Goal: Transaction & Acquisition: Purchase product/service

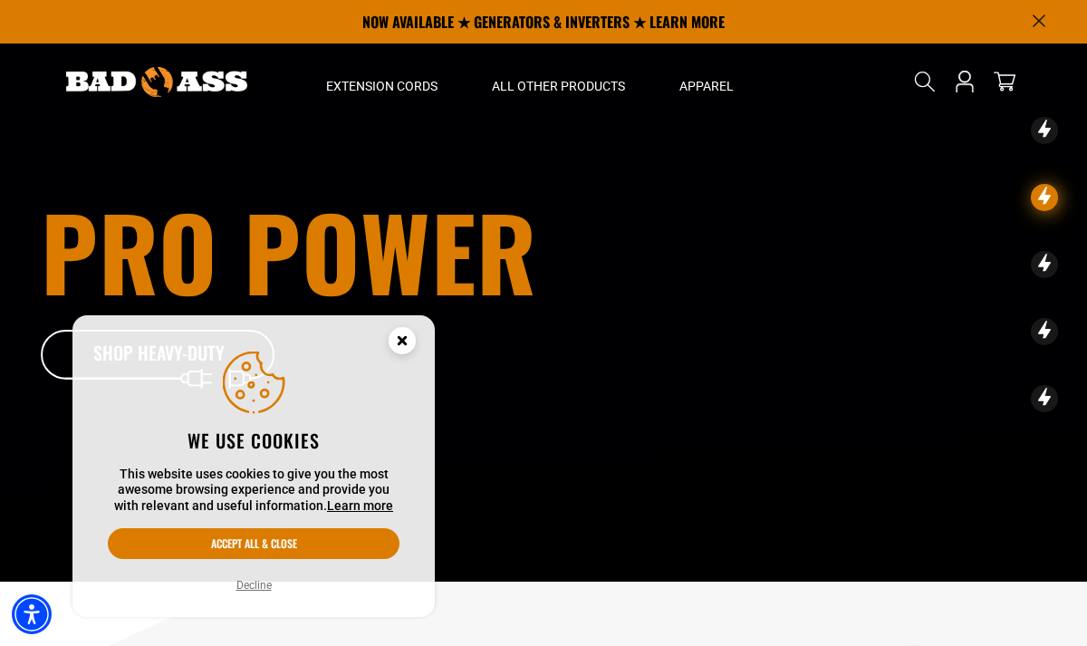
click at [258, 583] on button "Decline" at bounding box center [254, 585] width 46 height 18
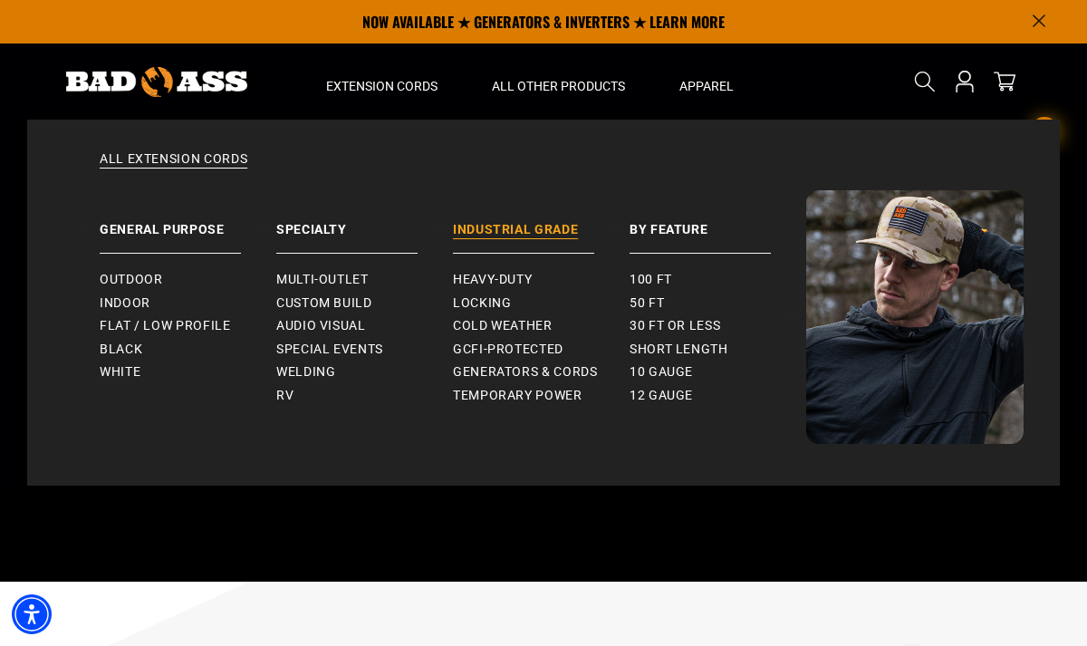
click at [489, 233] on link "Industrial Grade" at bounding box center [541, 221] width 177 height 63
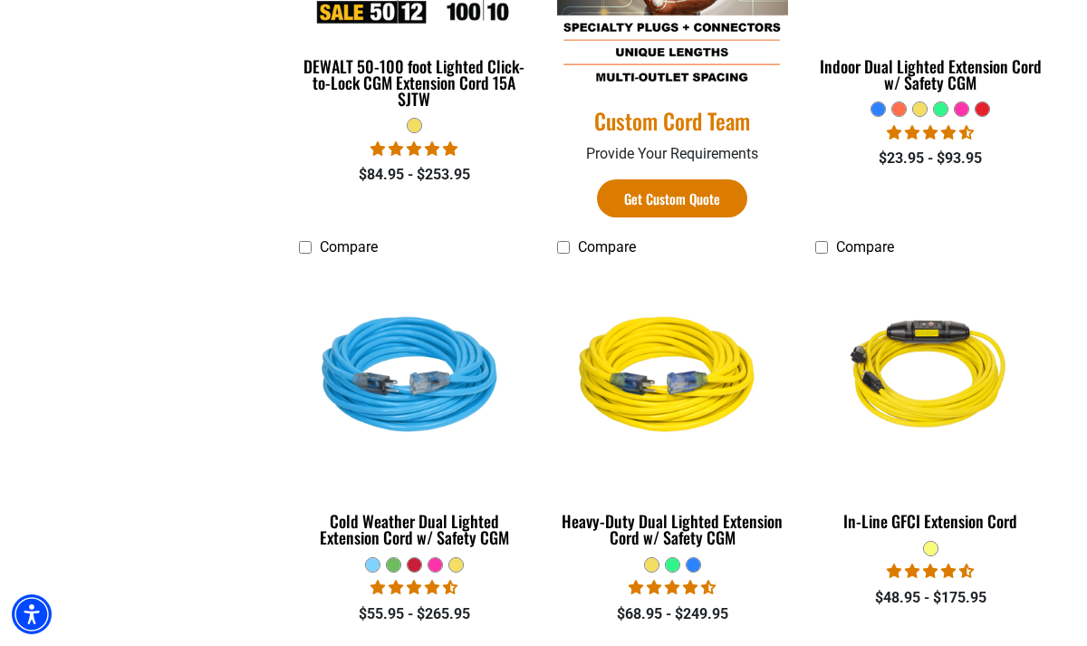
scroll to position [1152, 0]
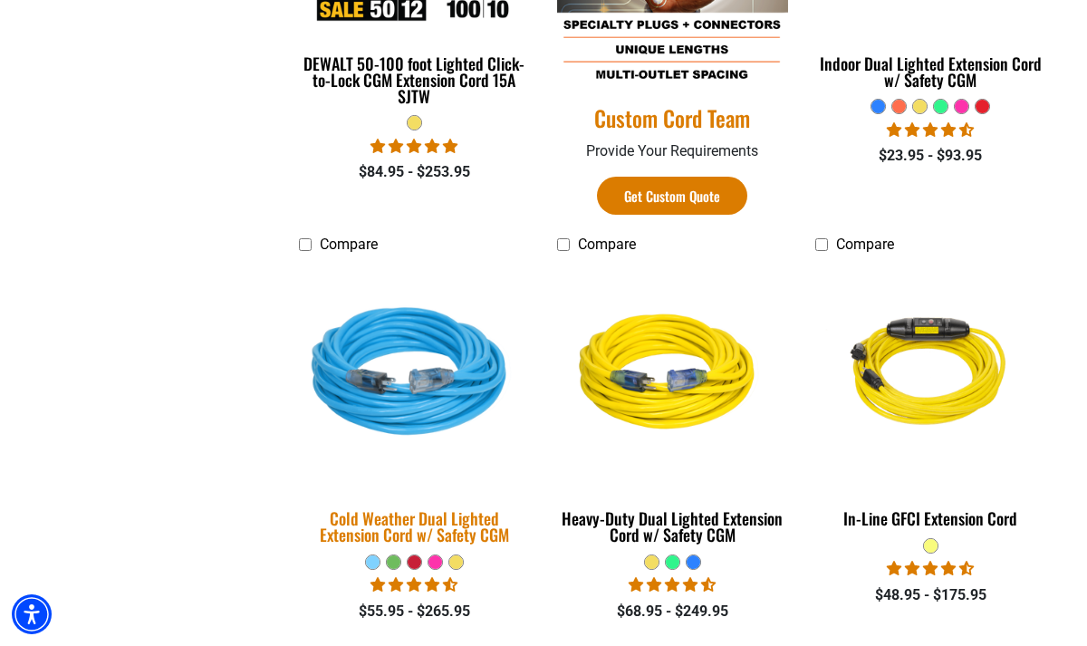
click at [426, 529] on div "Cold Weather Dual Lighted Extension Cord w/ Safety CGM" at bounding box center [414, 526] width 231 height 33
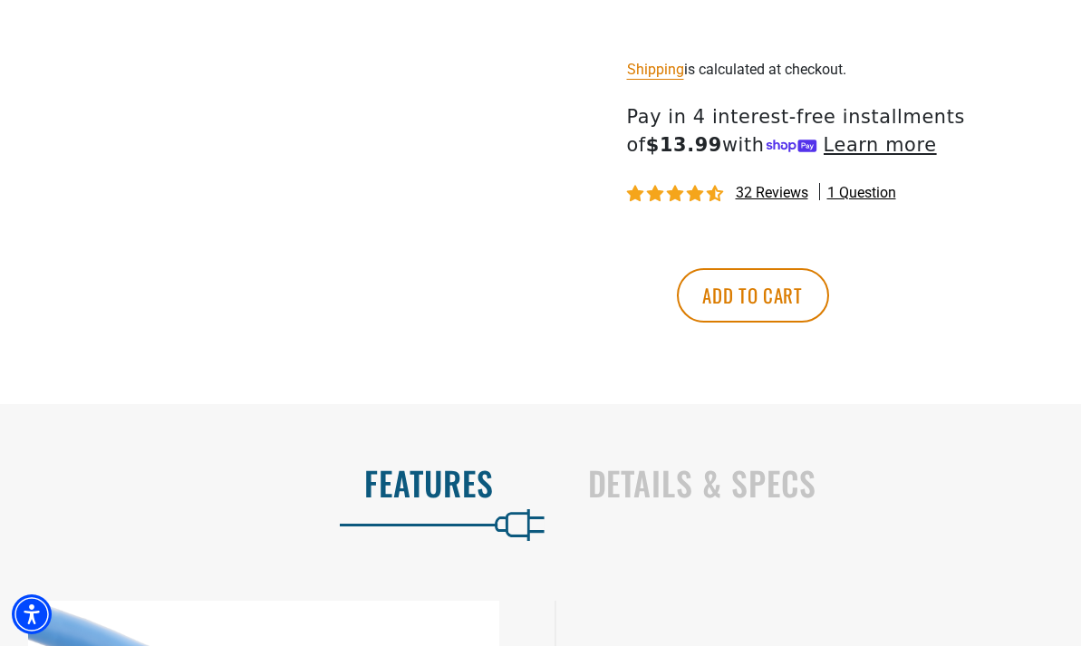
scroll to position [1087, 0]
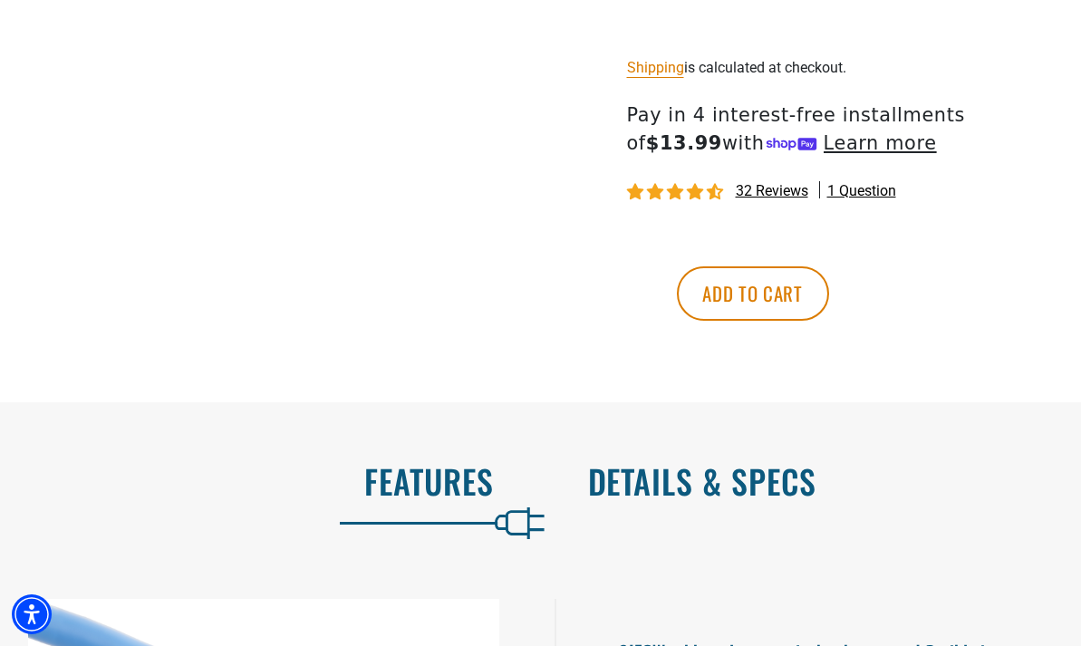
click at [797, 480] on h2 "Details & Specs" at bounding box center [816, 481] width 456 height 38
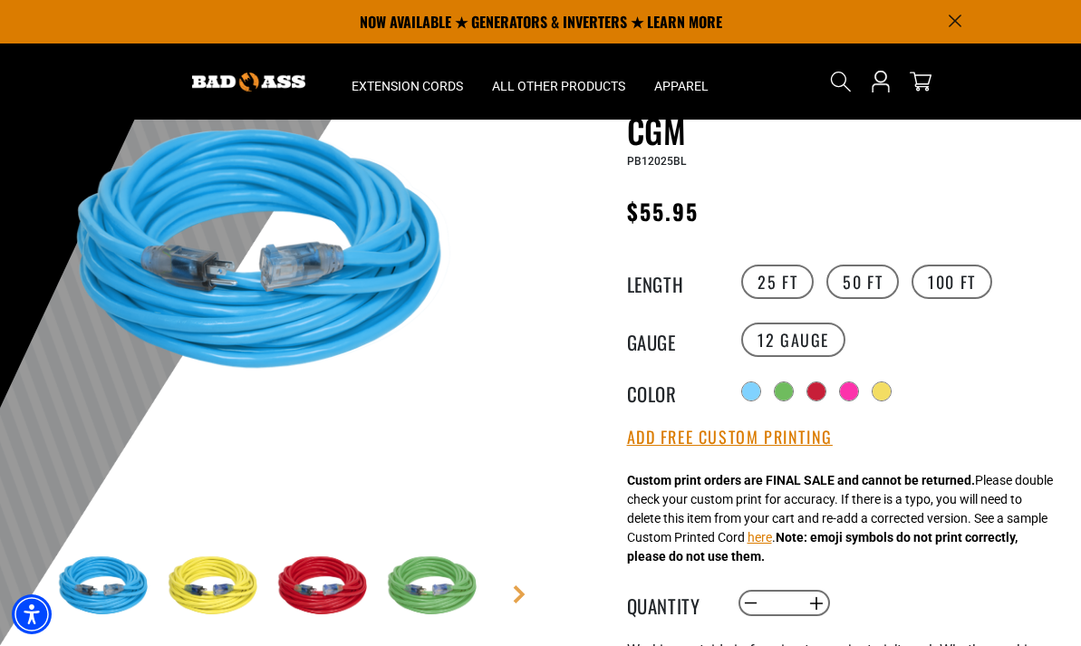
scroll to position [159, 0]
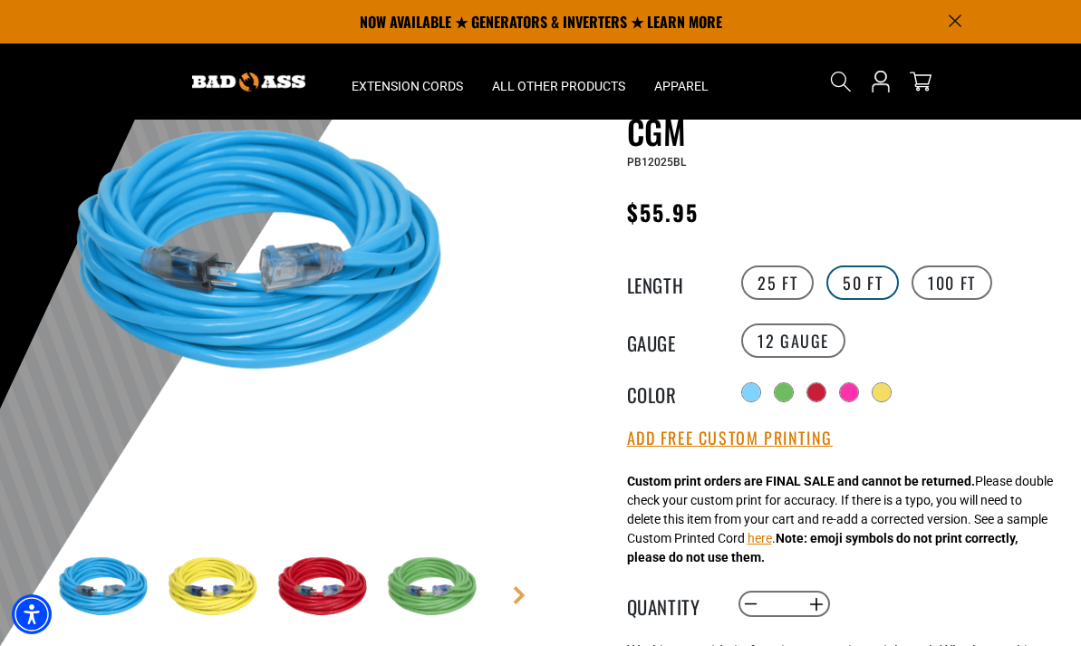
click at [863, 284] on label "50 FT" at bounding box center [862, 282] width 72 height 34
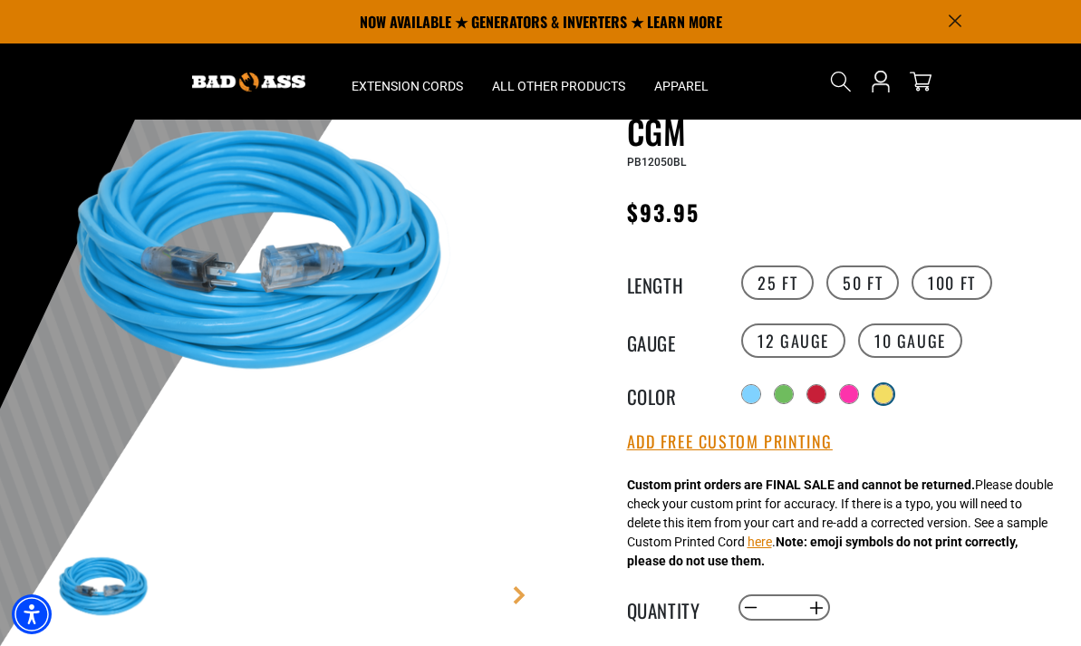
click at [883, 391] on div at bounding box center [883, 394] width 18 height 18
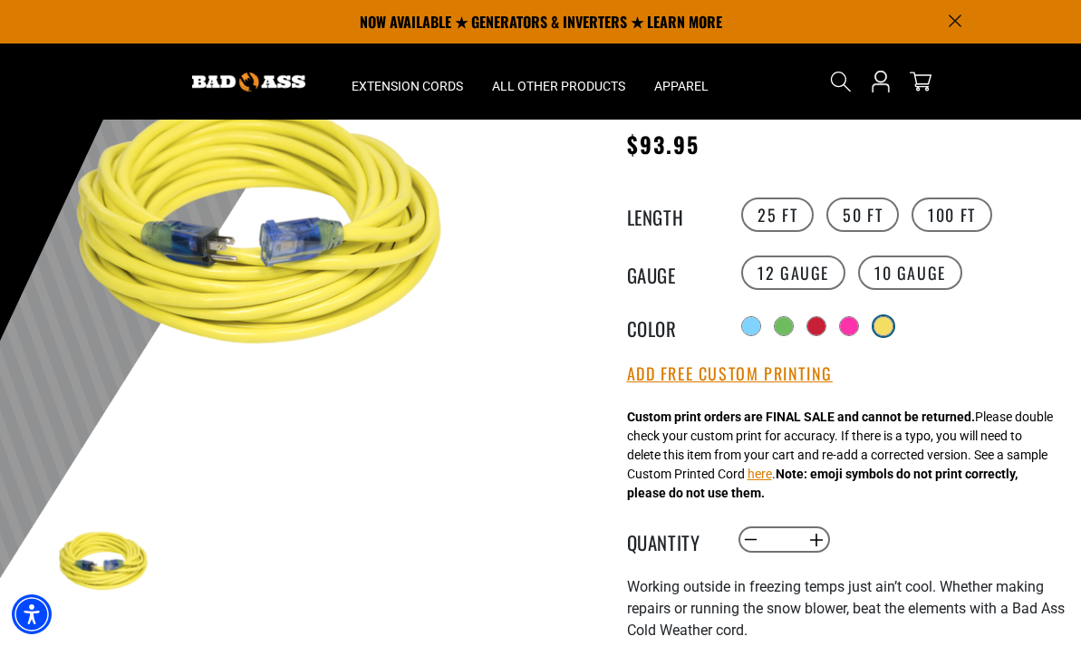
scroll to position [222, 0]
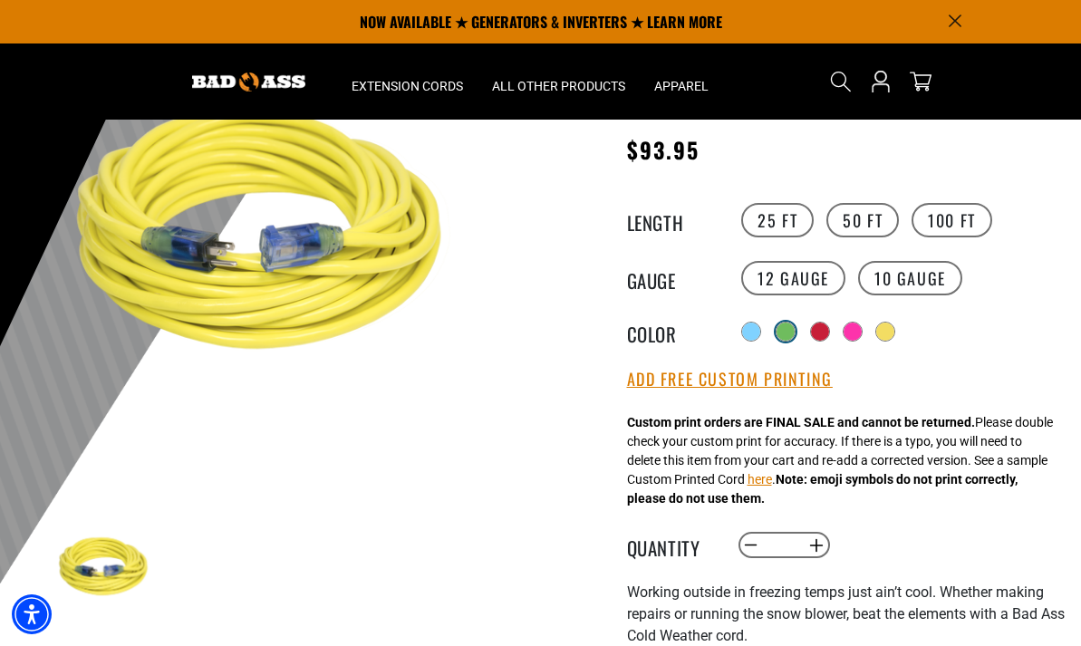
click at [782, 329] on div at bounding box center [785, 331] width 18 height 18
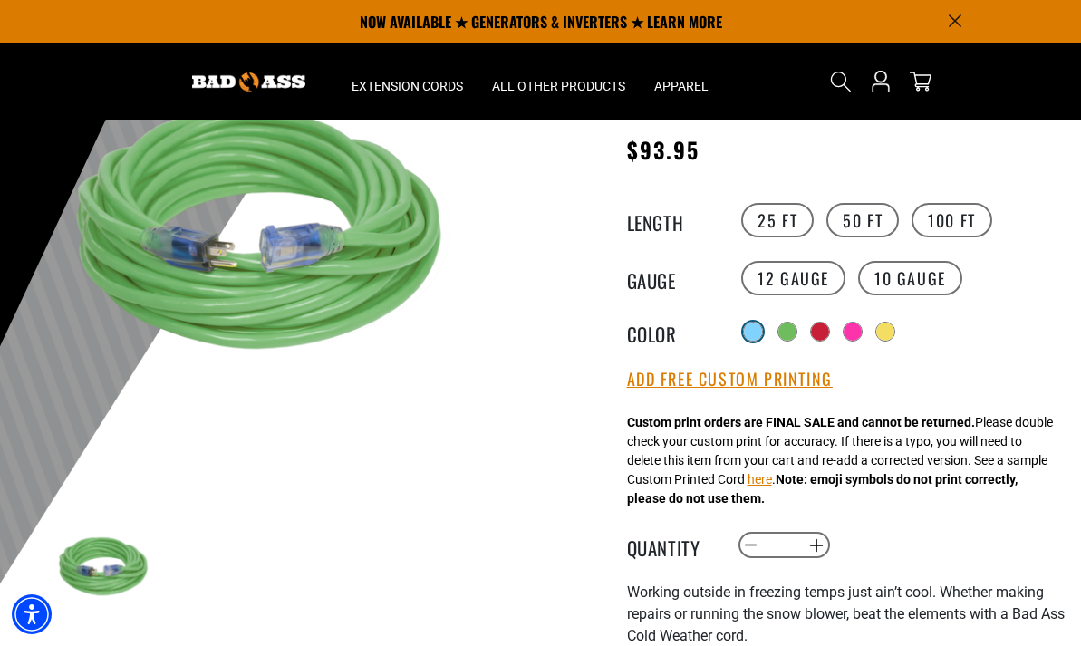
click at [750, 332] on div at bounding box center [753, 331] width 18 height 18
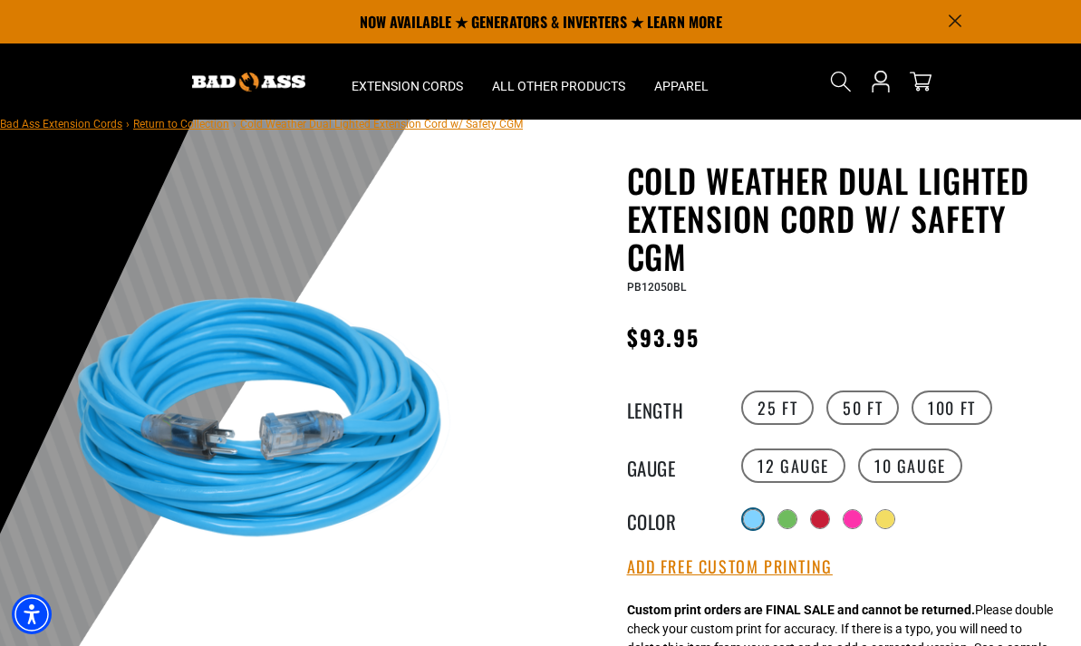
scroll to position [29, 0]
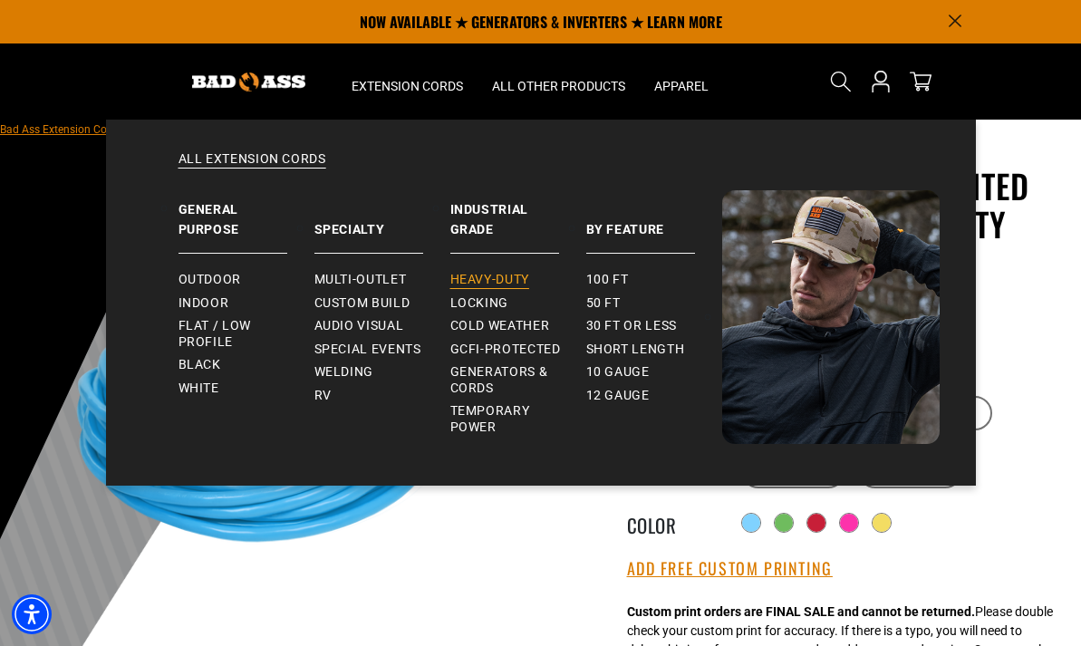
click at [495, 280] on span "Heavy-Duty" at bounding box center [489, 280] width 79 height 16
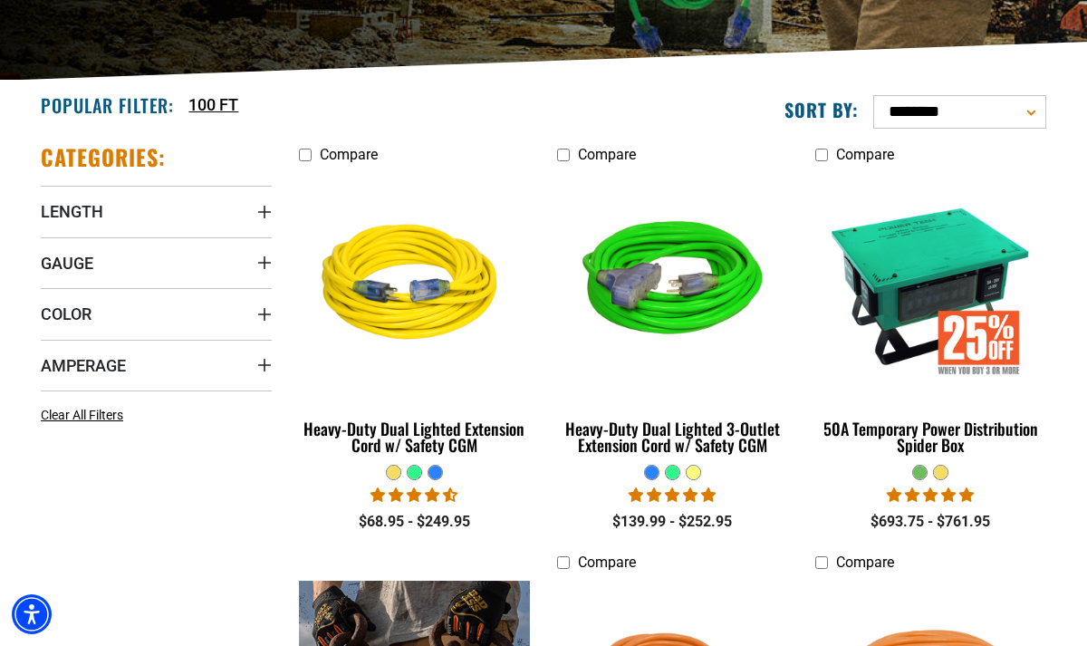
scroll to position [382, 0]
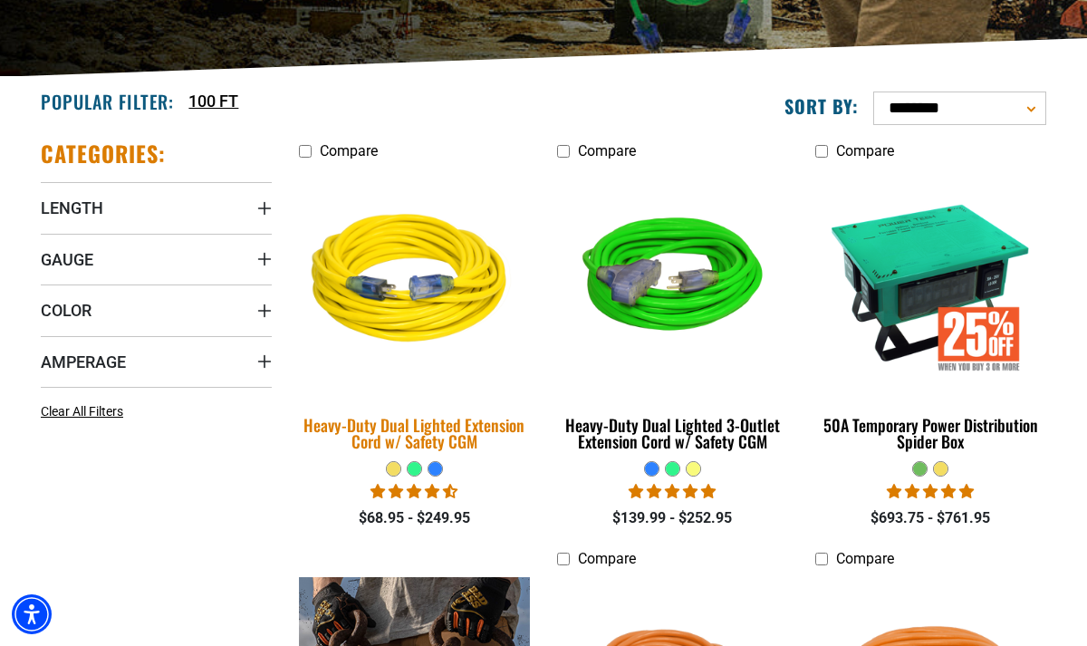
click at [386, 448] on div "Heavy-Duty Dual Lighted Extension Cord w/ Safety CGM" at bounding box center [414, 433] width 231 height 33
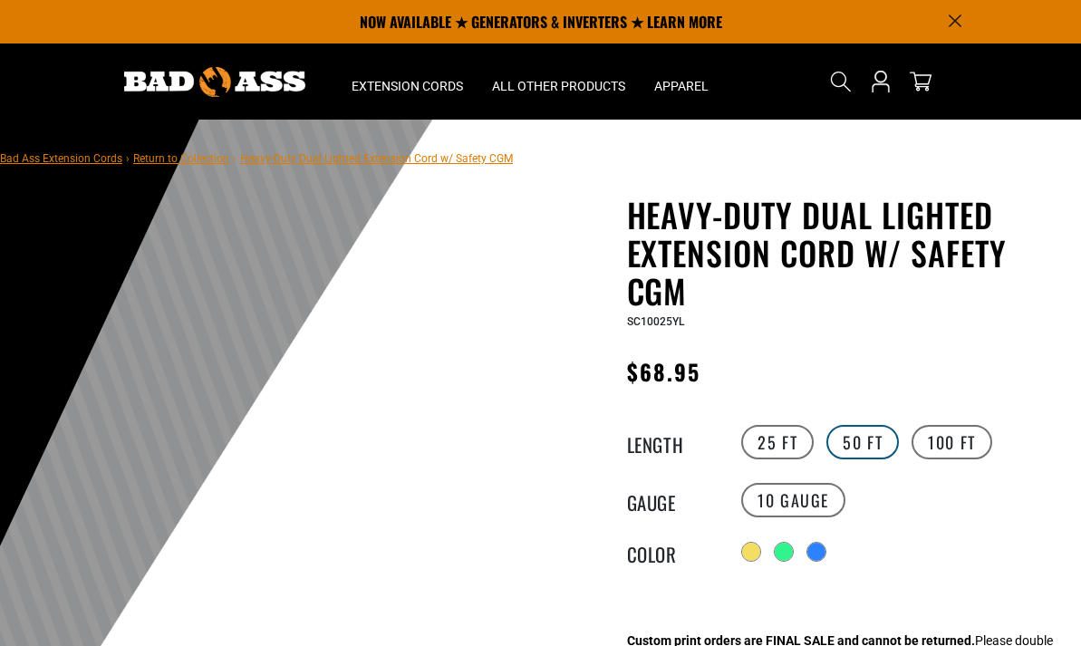
click at [862, 440] on label "50 FT" at bounding box center [862, 442] width 72 height 34
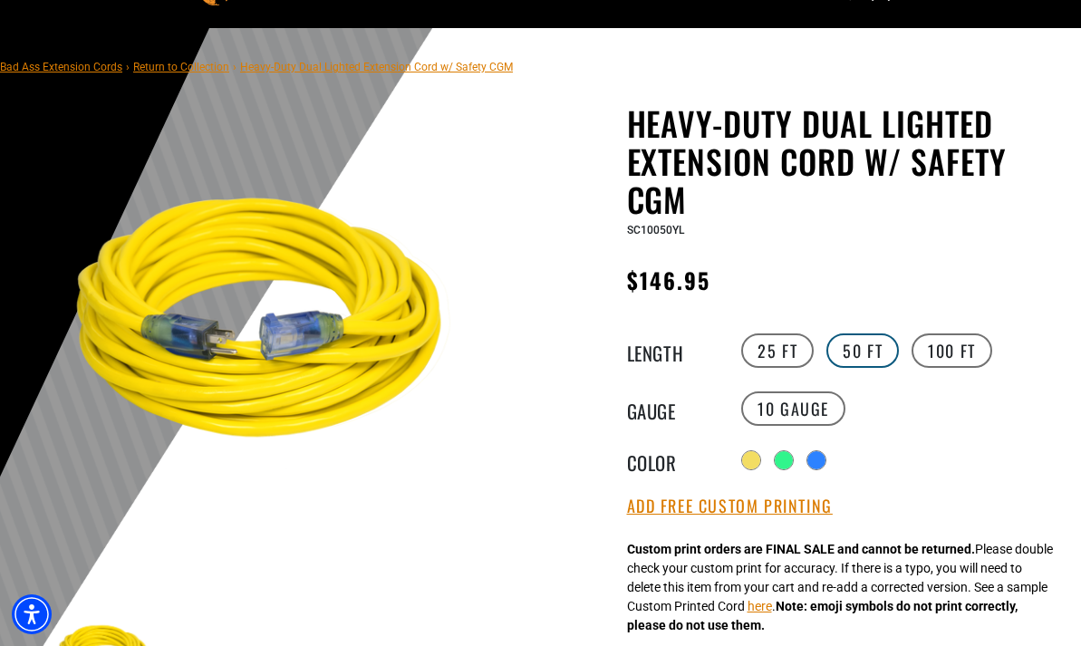
scroll to position [91, 0]
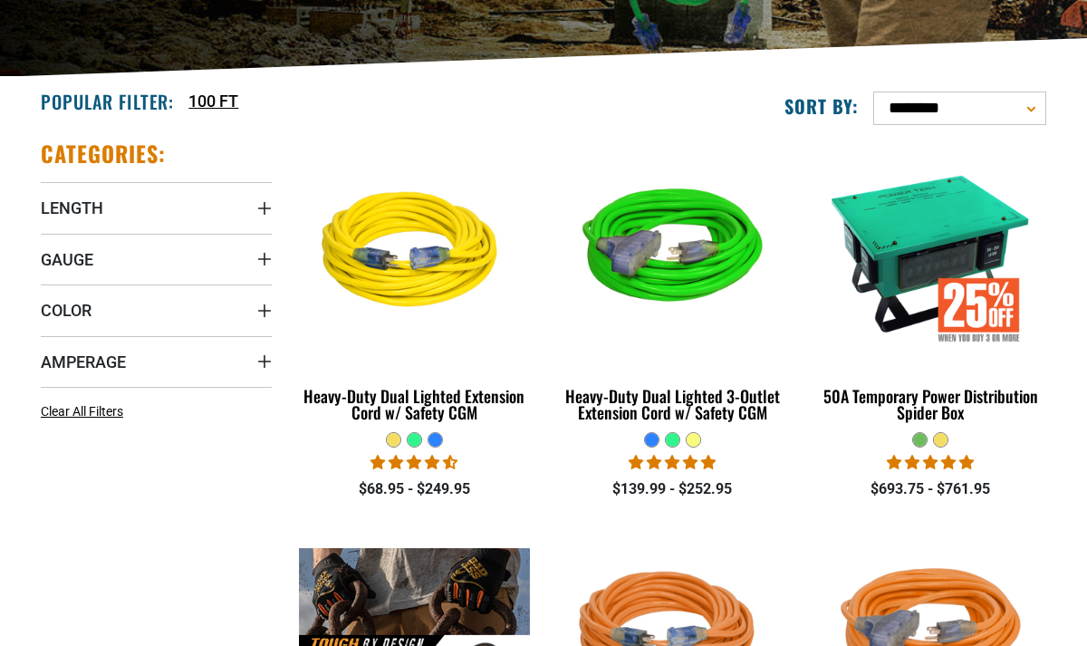
scroll to position [382, 0]
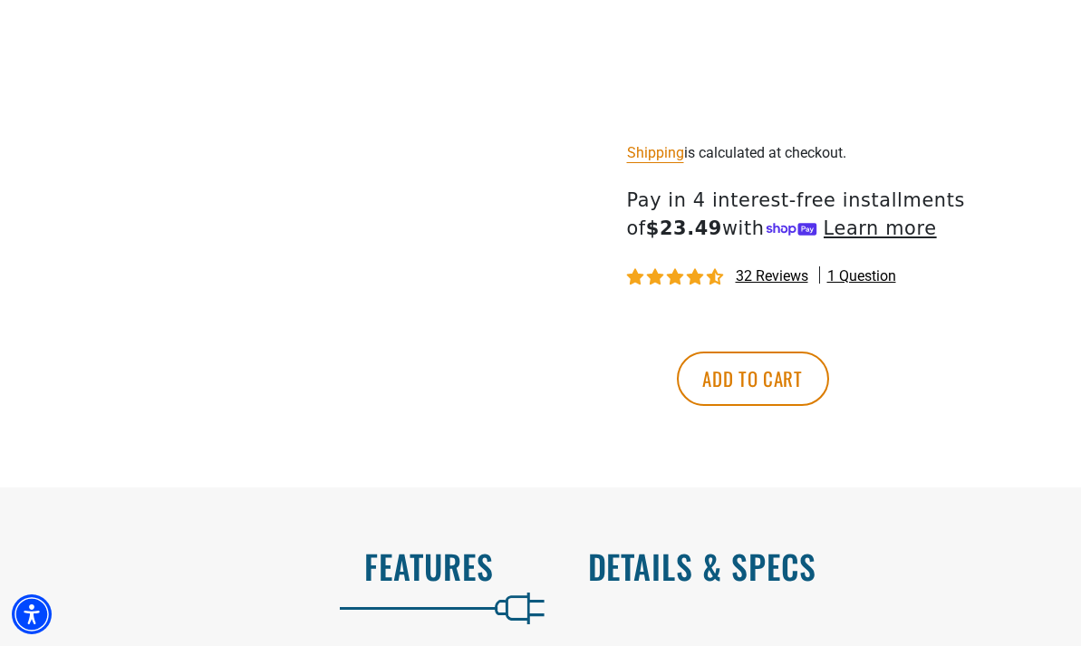
click at [765, 576] on h2 "Details & Specs" at bounding box center [816, 566] width 456 height 38
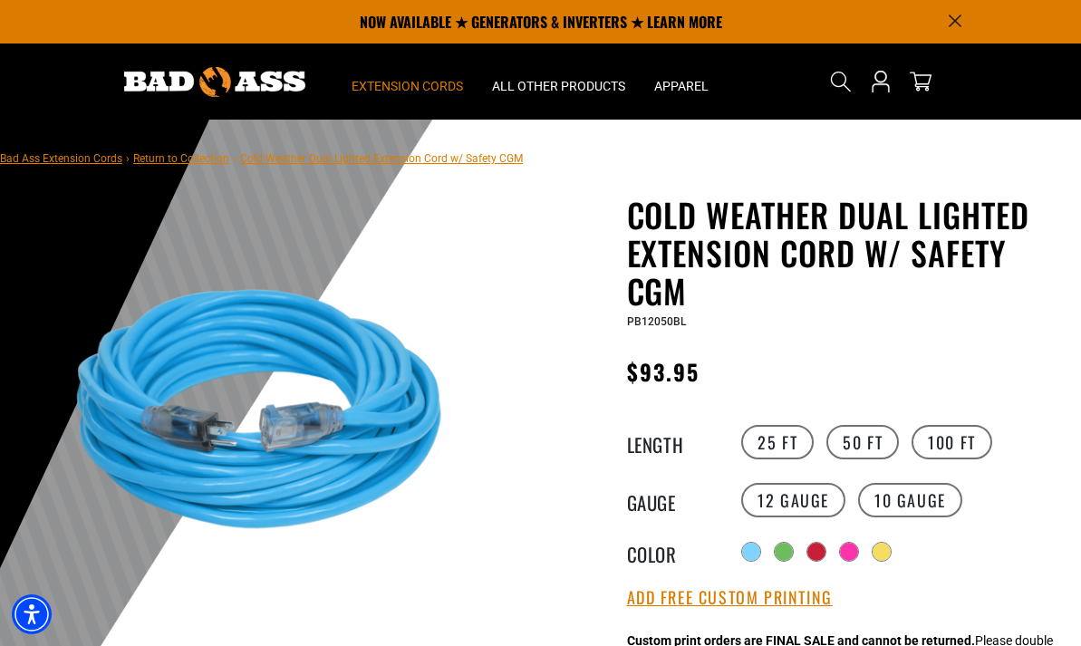
click at [351, 92] on span "Extension Cords" at bounding box center [406, 86] width 111 height 16
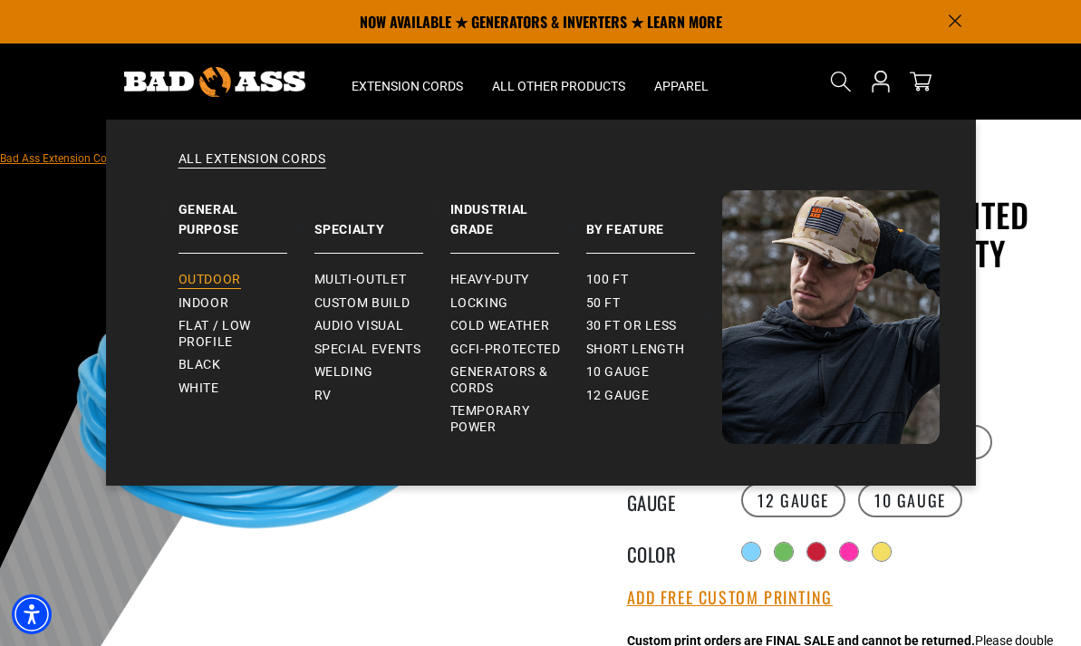
click at [178, 277] on span "Outdoor" at bounding box center [209, 280] width 63 height 16
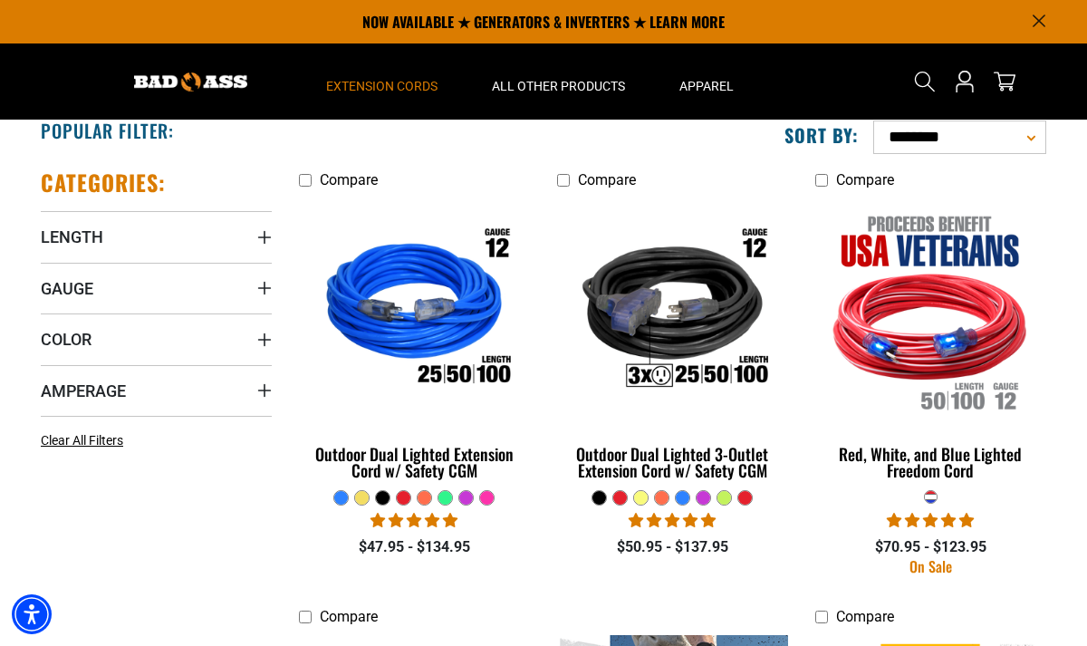
scroll to position [358, 0]
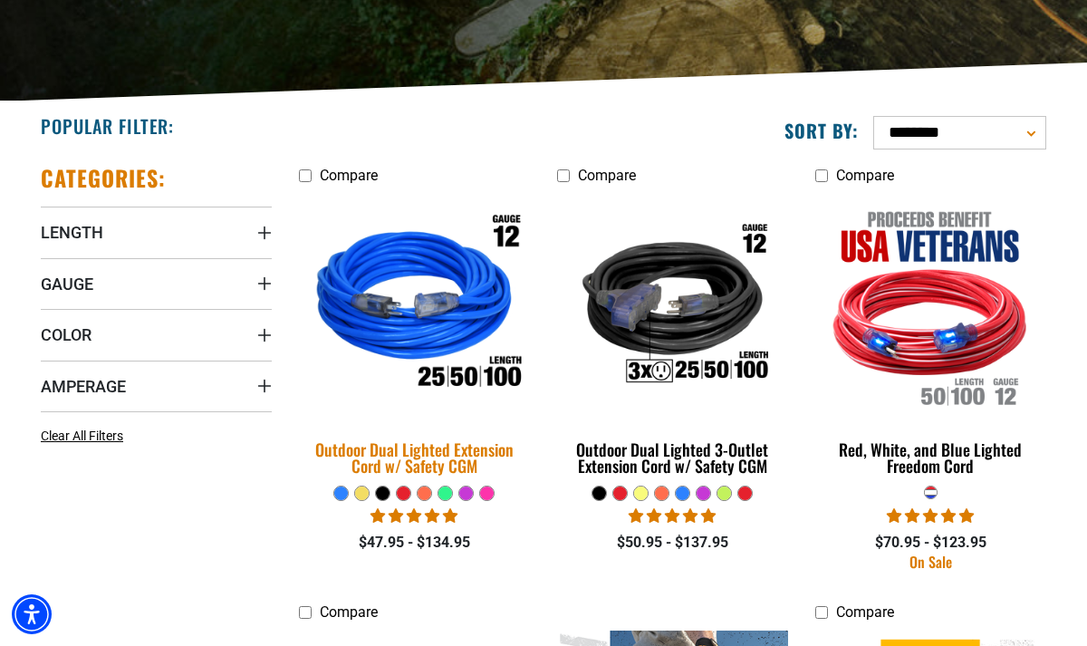
click at [398, 453] on div "Outdoor Dual Lighted Extension Cord w/ Safety CGM" at bounding box center [414, 457] width 231 height 33
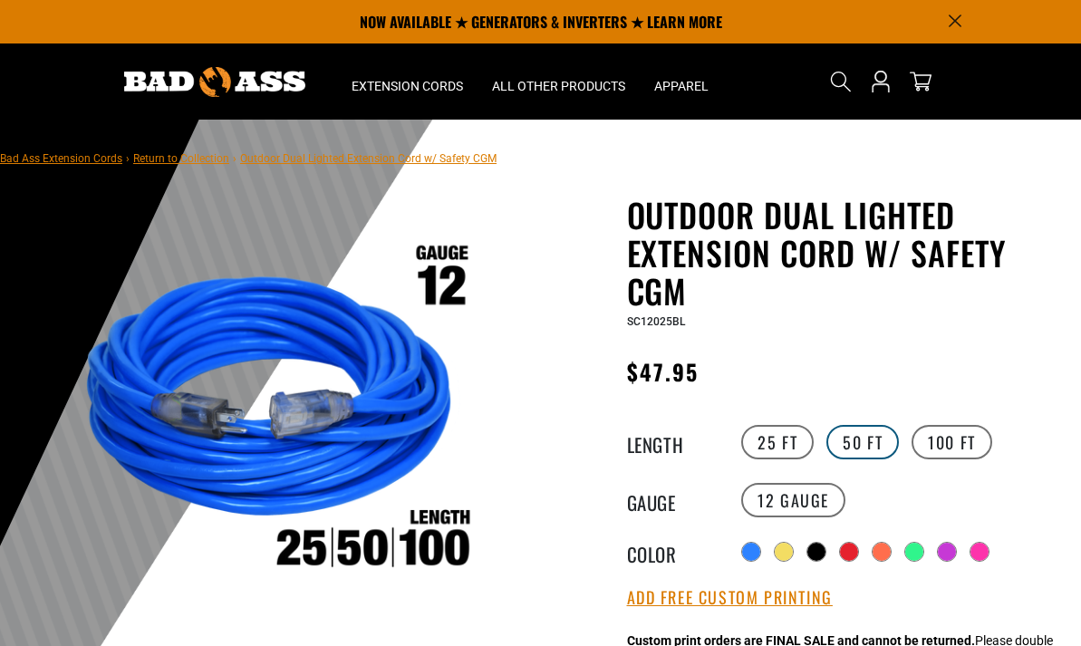
click at [864, 447] on label "50 FT" at bounding box center [862, 442] width 72 height 34
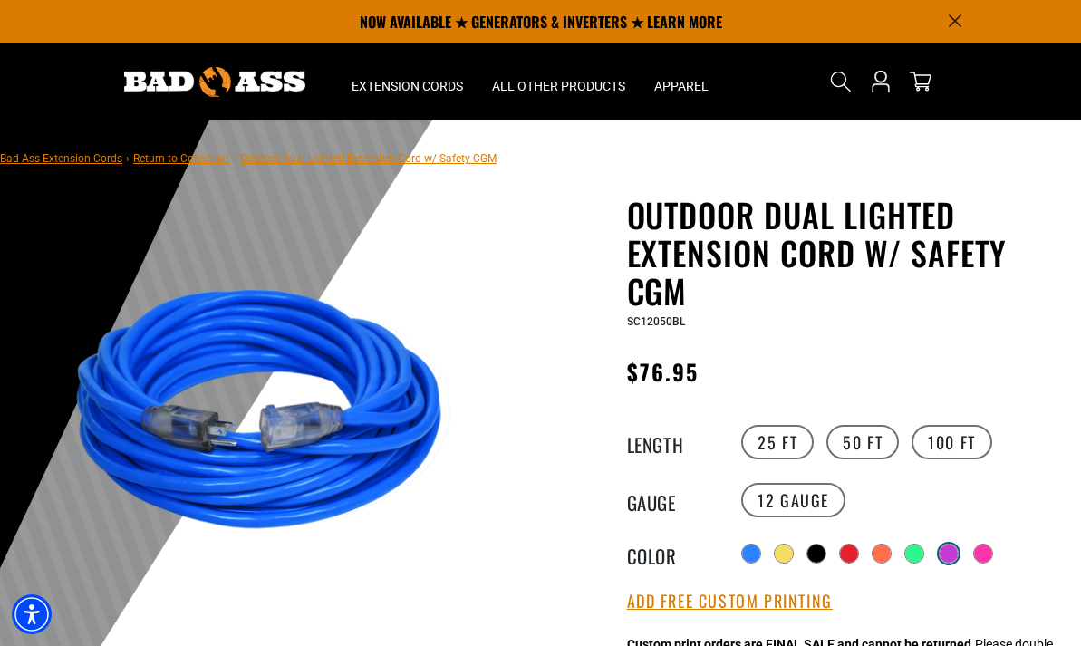
click at [953, 554] on div at bounding box center [948, 553] width 18 height 18
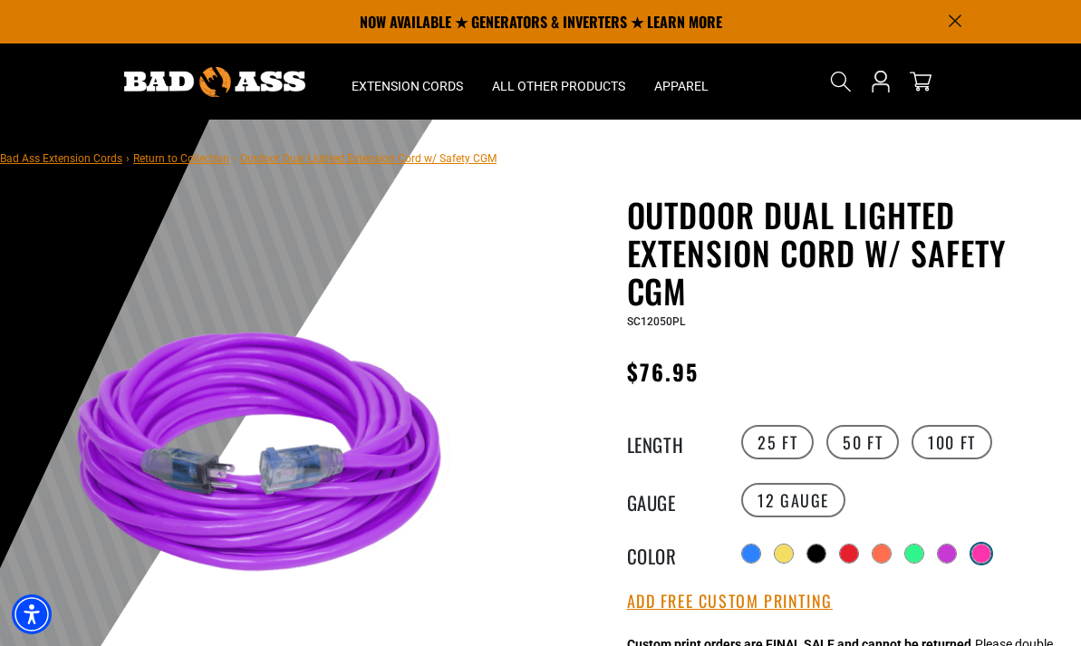
click at [984, 553] on div at bounding box center [981, 553] width 18 height 18
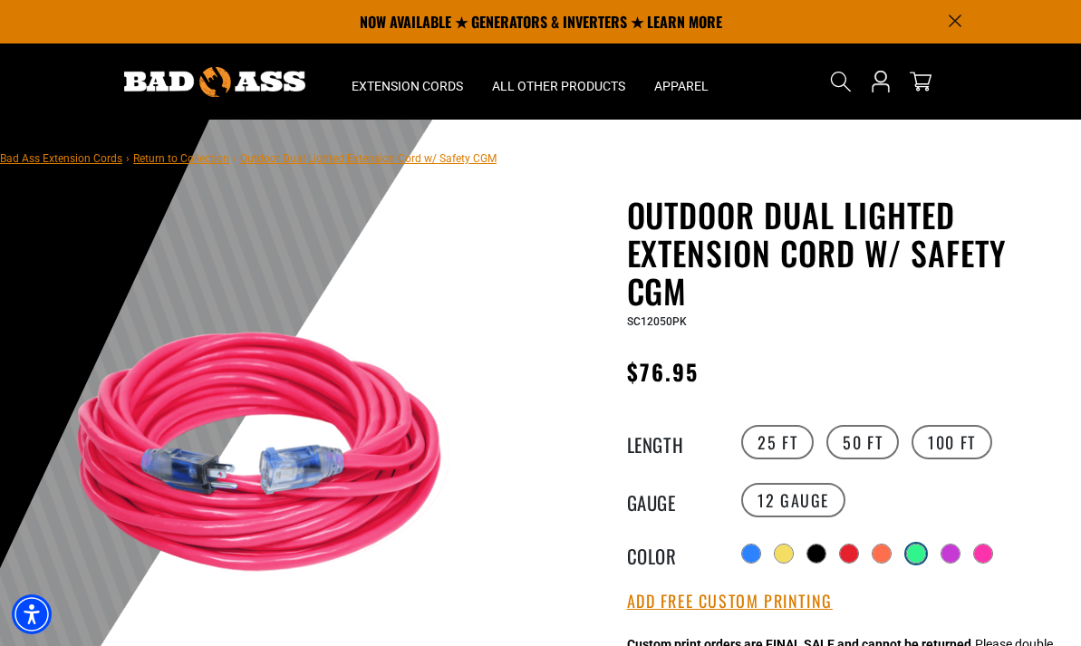
click at [910, 559] on div at bounding box center [916, 553] width 18 height 18
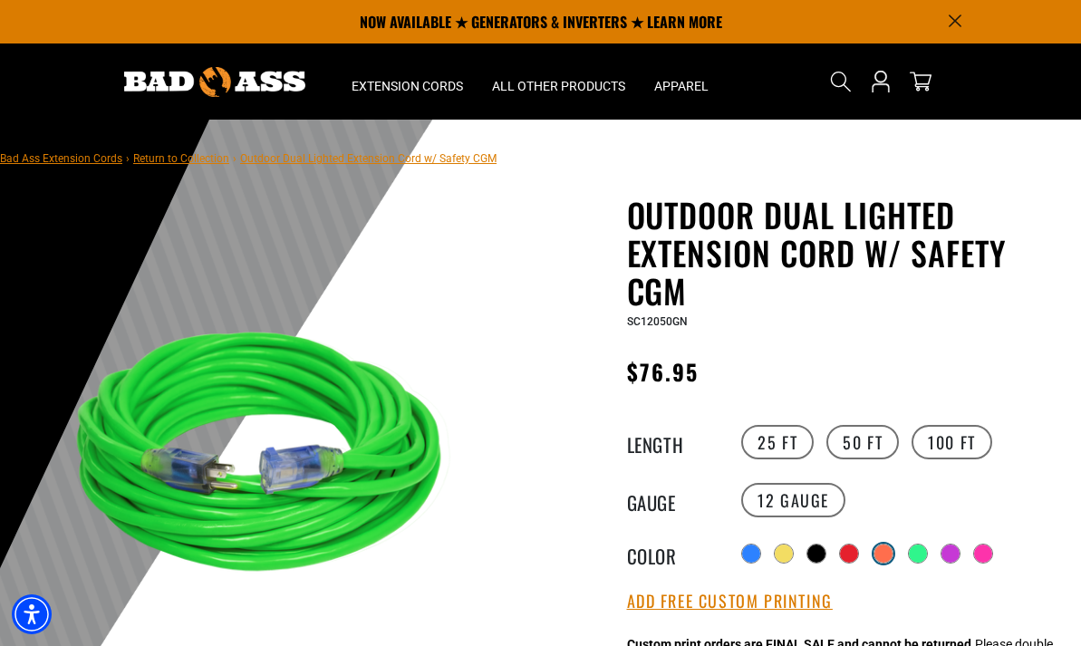
click at [874, 555] on div at bounding box center [883, 553] width 18 height 18
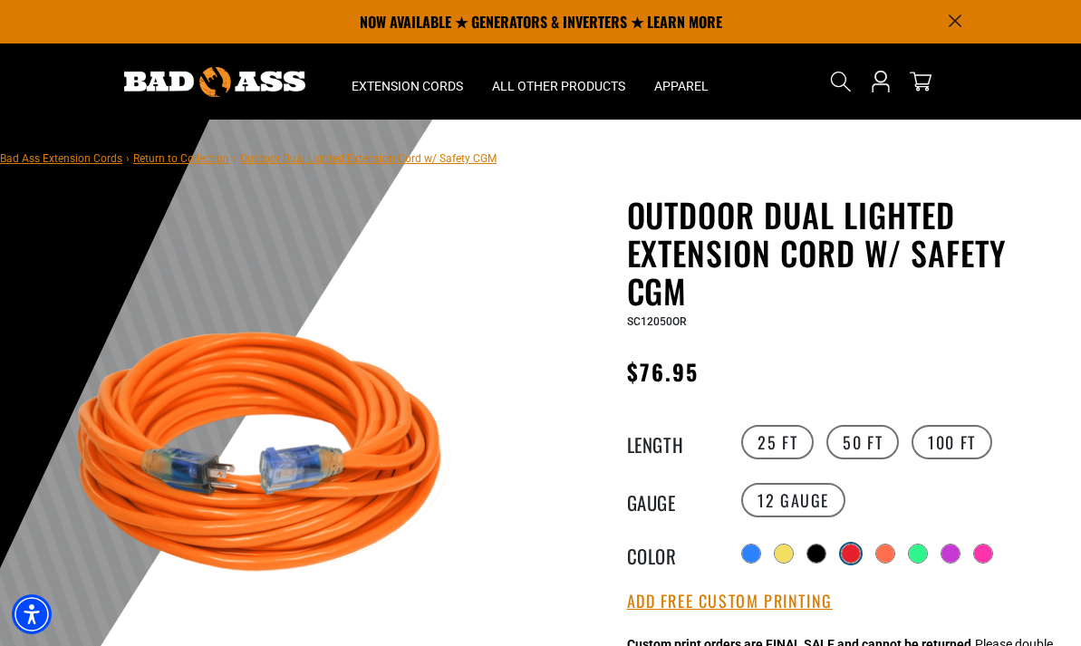
click at [846, 559] on div at bounding box center [850, 553] width 18 height 18
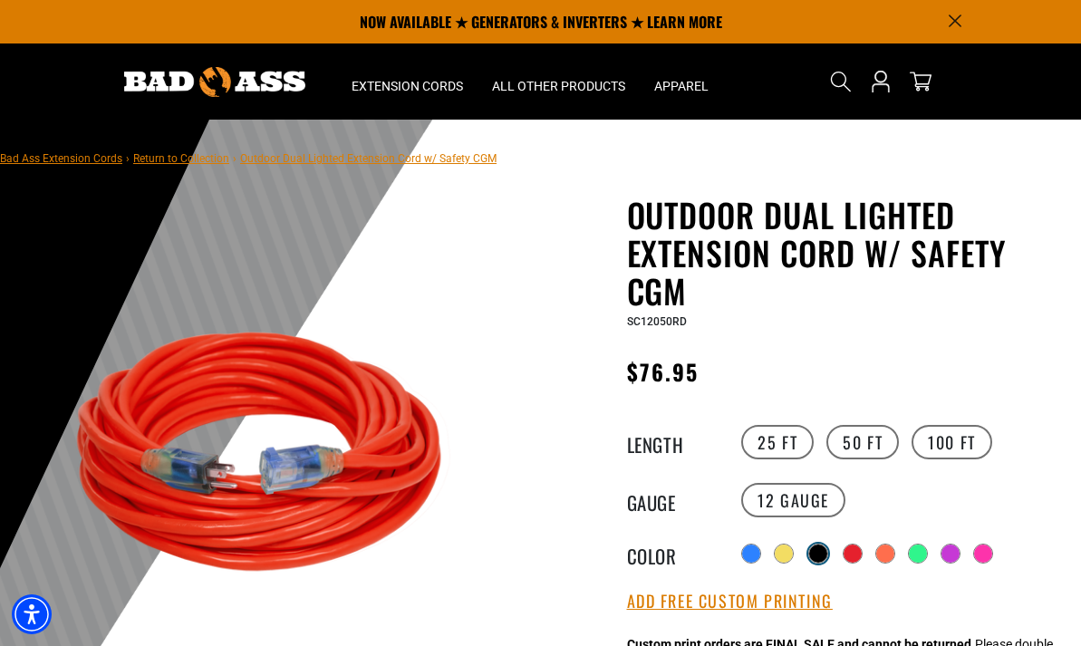
click at [813, 556] on div at bounding box center [818, 553] width 18 height 18
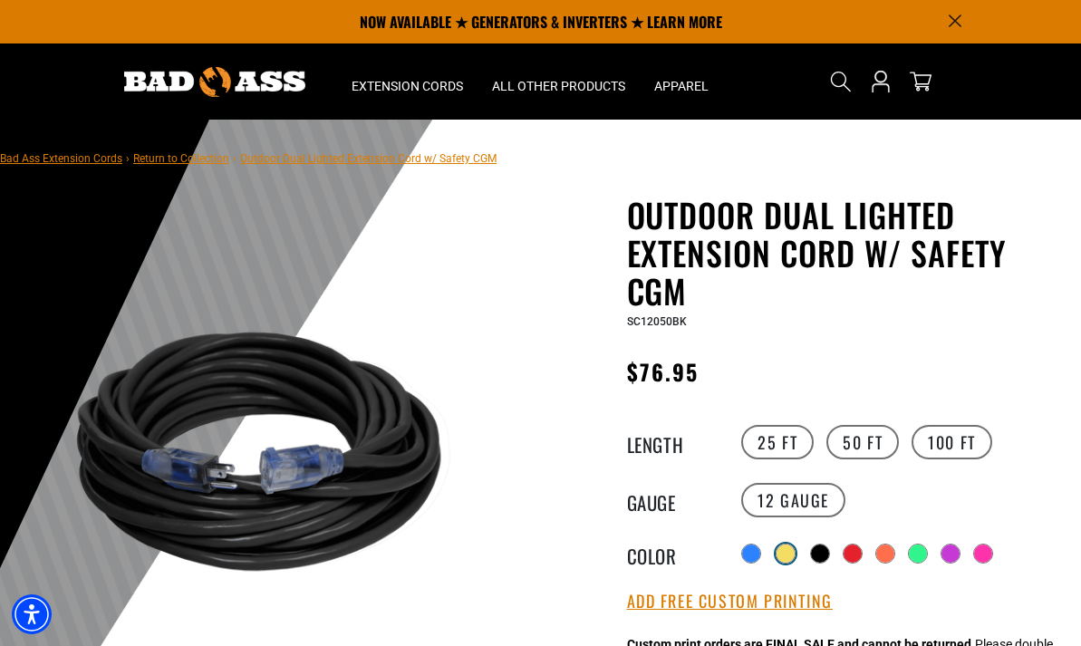
click at [784, 553] on div at bounding box center [785, 553] width 18 height 18
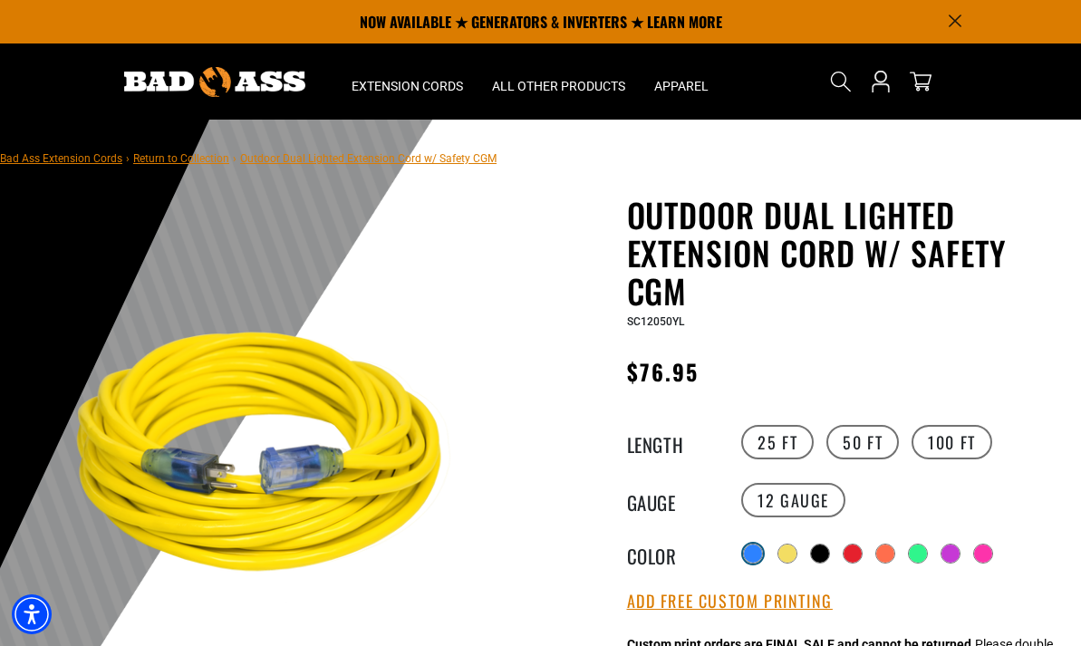
click at [750, 549] on div at bounding box center [753, 553] width 18 height 18
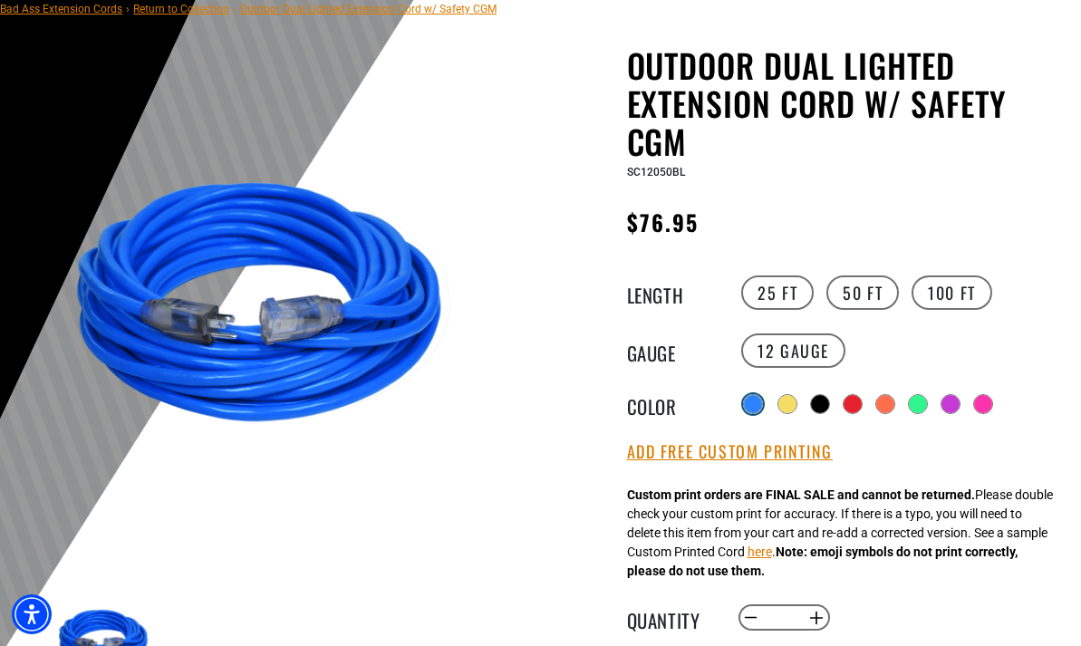
scroll to position [172, 0]
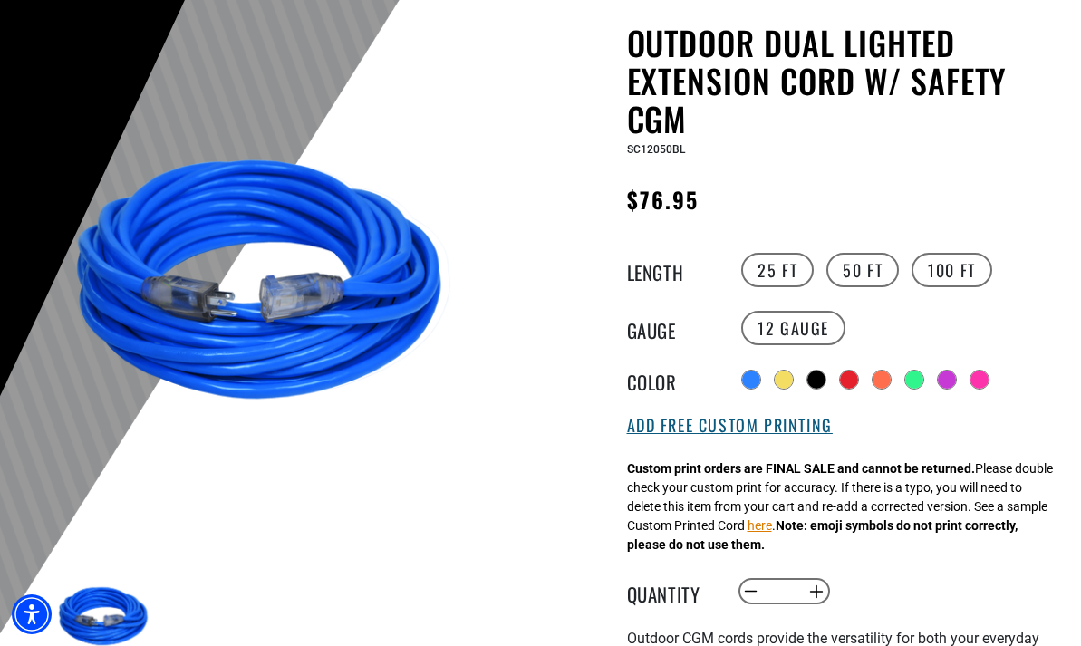
click at [804, 428] on button "Add Free Custom Printing" at bounding box center [730, 426] width 206 height 20
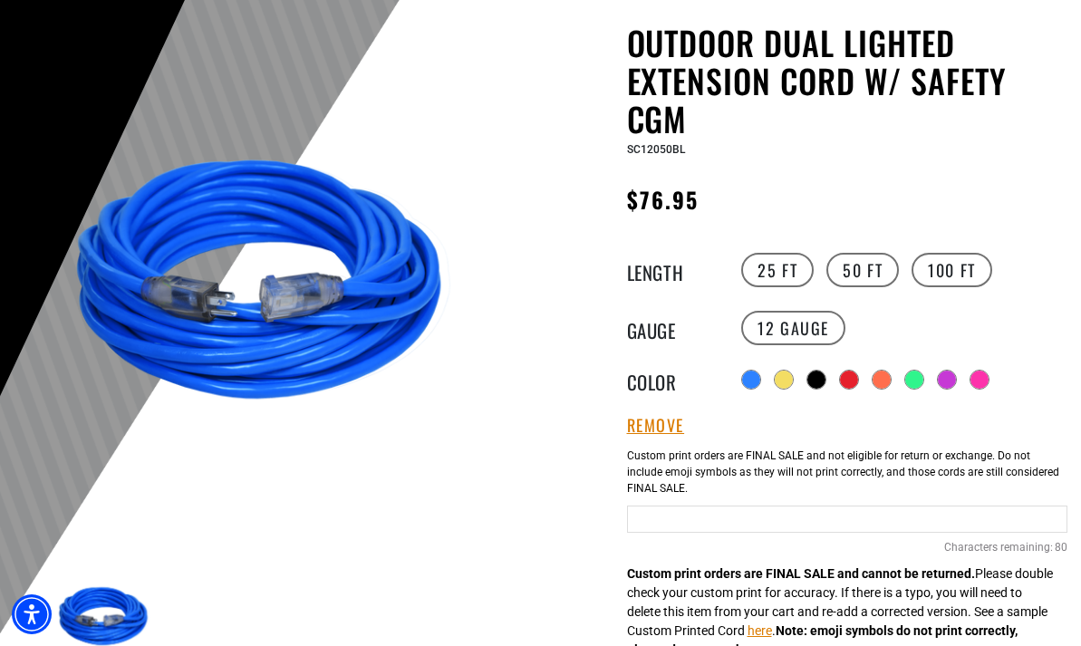
click at [949, 524] on input "text" at bounding box center [847, 518] width 441 height 27
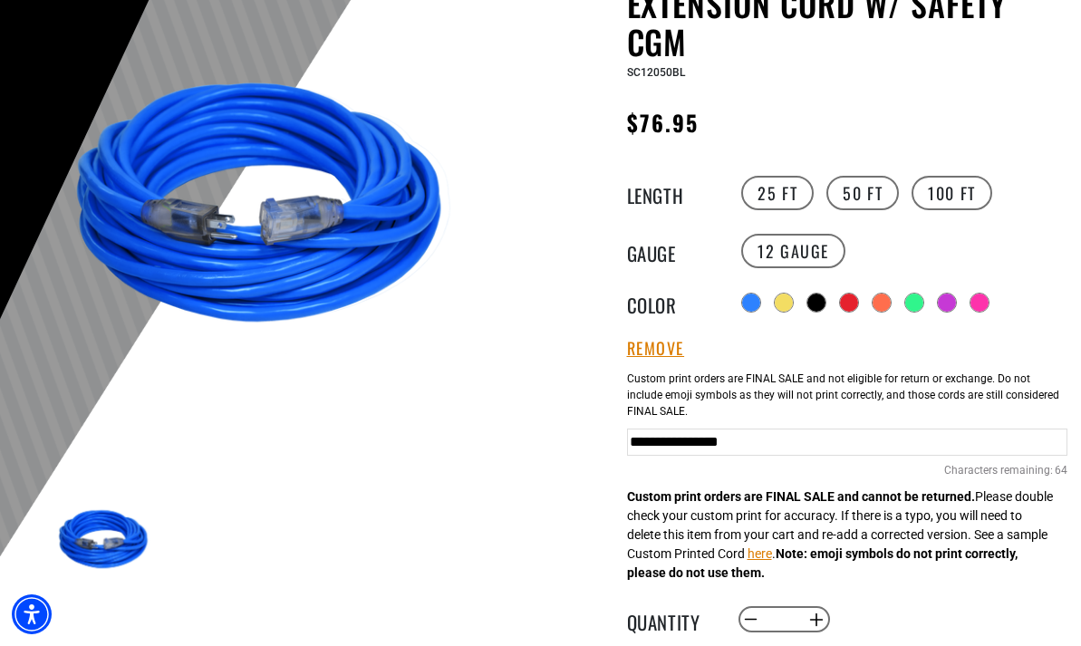
scroll to position [254, 0]
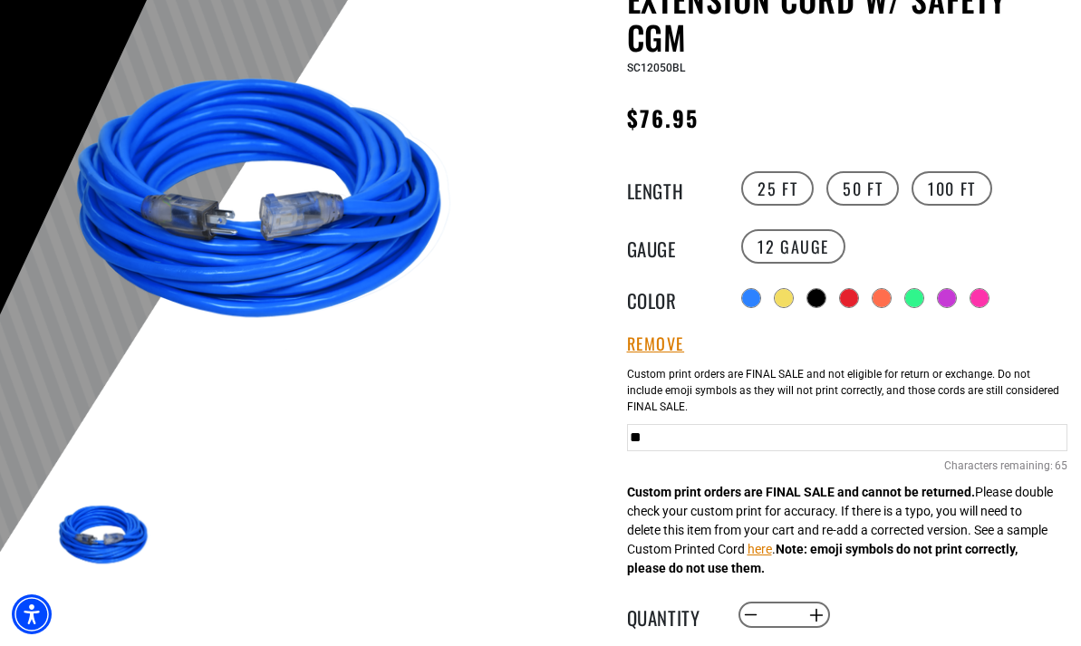
type input "*"
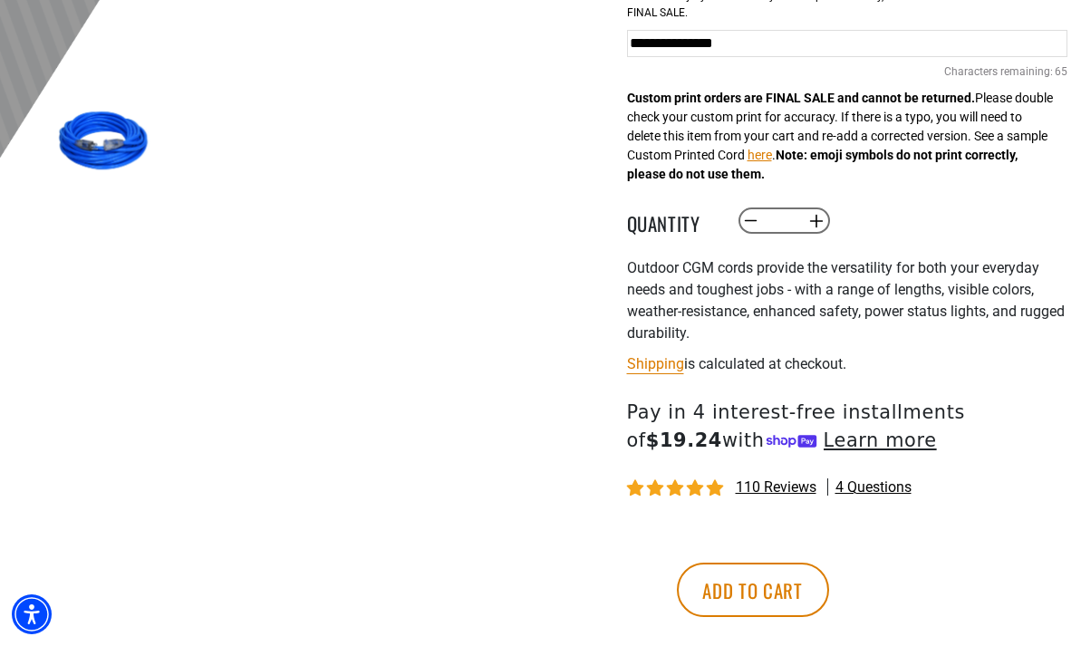
scroll to position [649, 0]
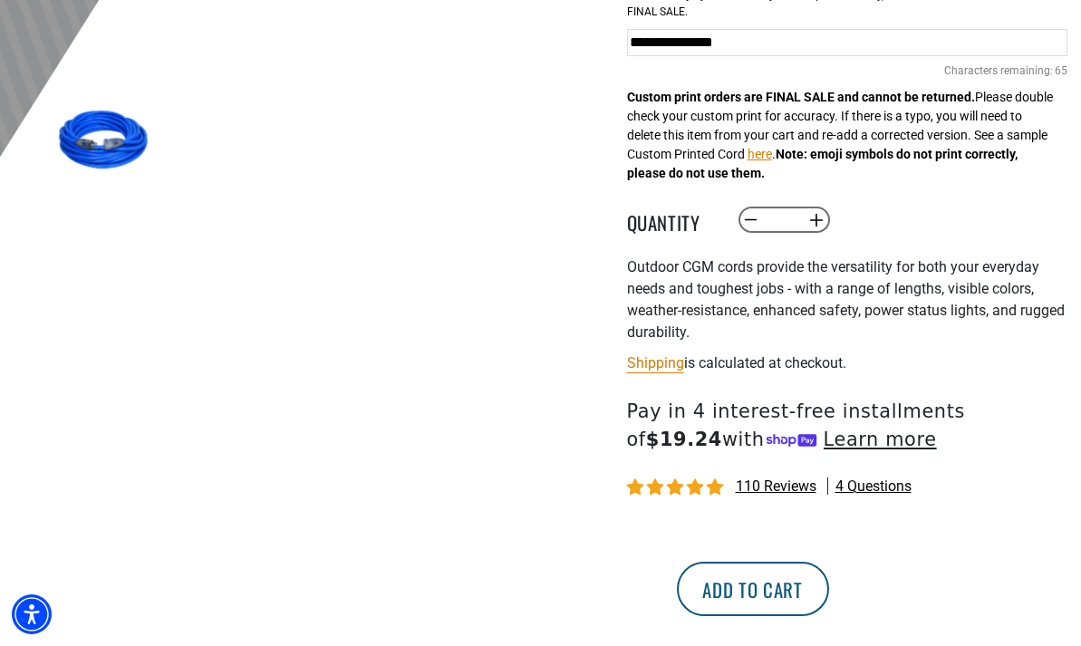
type input "**********"
click at [829, 592] on button "Add to cart" at bounding box center [753, 589] width 152 height 54
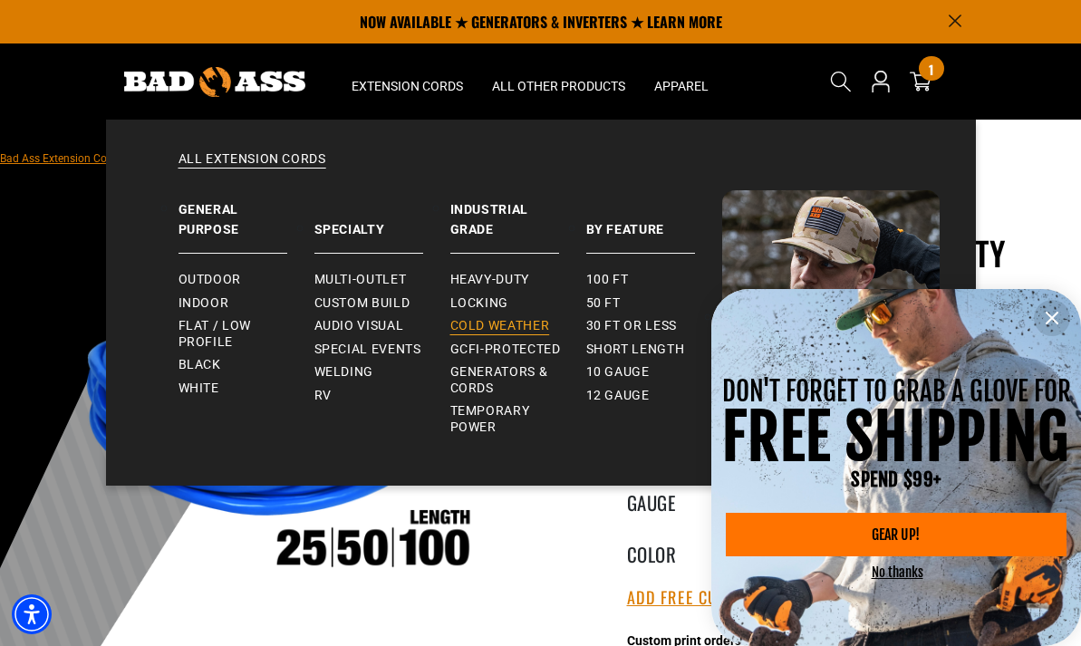
click at [488, 317] on link "Cold Weather" at bounding box center [518, 326] width 136 height 24
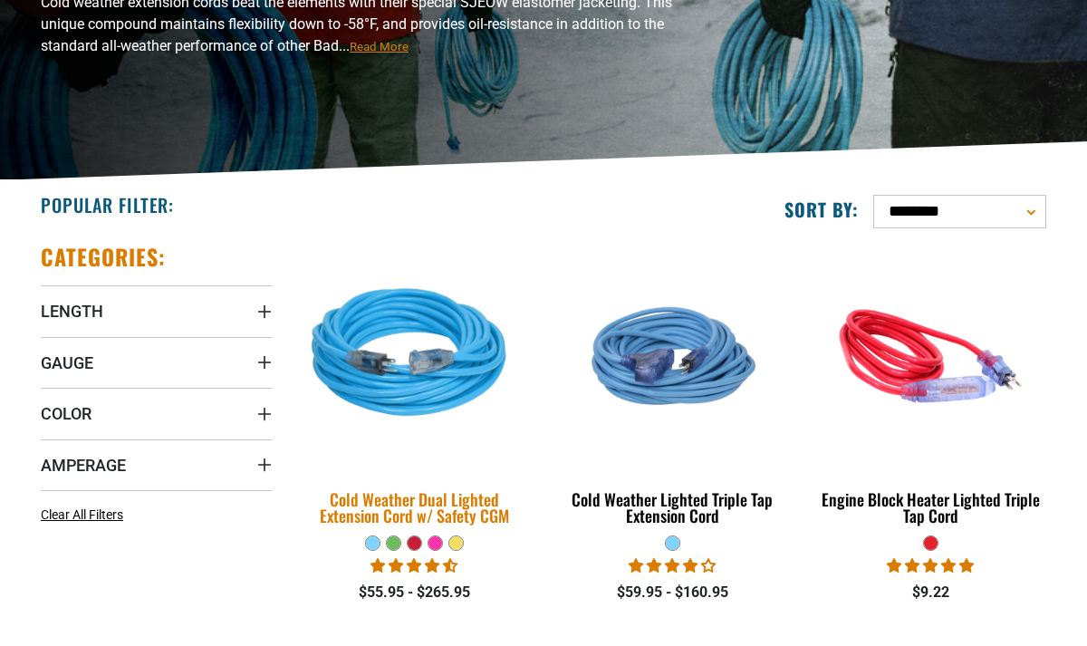
click at [356, 509] on div "Cold Weather Dual Lighted Extension Cord w/ Safety CGM" at bounding box center [414, 507] width 231 height 33
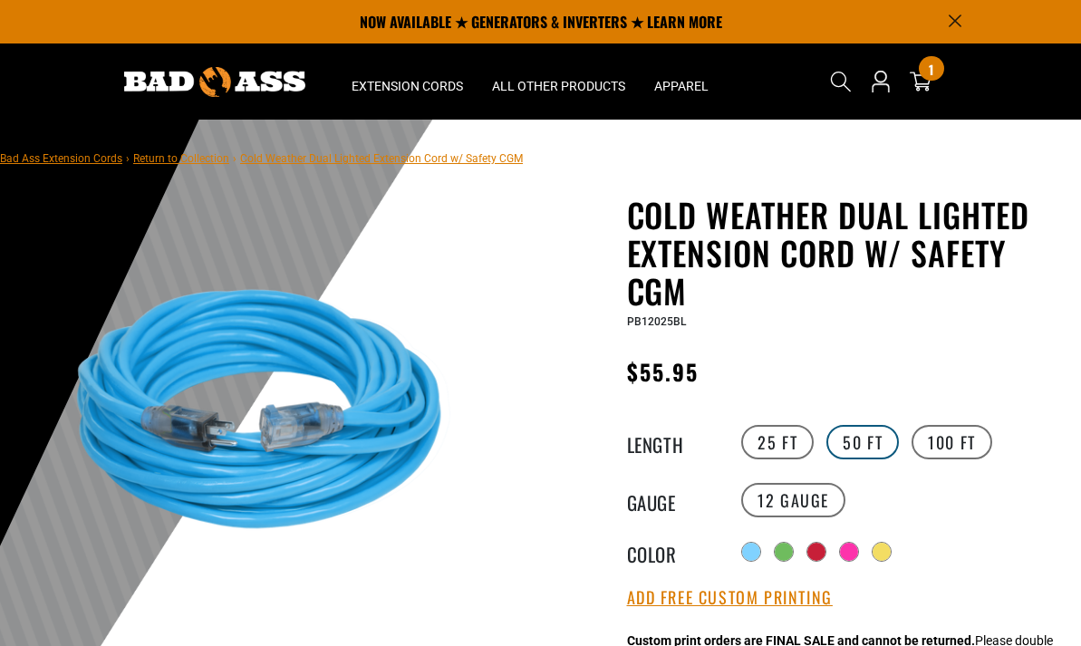
click at [866, 447] on label "50 FT" at bounding box center [862, 442] width 72 height 34
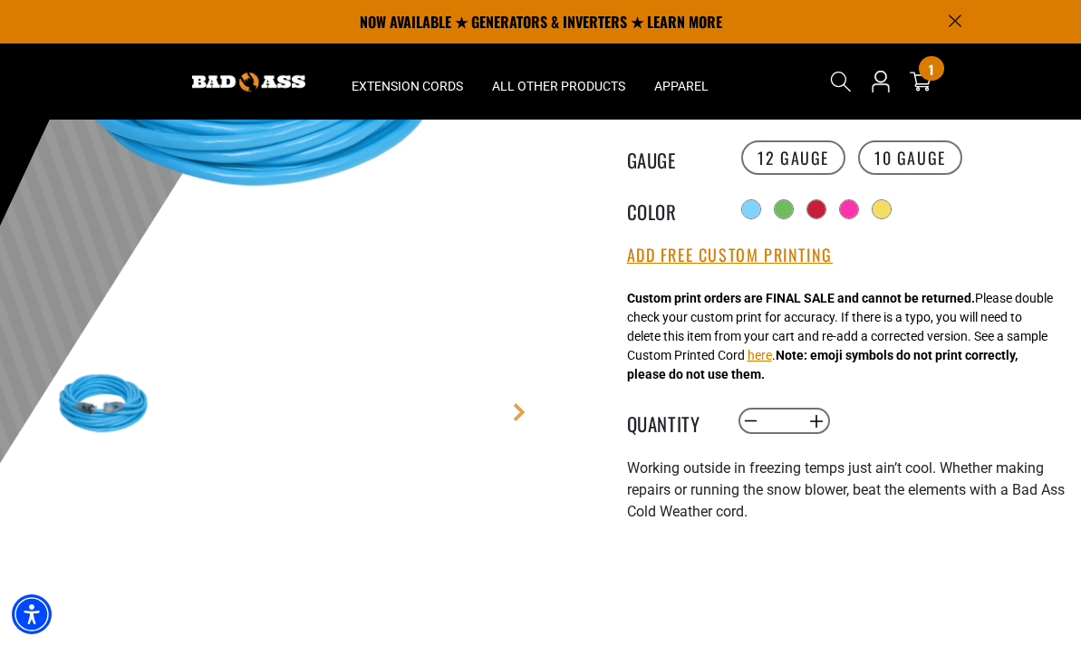
scroll to position [285, 0]
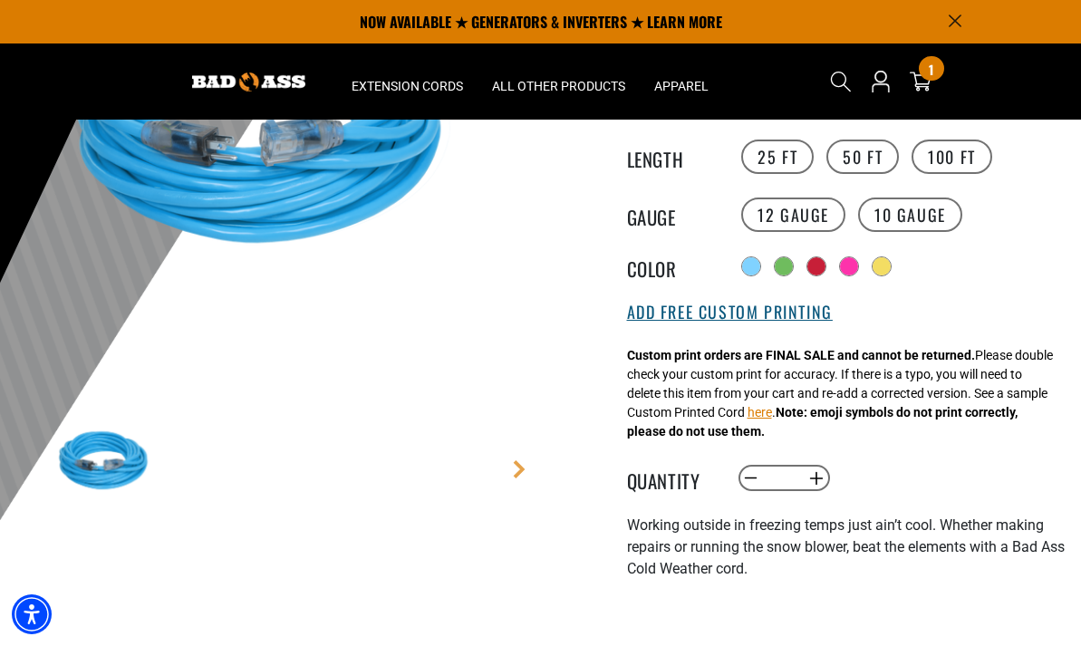
click at [817, 314] on button "Add Free Custom Printing" at bounding box center [730, 313] width 206 height 20
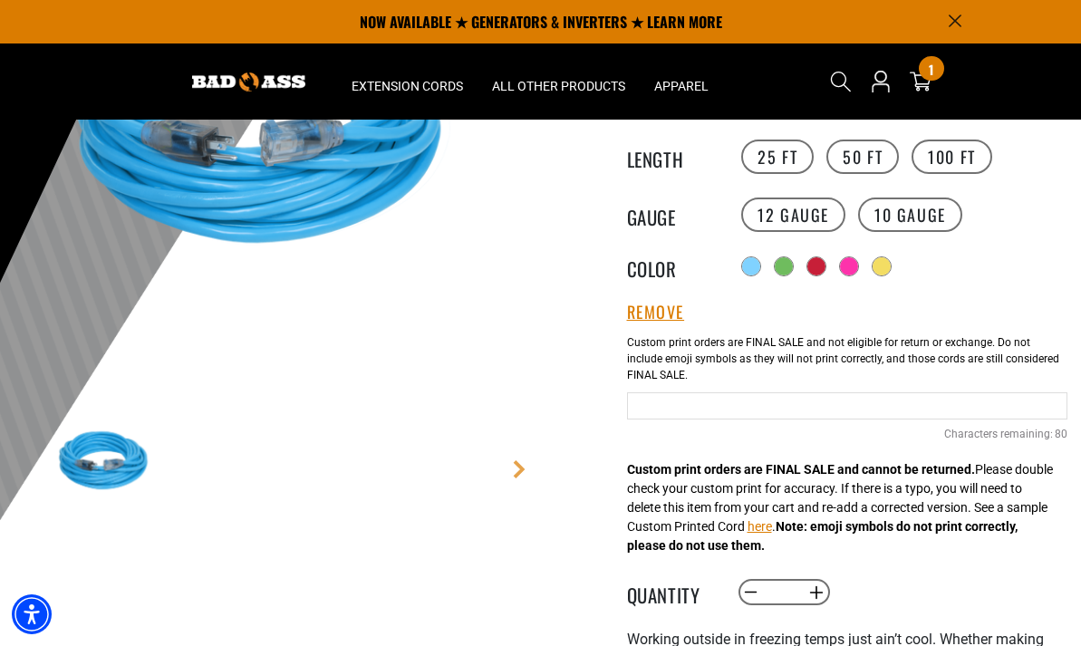
click at [784, 410] on input "Text field" at bounding box center [847, 405] width 441 height 27
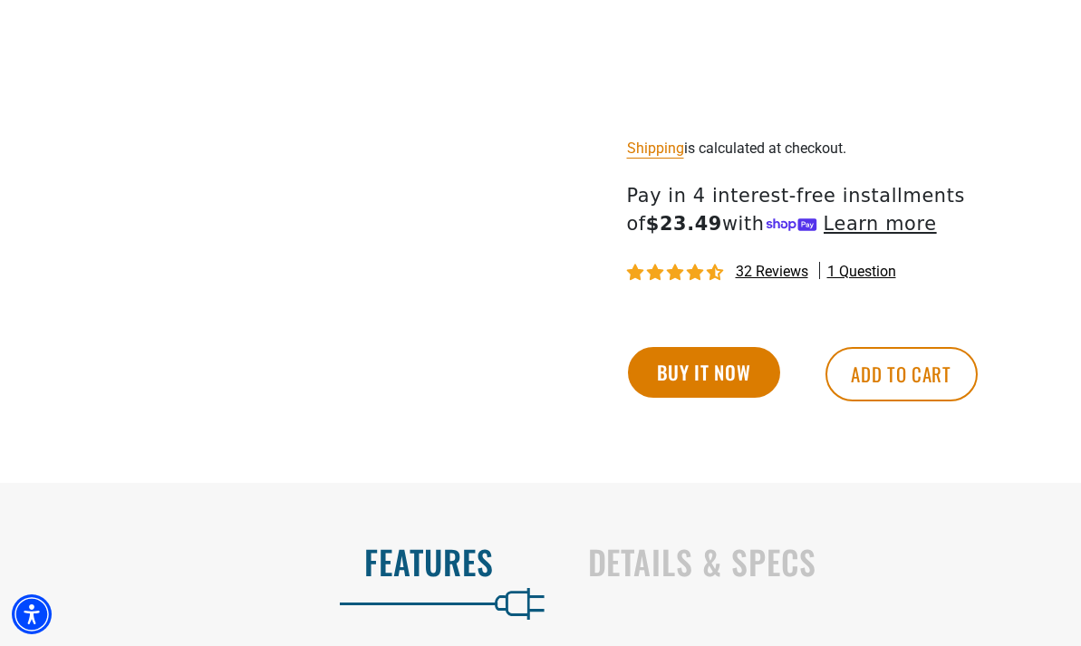
scroll to position [1121, 0]
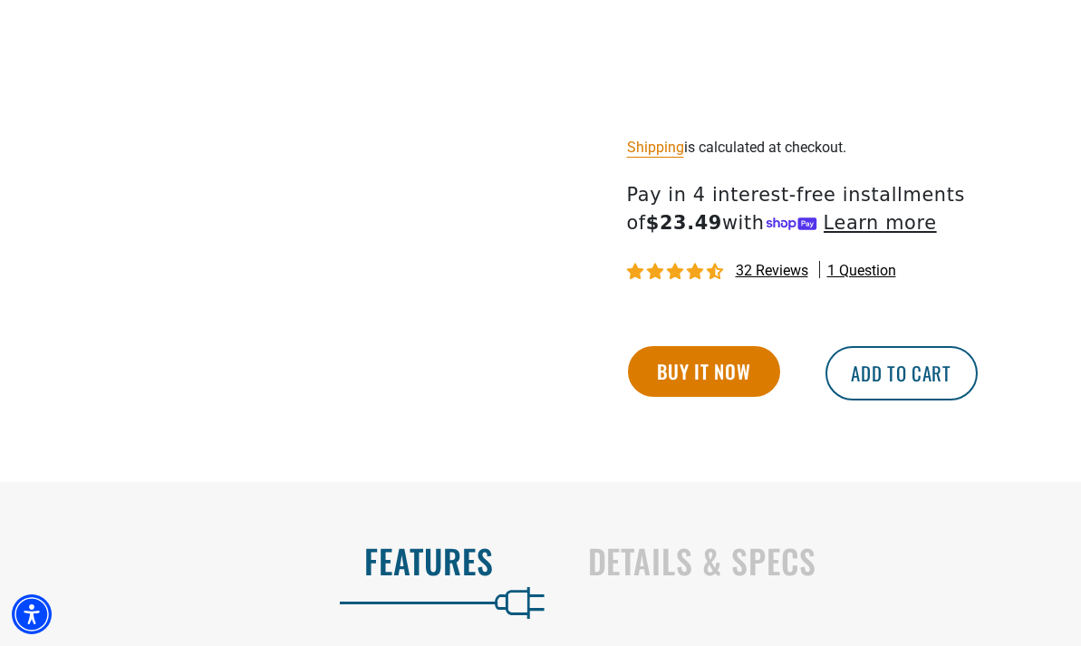
type input "**********"
click at [923, 389] on button "Add to cart" at bounding box center [901, 373] width 152 height 54
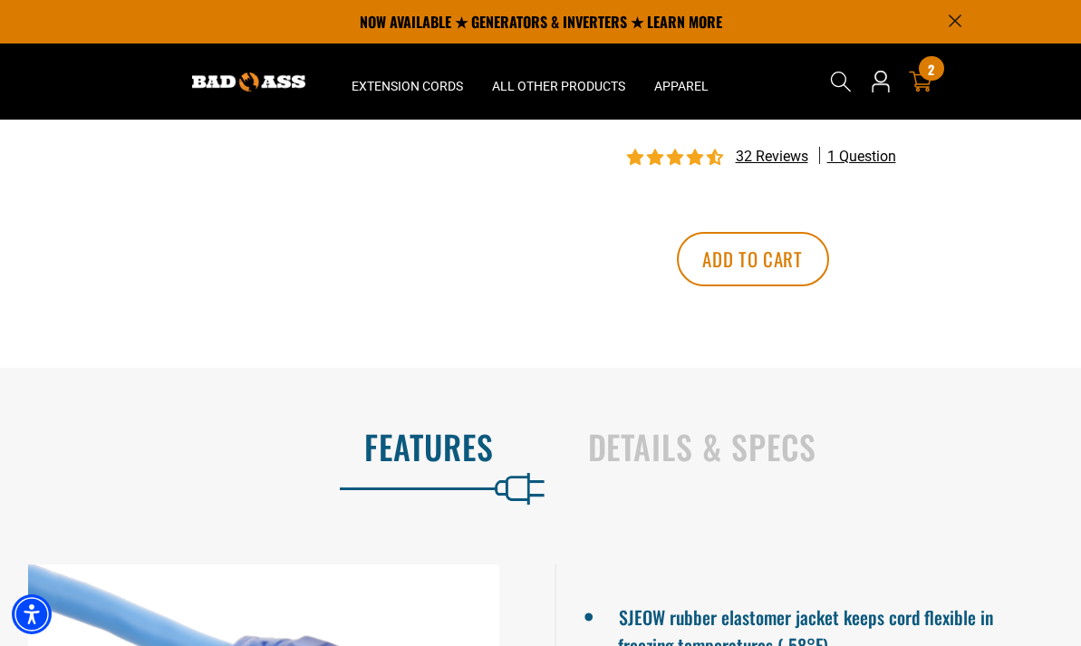
click at [934, 69] on span "2" at bounding box center [931, 70] width 6 height 14
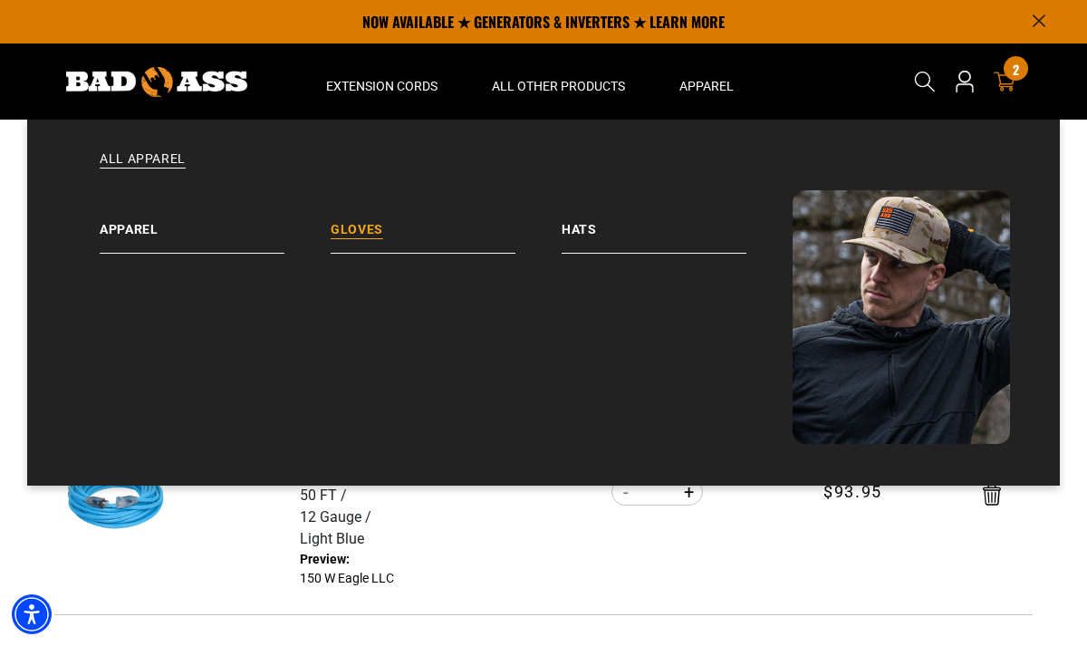
click at [373, 222] on link "Gloves" at bounding box center [446, 221] width 231 height 63
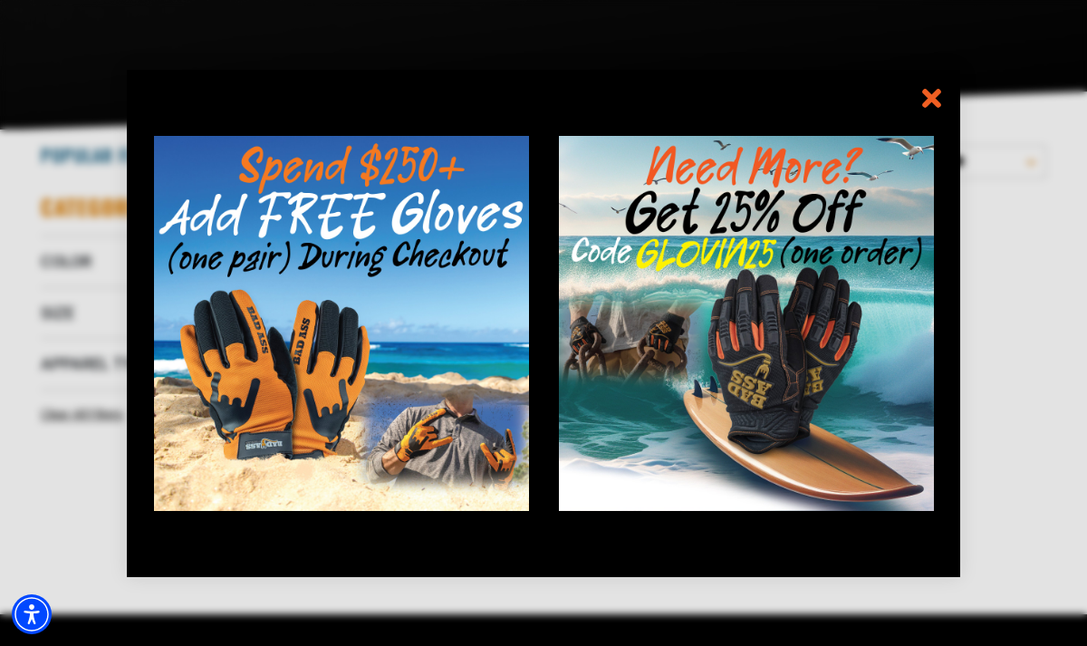
click at [928, 94] on icon "information" at bounding box center [932, 98] width 14 height 14
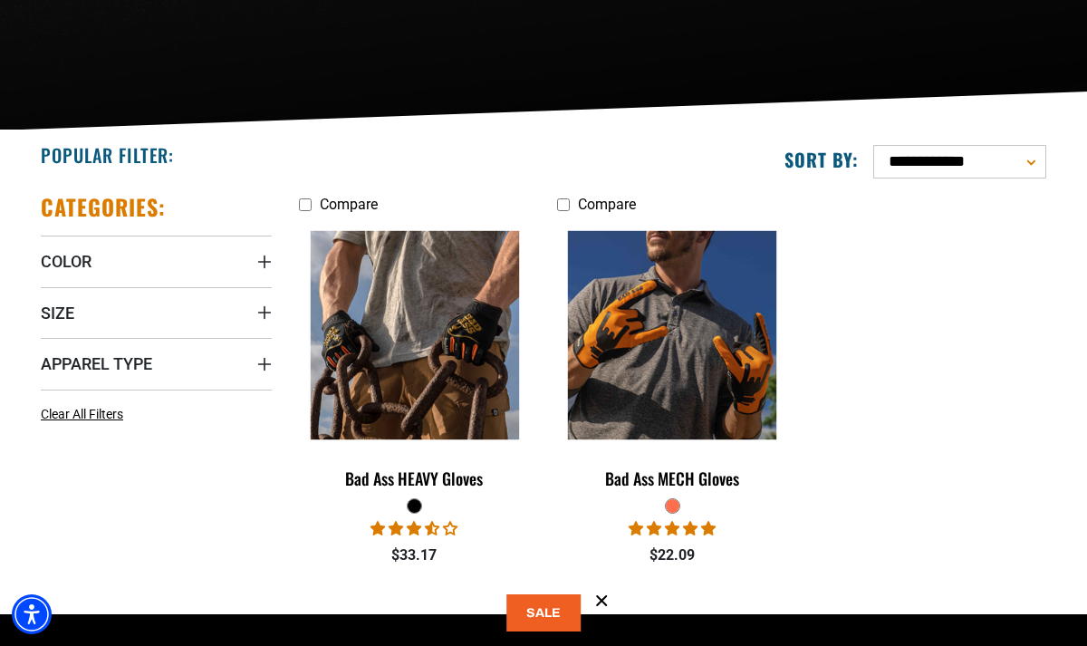
click at [553, 610] on button at bounding box center [543, 612] width 74 height 37
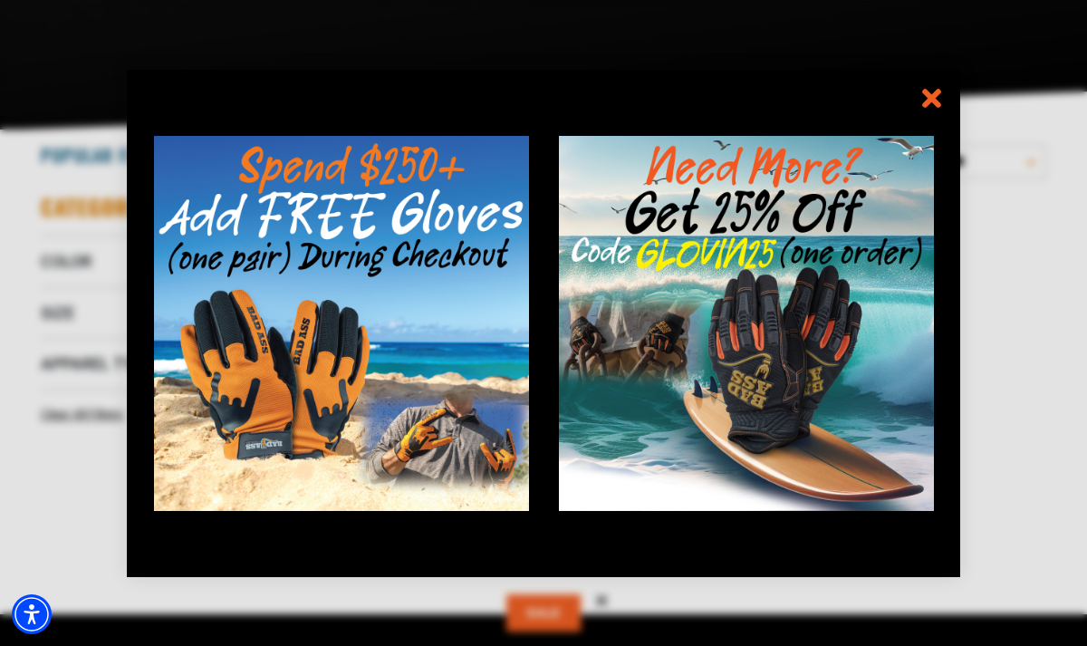
click at [931, 98] on icon "information" at bounding box center [932, 98] width 14 height 14
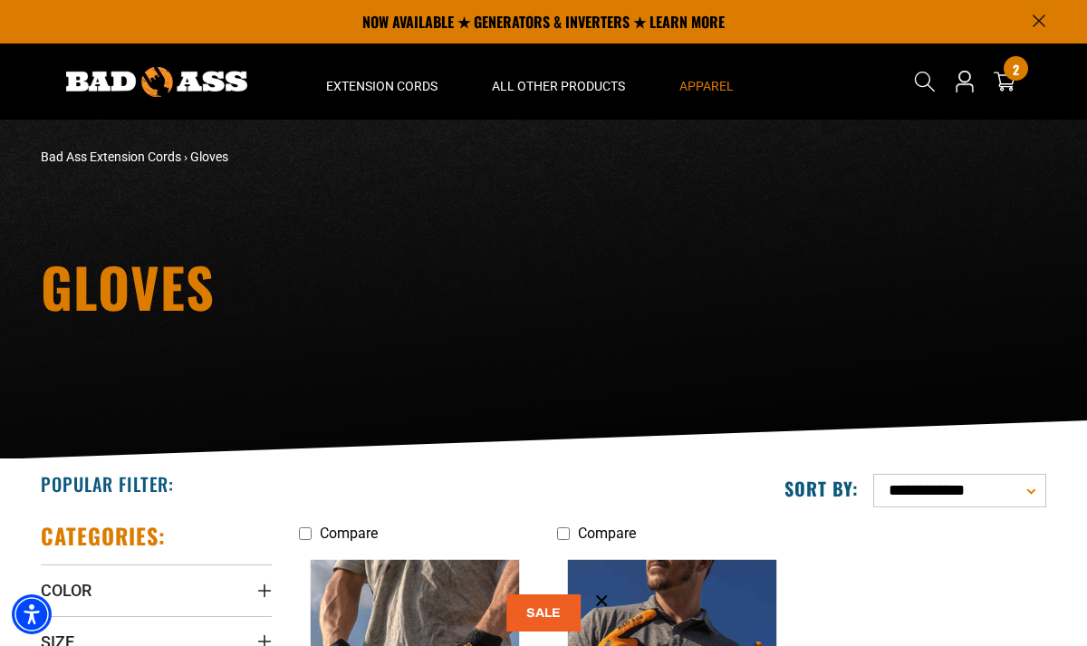
click at [113, 83] on img at bounding box center [156, 82] width 181 height 30
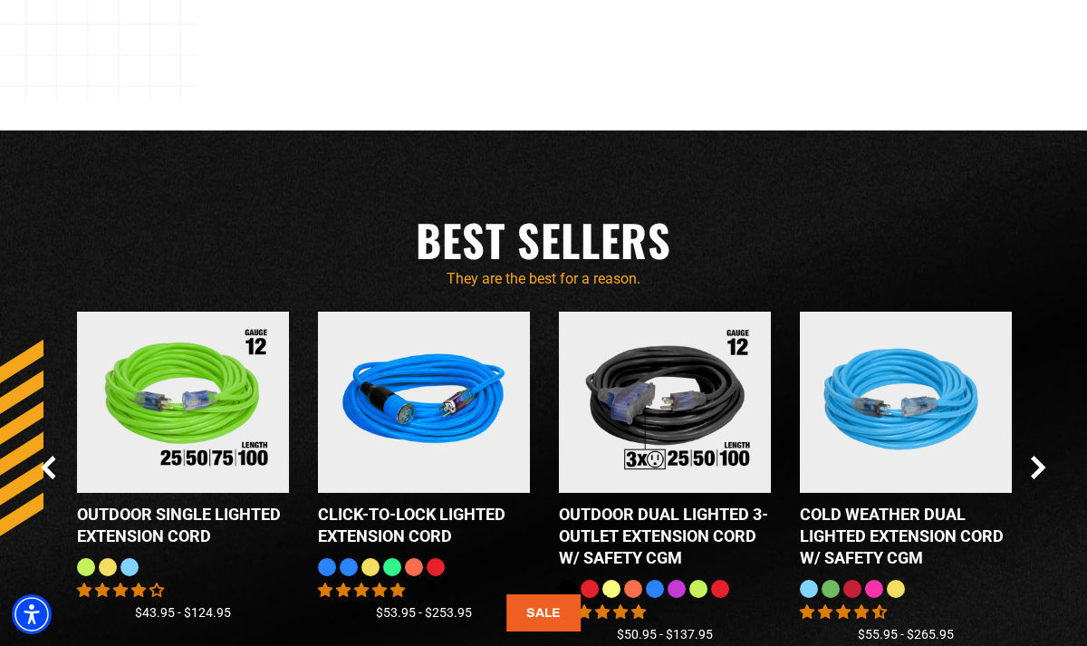
scroll to position [1389, 0]
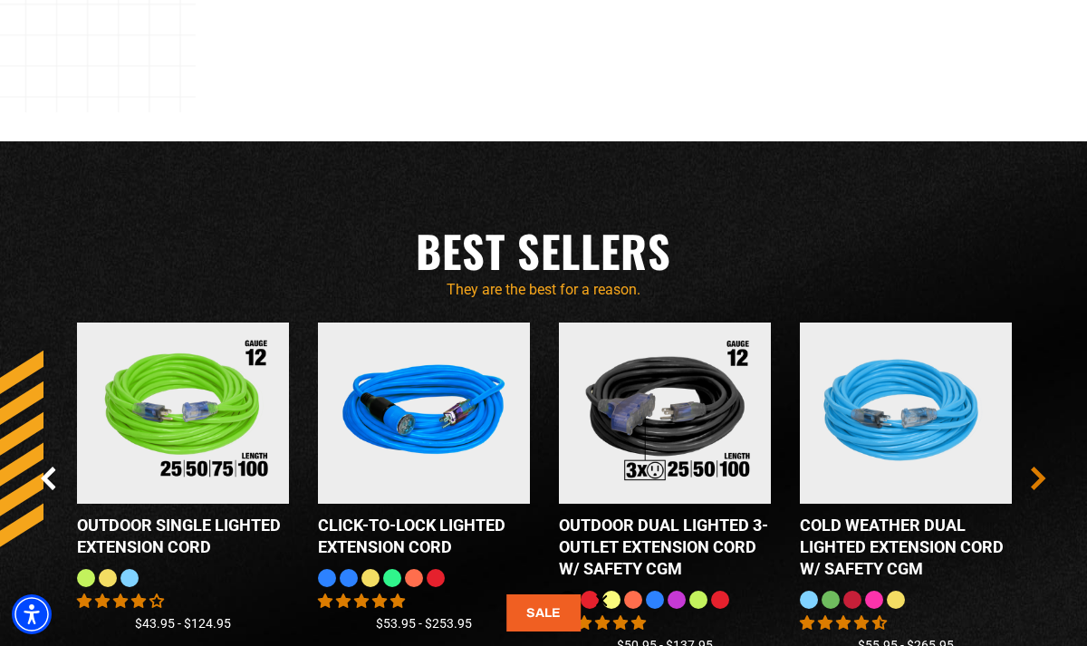
click at [1045, 476] on icon "Next Slide" at bounding box center [1038, 478] width 15 height 24
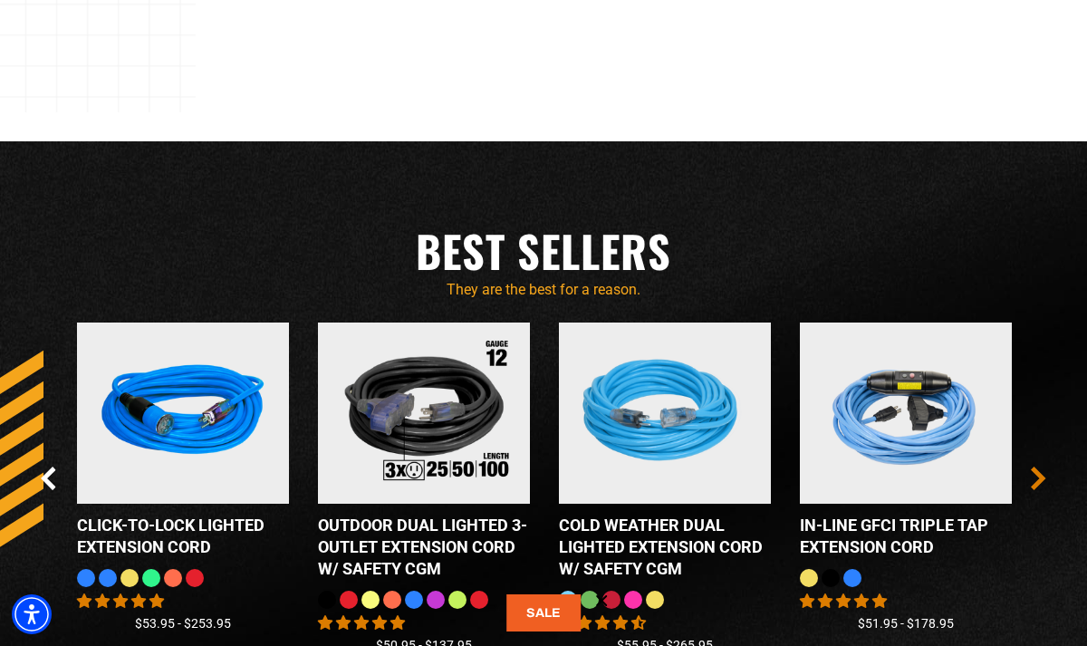
click at [1040, 476] on icon "Next Slide" at bounding box center [1038, 478] width 10 height 21
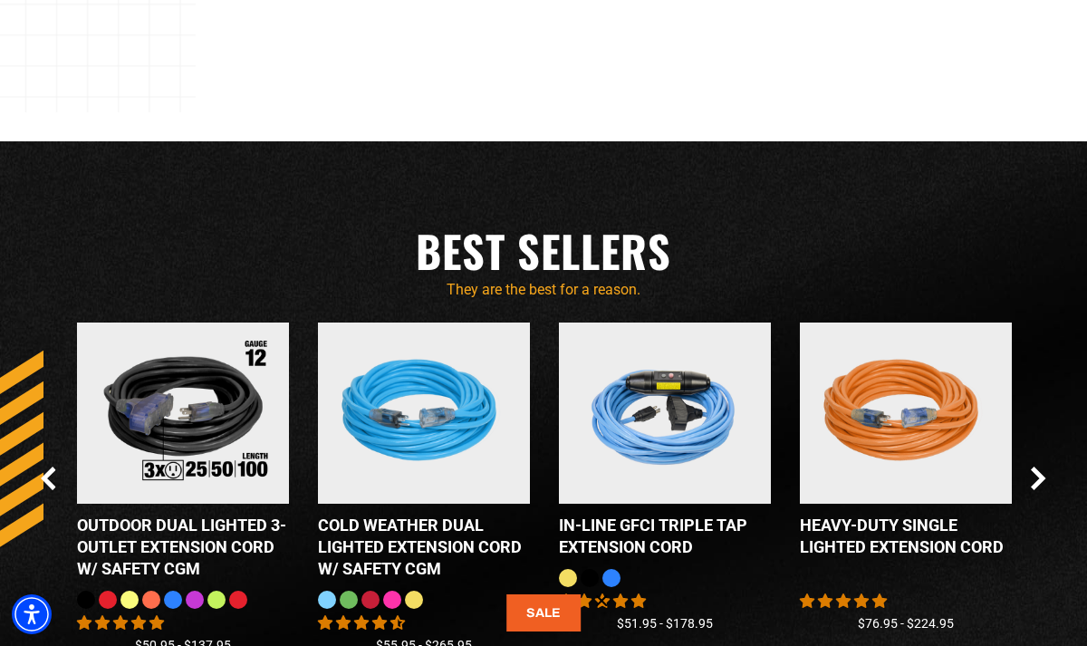
click at [1051, 473] on div "Checkbox field Bad Ass MECH Gloves 8 reviews No questions $22.09 Checkbox field…" at bounding box center [543, 506] width 1033 height 369
click at [1042, 483] on icon "Next Slide" at bounding box center [1038, 478] width 15 height 24
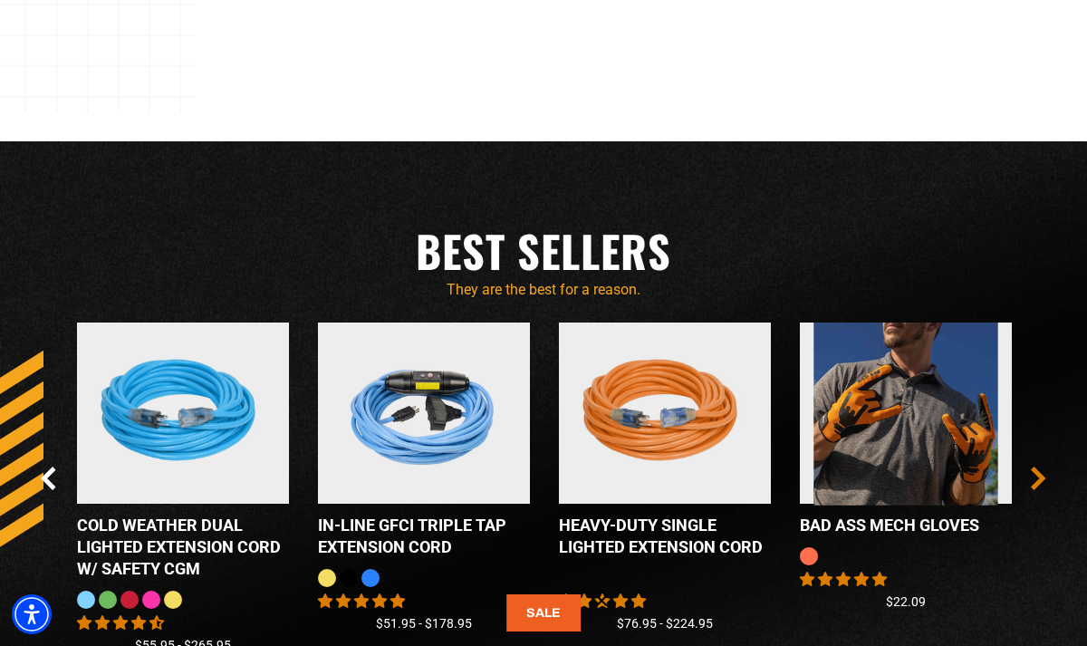
click at [1045, 476] on icon "Next Slide" at bounding box center [1038, 478] width 15 height 24
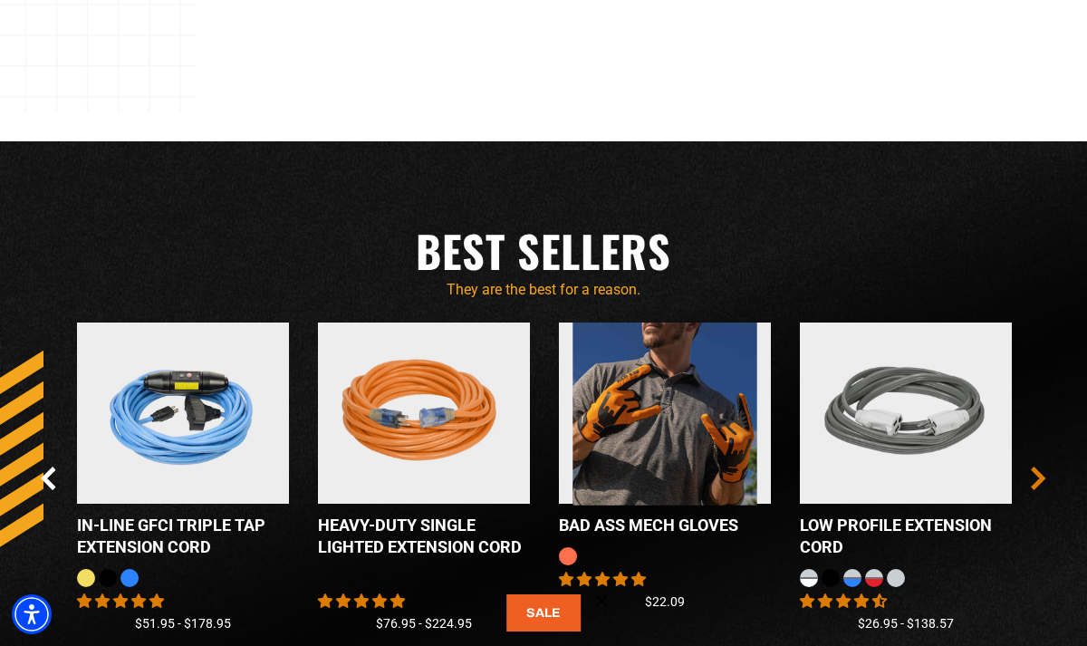
click at [1039, 477] on icon "Next Slide" at bounding box center [1038, 478] width 15 height 24
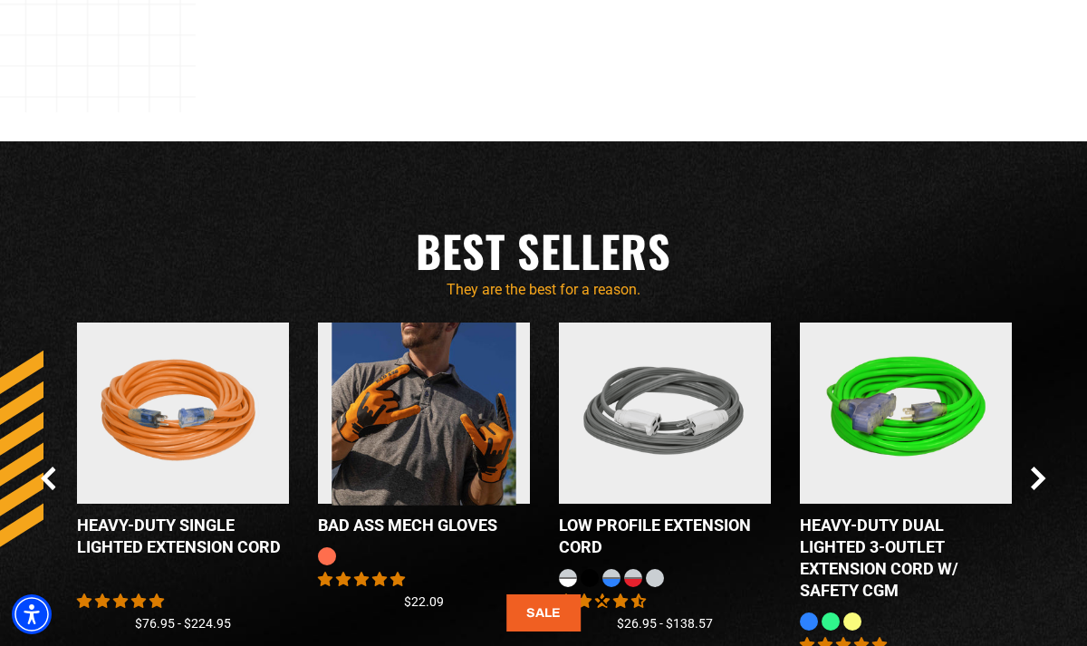
click at [1051, 474] on div "Checkbox field Bad Ass MECH Gloves 8 reviews No questions $22.09 Checkbox field…" at bounding box center [543, 506] width 1033 height 369
click at [1045, 478] on icon "Next Slide" at bounding box center [1038, 478] width 15 height 24
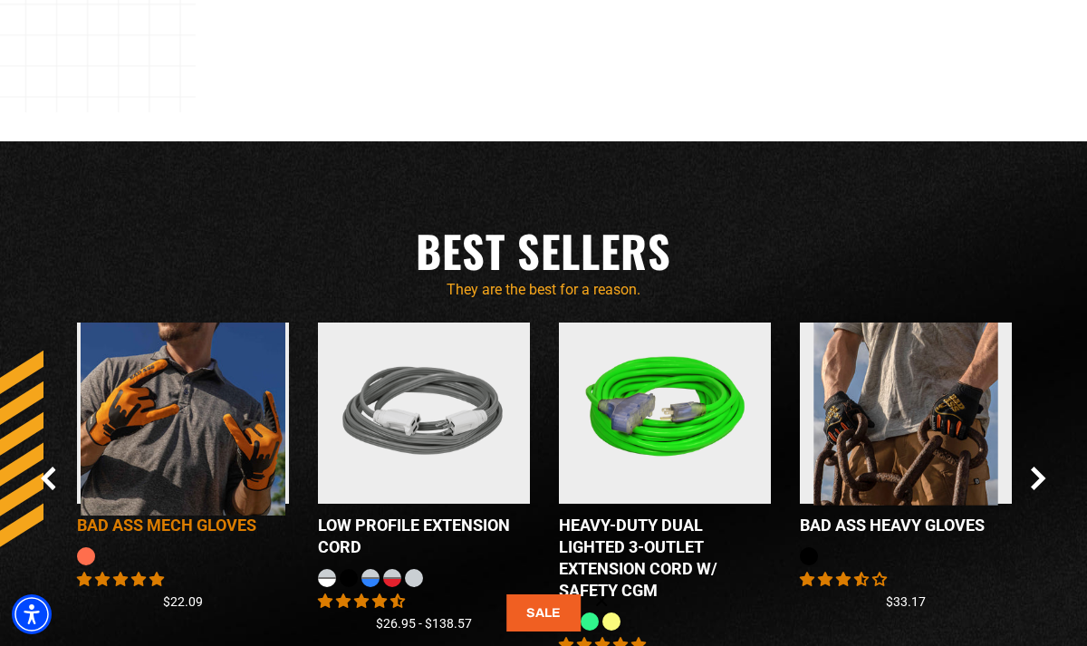
click at [152, 451] on img at bounding box center [183, 413] width 226 height 205
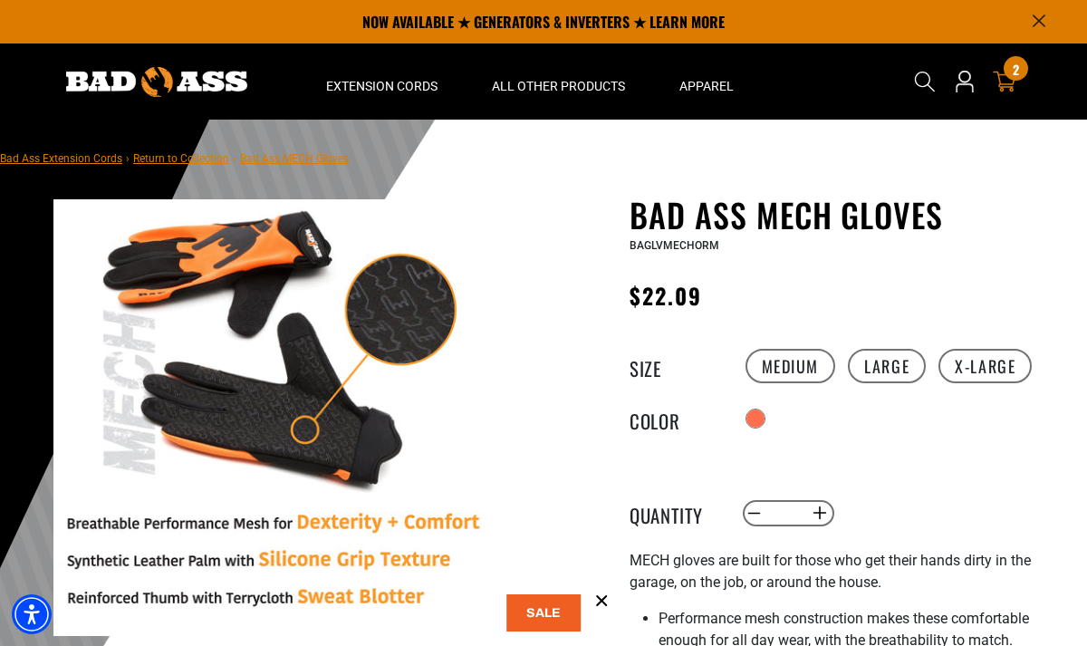
click at [1012, 82] on icon at bounding box center [1005, 82] width 24 height 21
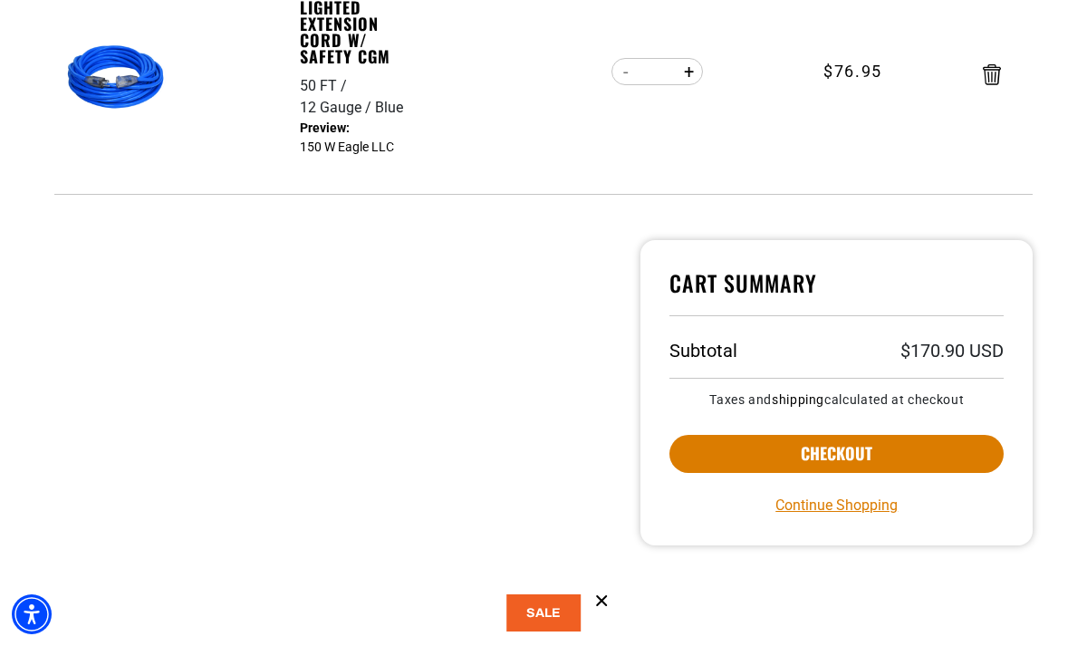
scroll to position [675, 0]
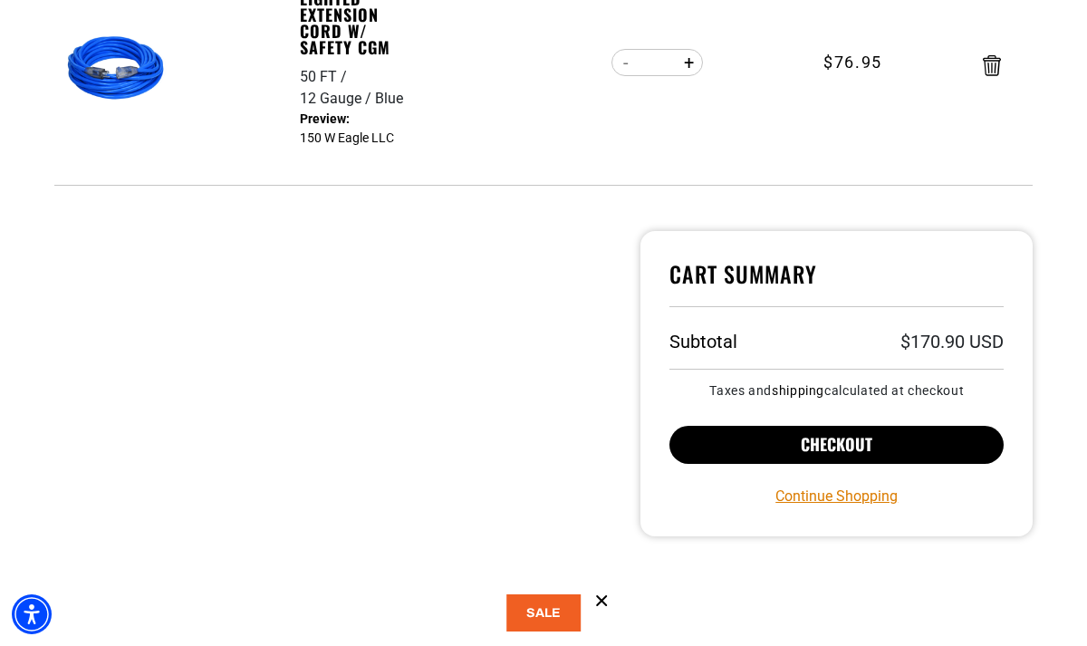
click at [908, 453] on button "Checkout" at bounding box center [836, 445] width 334 height 38
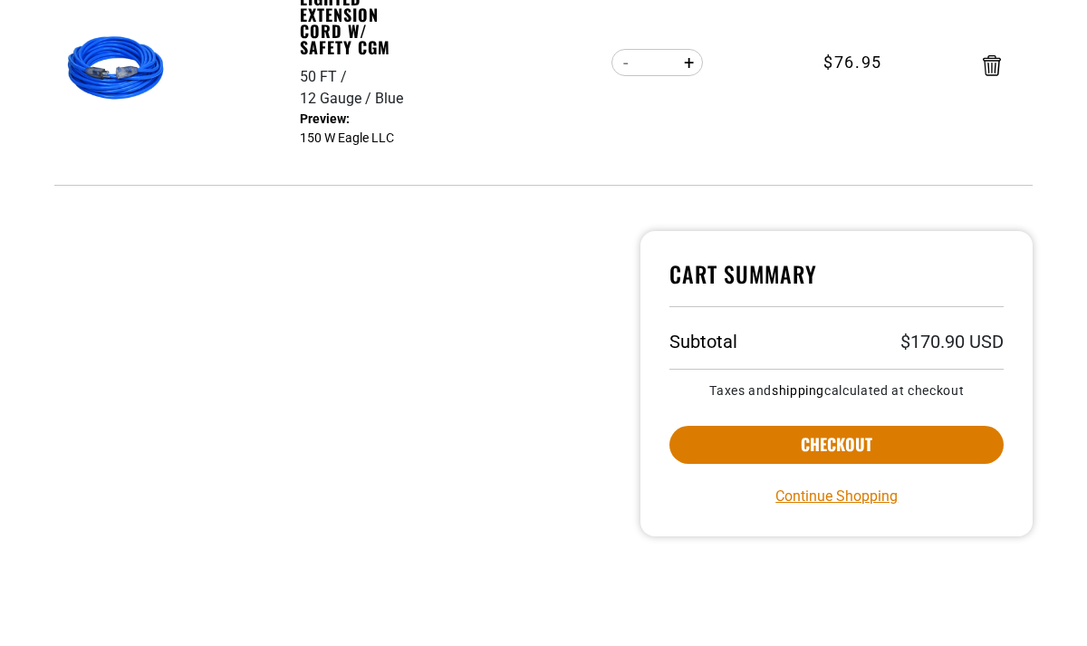
scroll to position [675, 0]
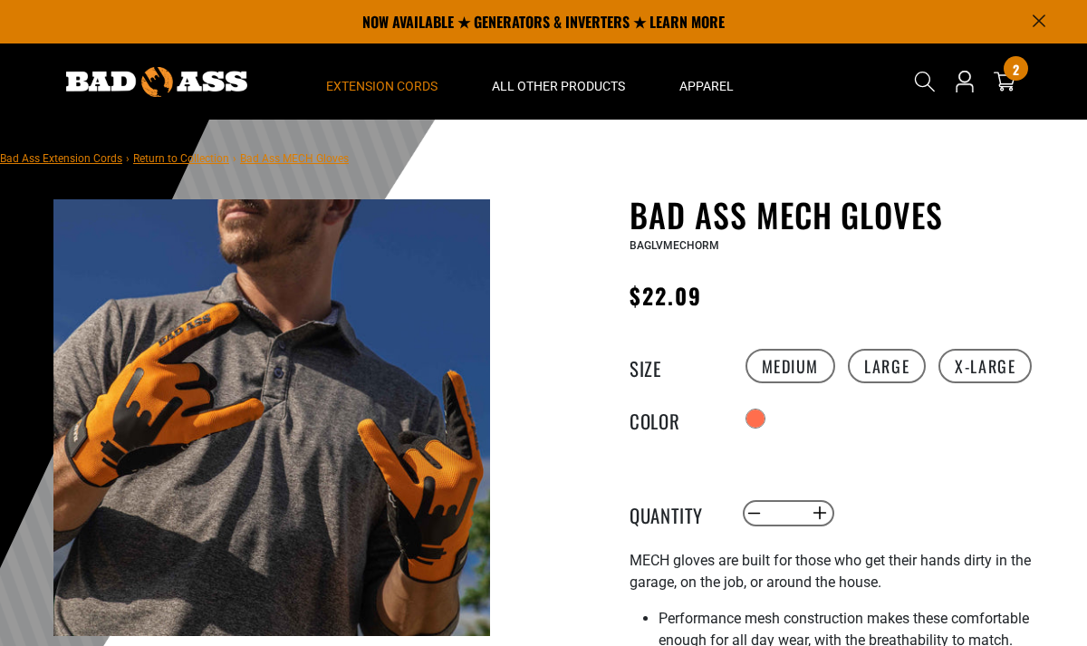
click at [347, 79] on span "Extension Cords" at bounding box center [381, 86] width 111 height 16
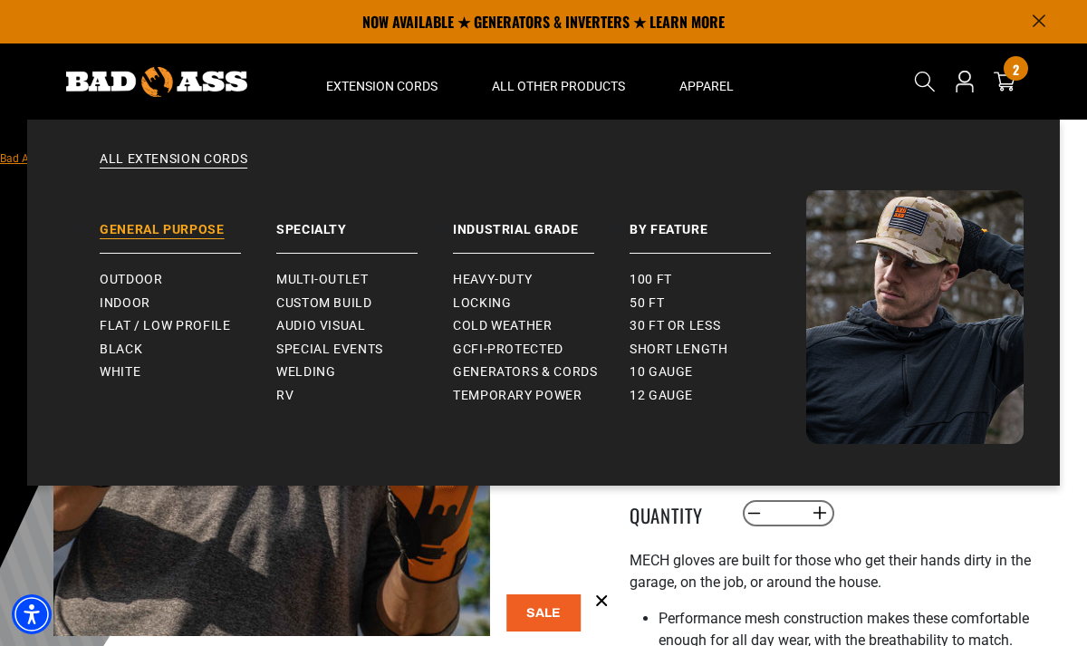
click at [200, 227] on link "General Purpose" at bounding box center [188, 221] width 177 height 63
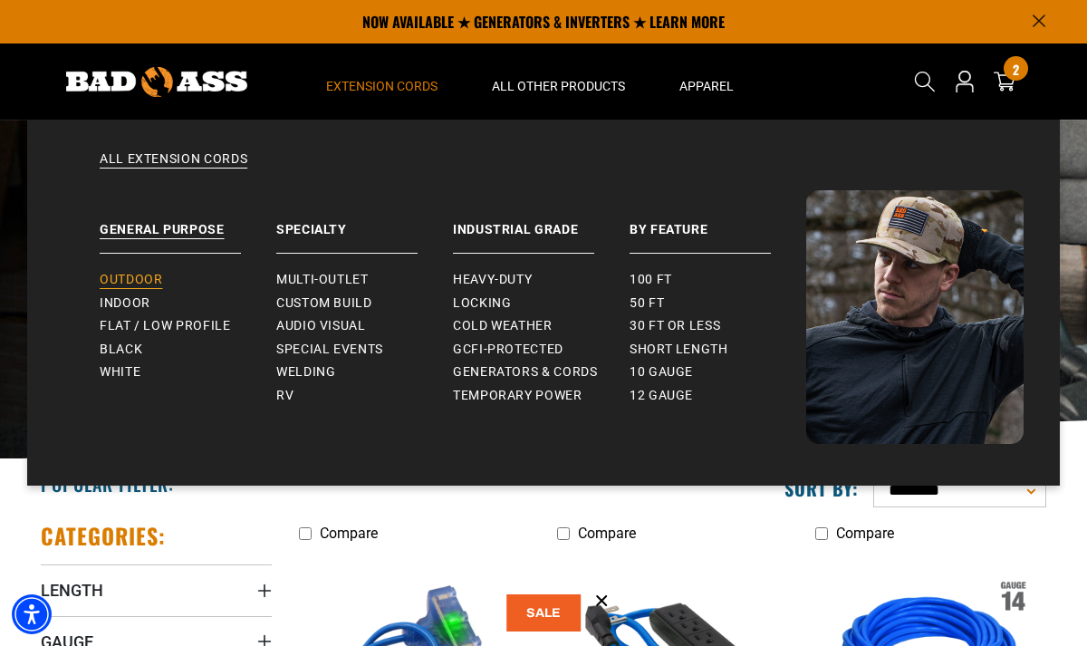
click at [142, 275] on span "Outdoor" at bounding box center [131, 280] width 63 height 16
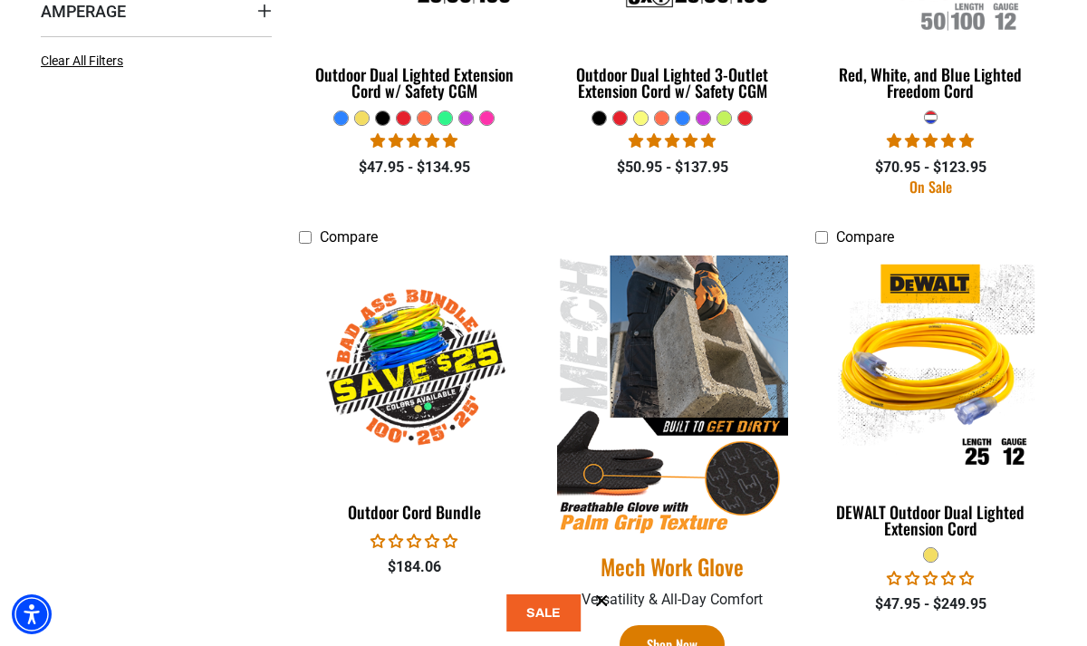
scroll to position [749, 0]
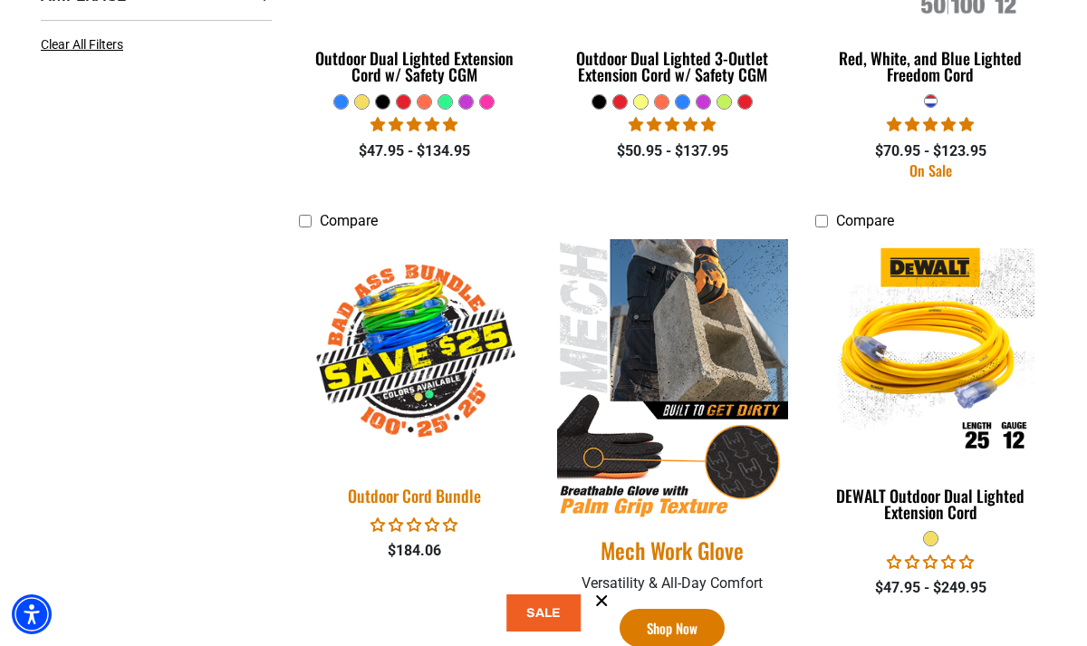
click at [417, 370] on img at bounding box center [415, 352] width 254 height 232
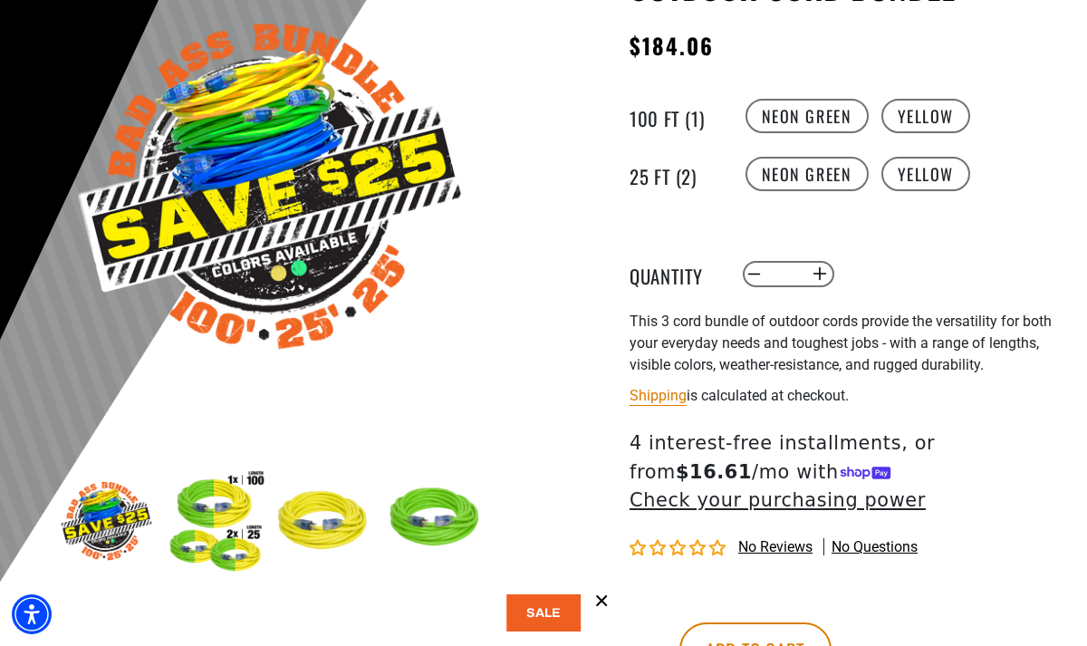
scroll to position [232, 0]
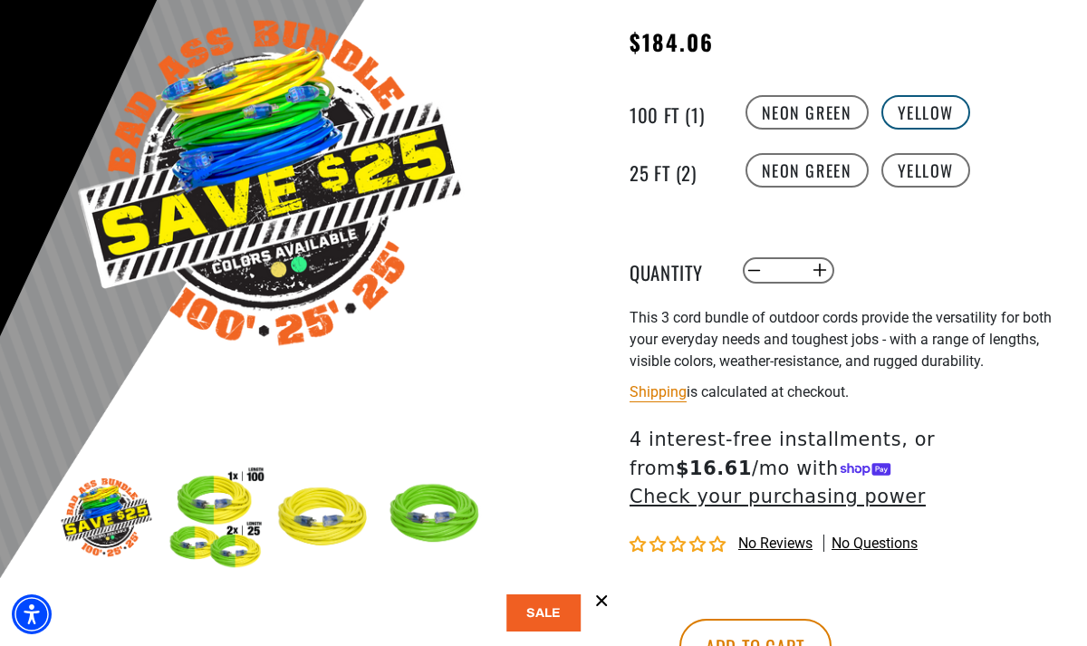
click at [930, 107] on label "Yellow" at bounding box center [926, 112] width 90 height 34
click at [822, 114] on label "Neon Green" at bounding box center [806, 112] width 123 height 34
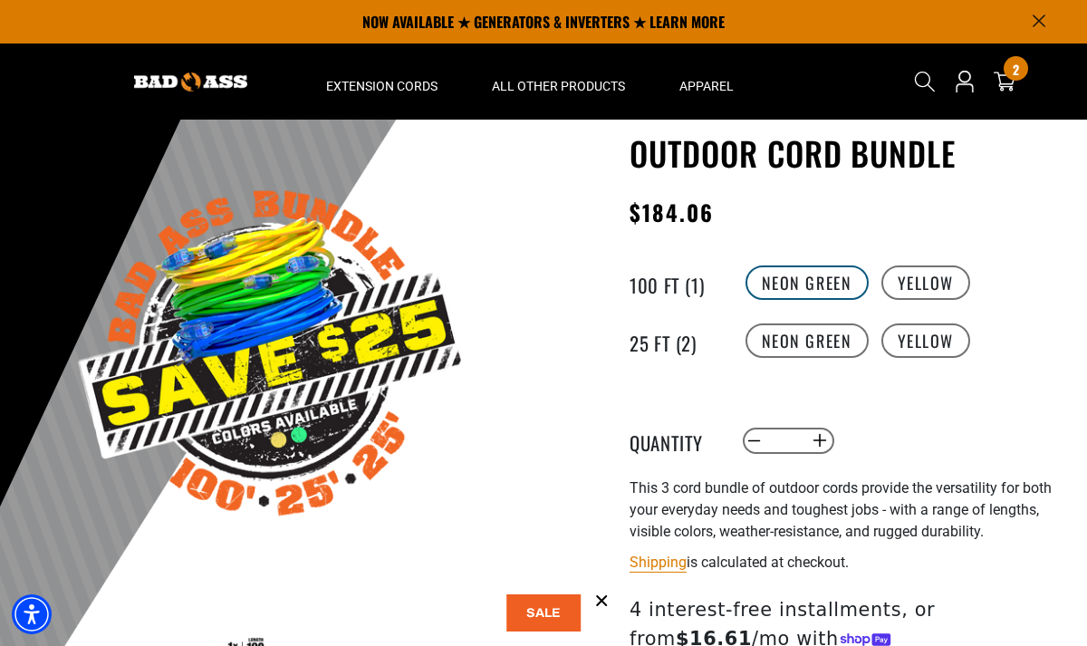
scroll to position [61, 0]
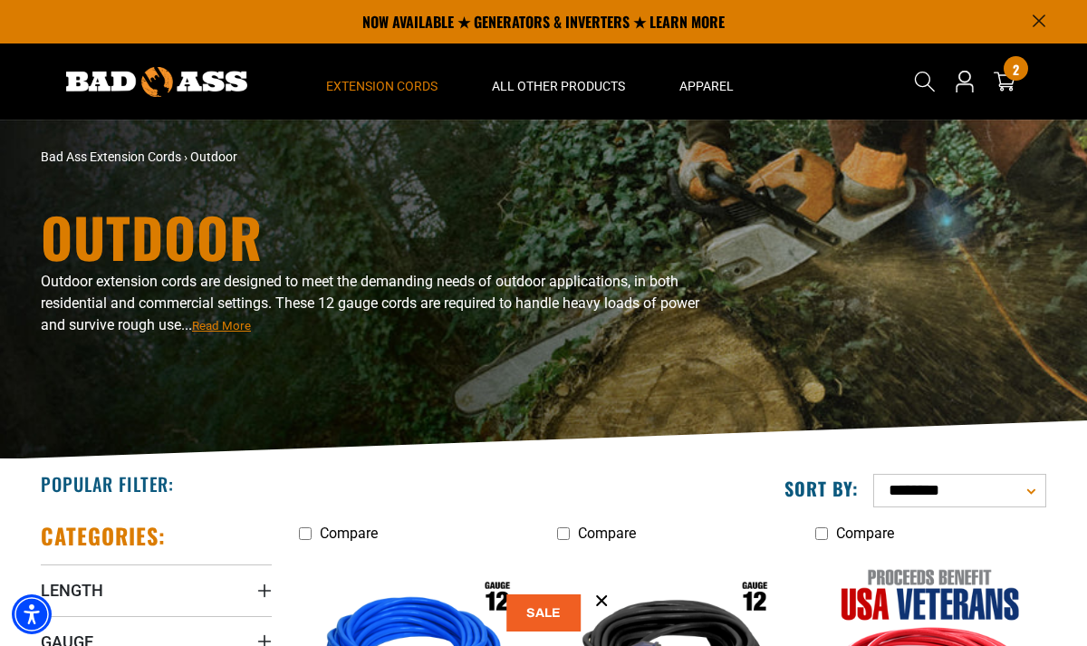
click at [540, 610] on button at bounding box center [543, 612] width 74 height 37
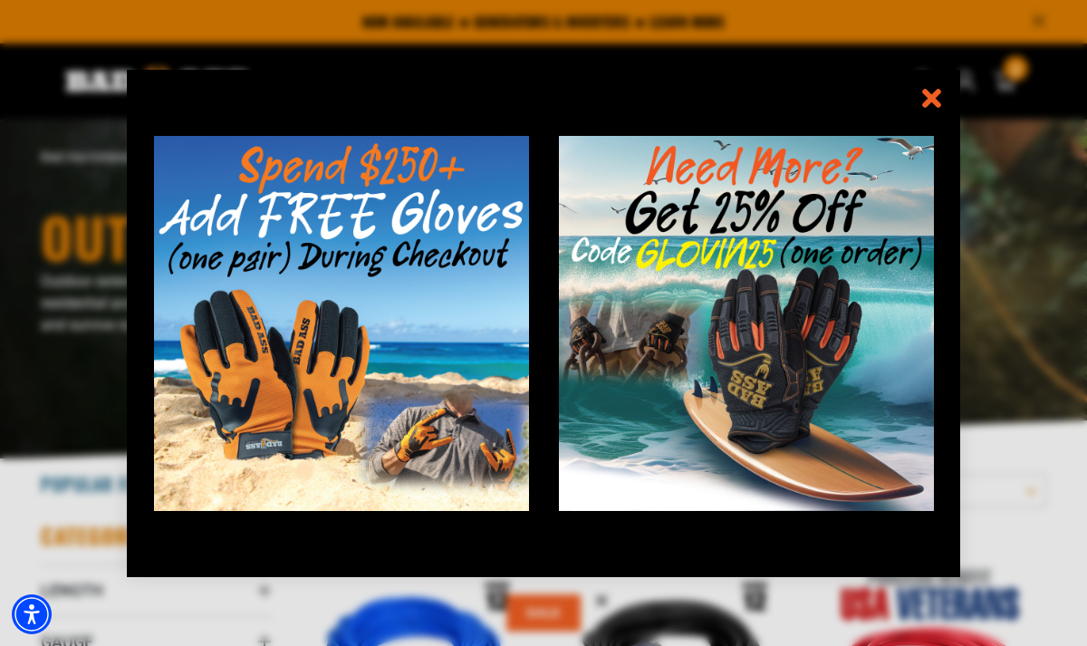
click at [932, 105] on icon "information" at bounding box center [931, 98] width 26 height 26
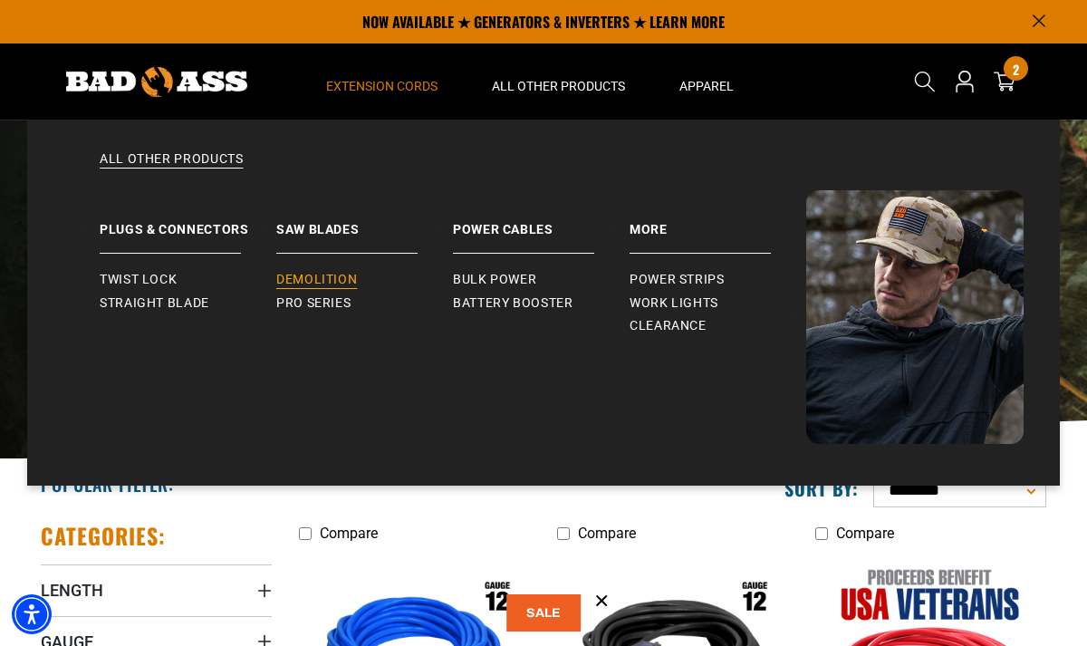
click at [329, 280] on span "Demolition" at bounding box center [316, 280] width 81 height 16
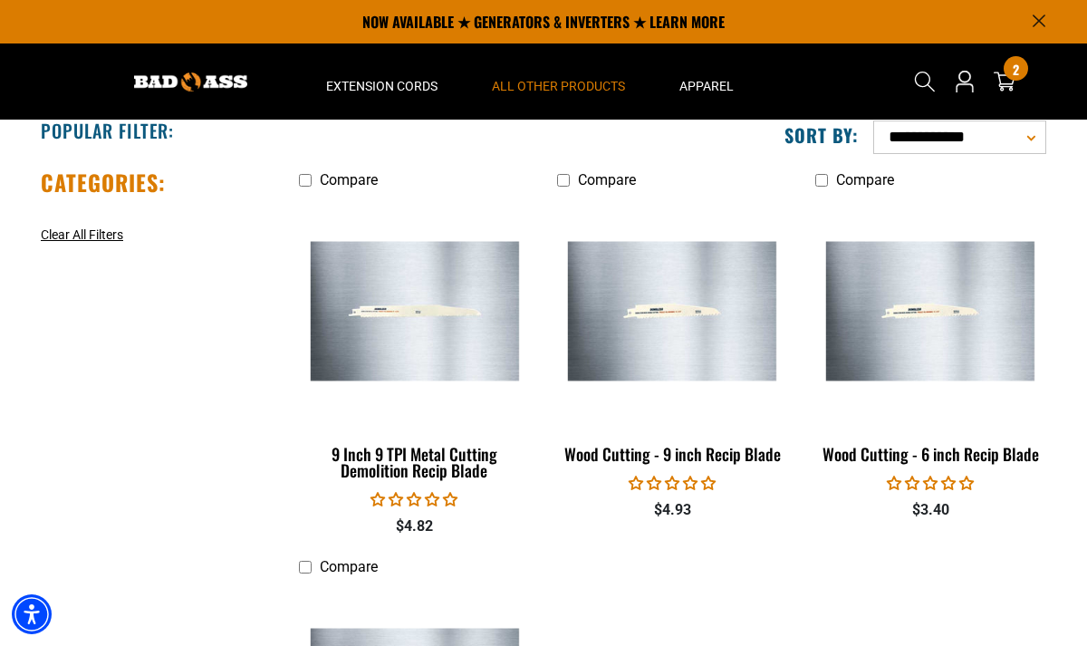
scroll to position [327, 0]
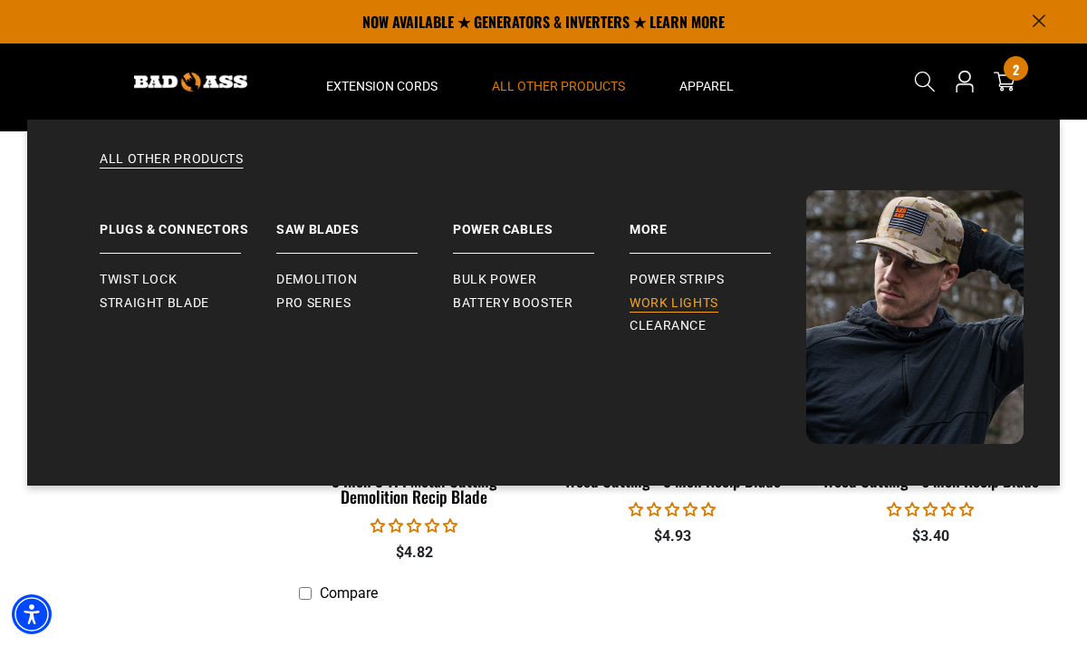
click at [664, 301] on span "Work Lights" at bounding box center [674, 303] width 89 height 16
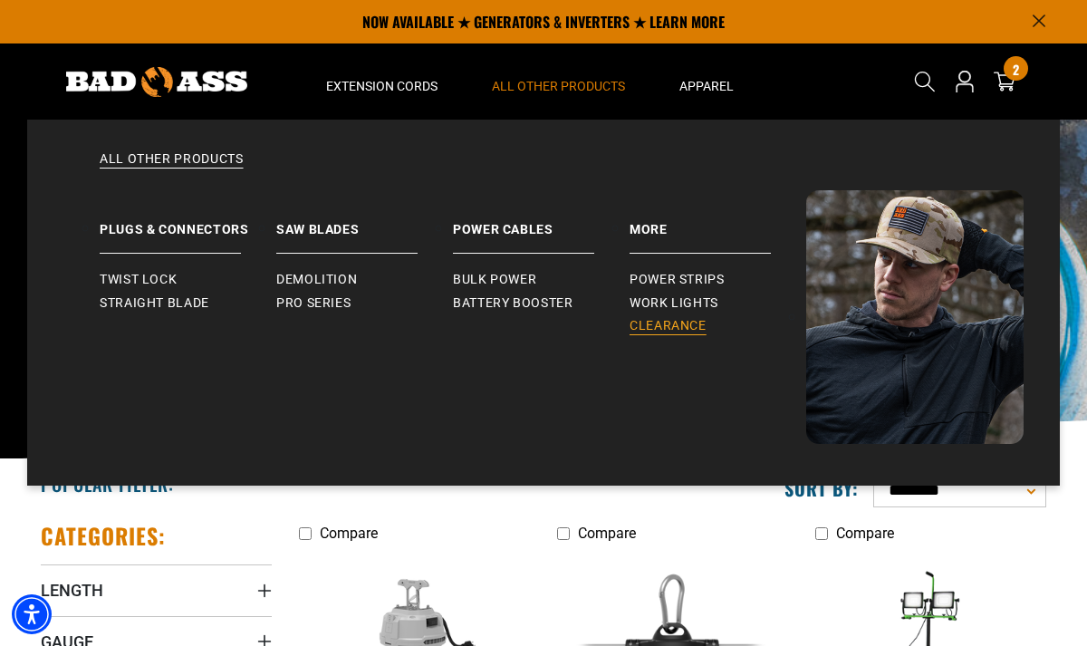
click at [664, 324] on span "Clearance" at bounding box center [668, 326] width 77 height 16
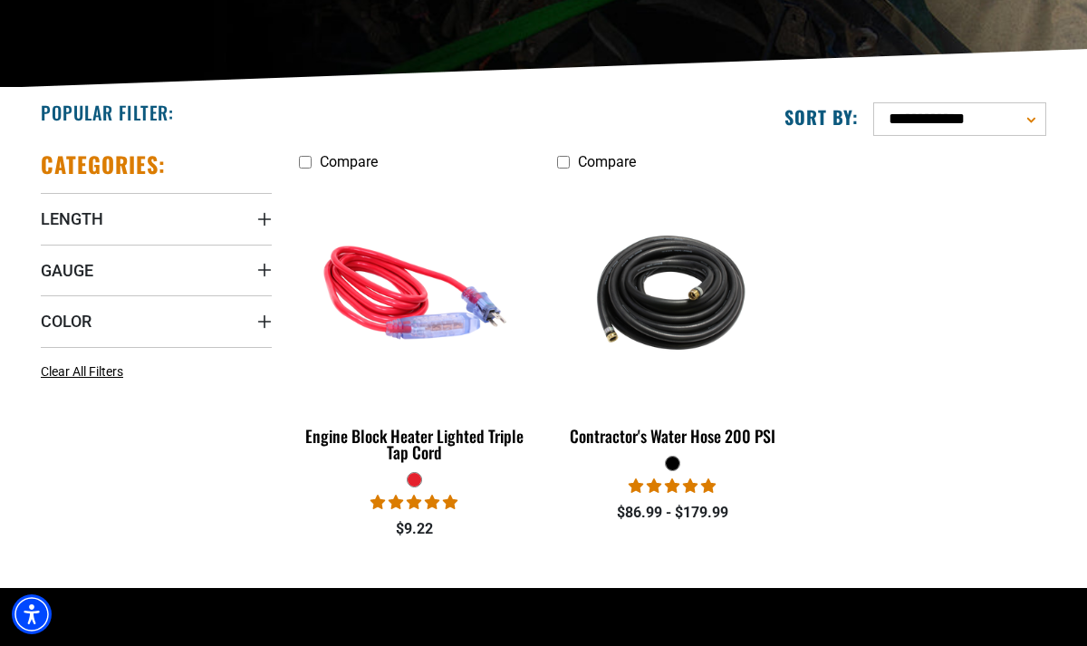
scroll to position [371, 0]
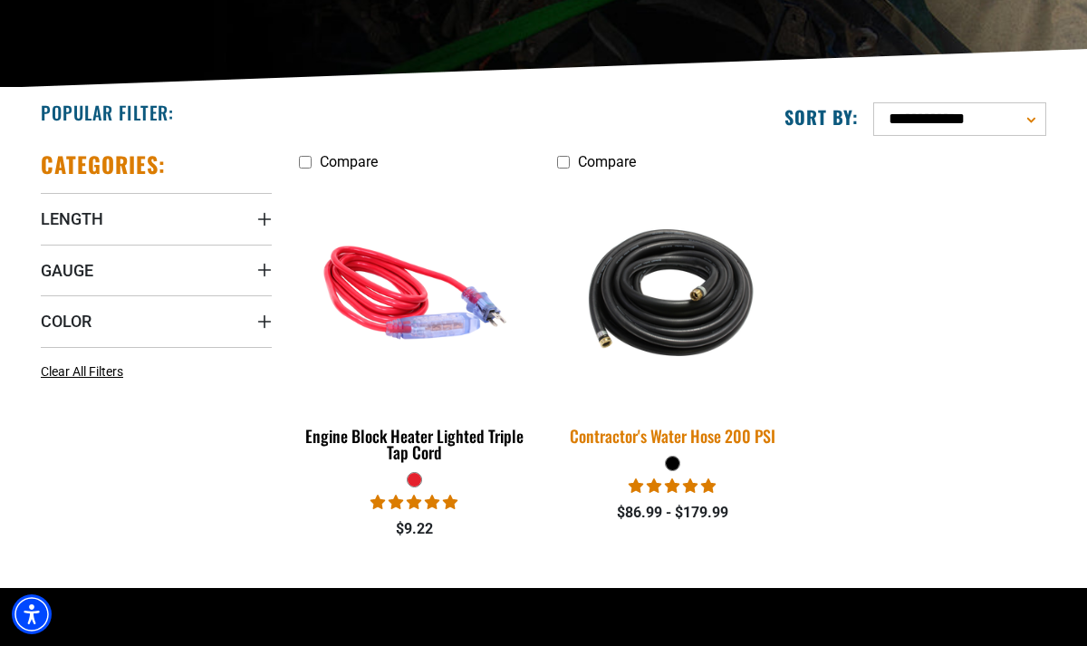
click at [692, 438] on div "Contractor's Water Hose 200 PSI" at bounding box center [672, 436] width 231 height 16
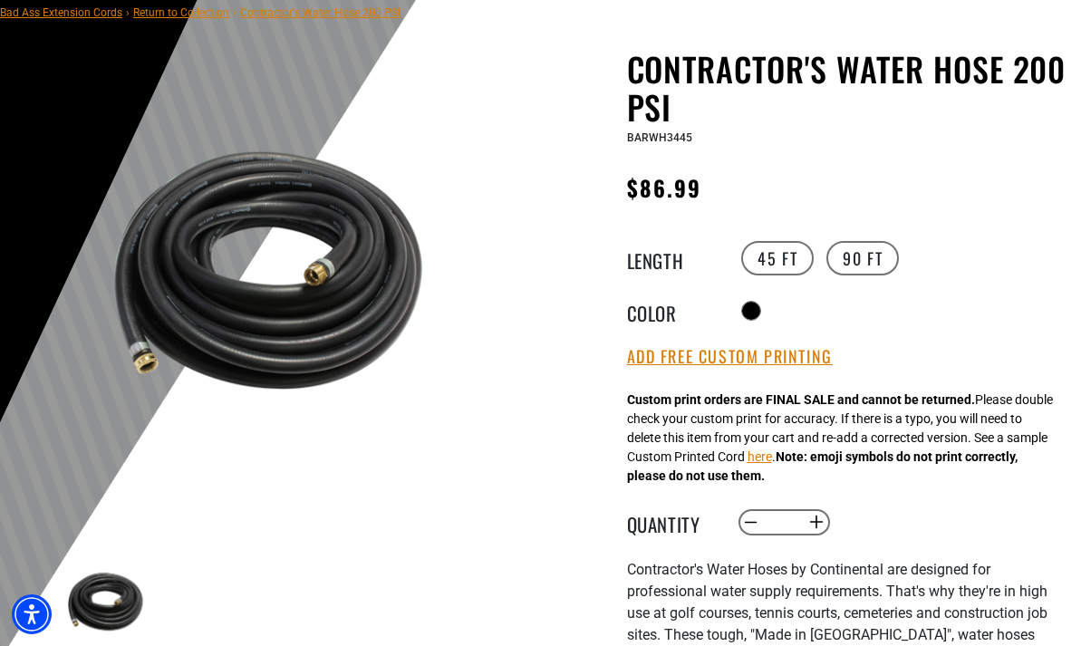
scroll to position [147, 0]
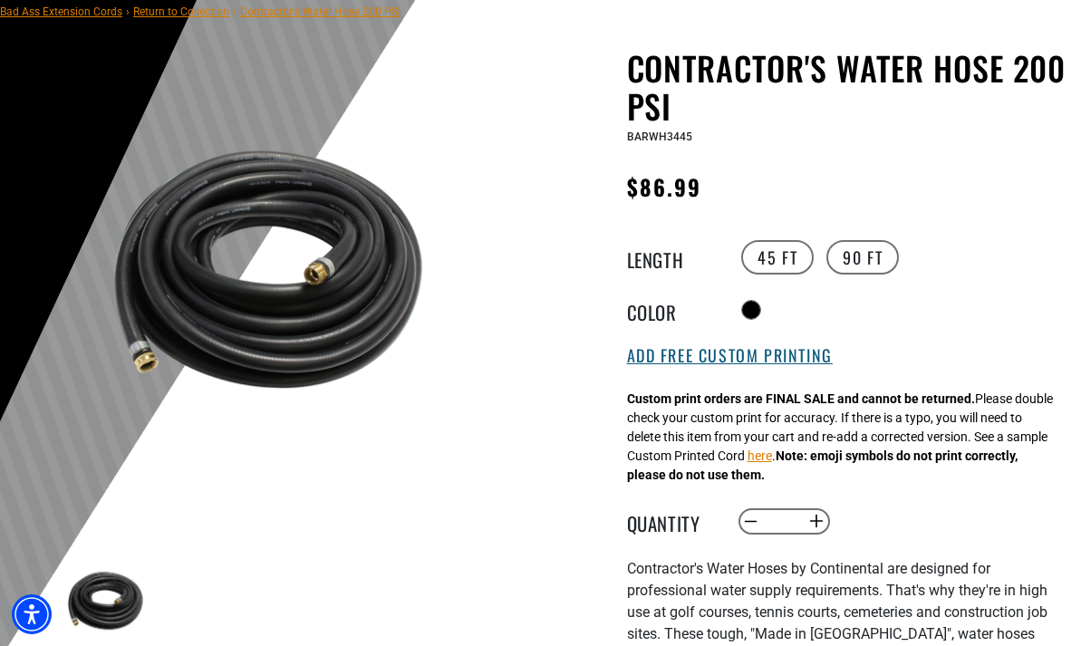
click at [659, 360] on button "Add Free Custom Printing" at bounding box center [730, 356] width 206 height 20
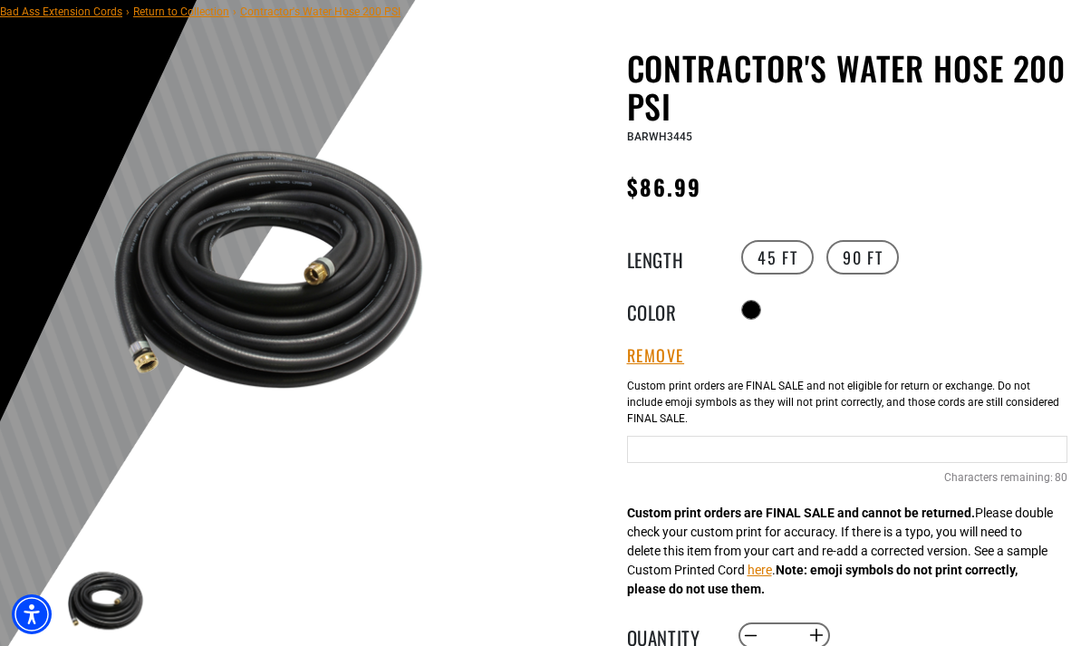
click at [650, 450] on input "Text field" at bounding box center [847, 449] width 441 height 27
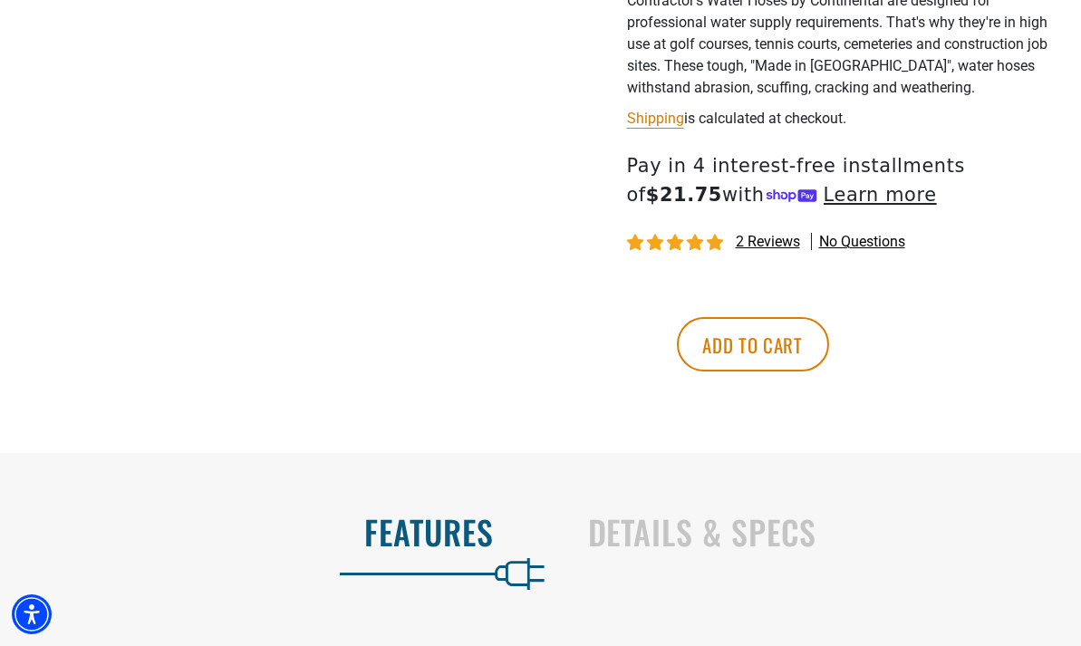
scroll to position [830, 0]
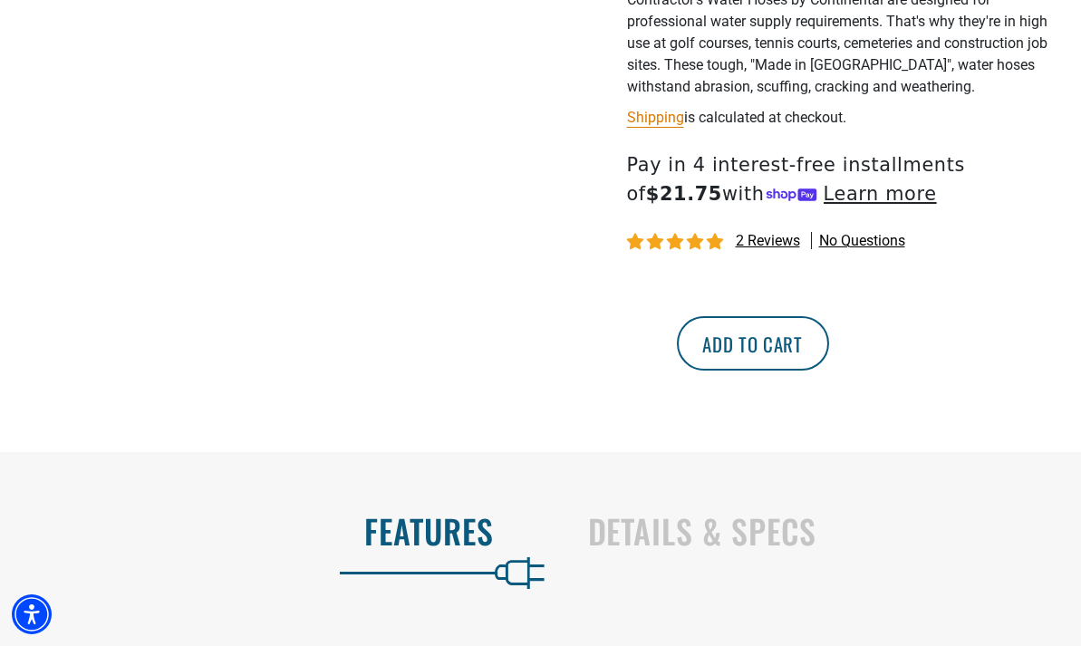
type input "**********"
click at [829, 351] on button "Add to cart" at bounding box center [753, 343] width 152 height 54
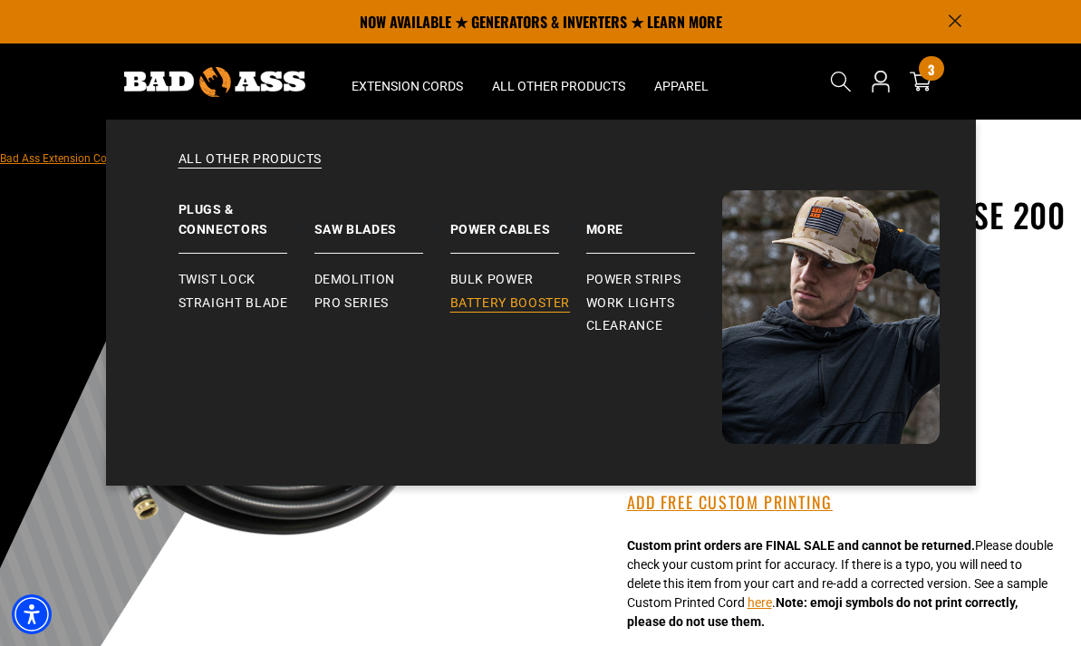
click at [492, 302] on span "Battery Booster" at bounding box center [510, 303] width 120 height 16
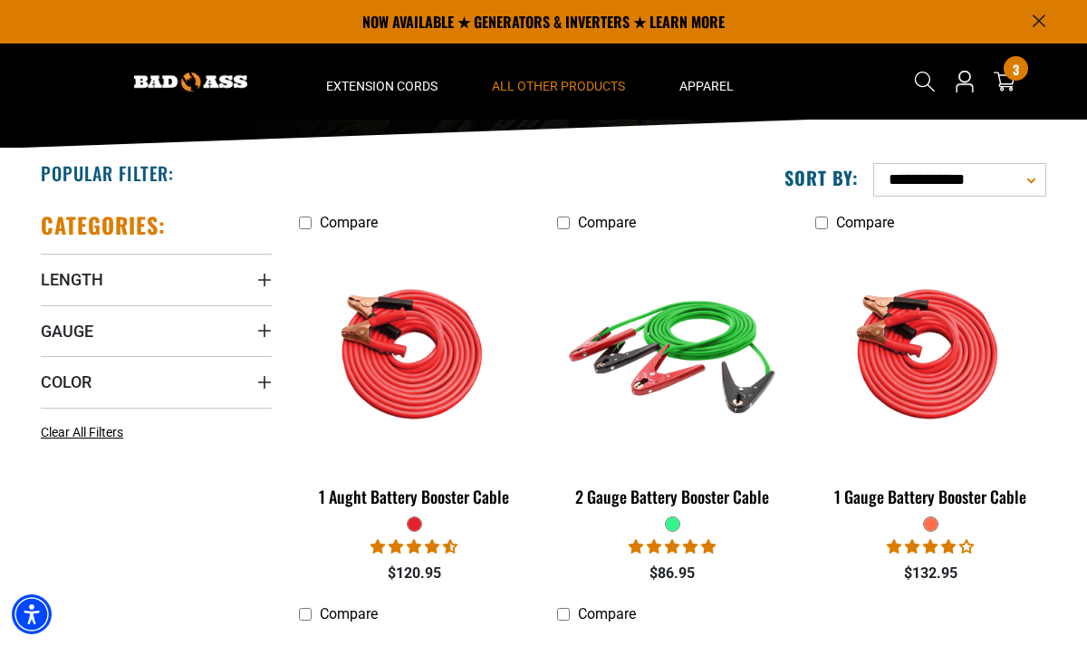
scroll to position [296, 0]
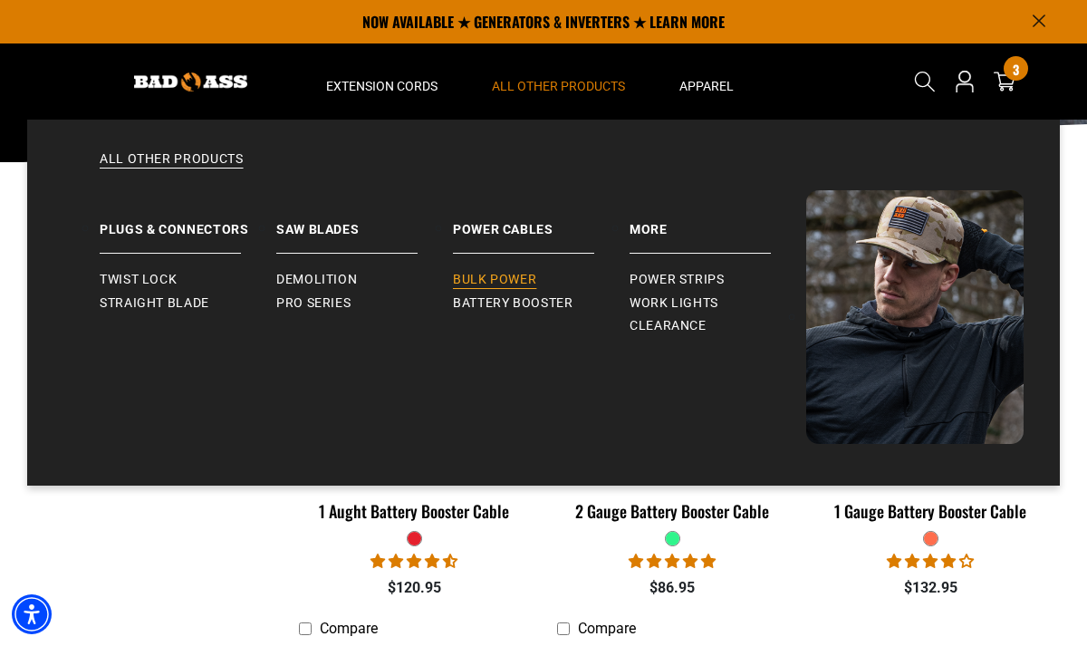
click at [483, 274] on span "Bulk Power" at bounding box center [494, 280] width 83 height 16
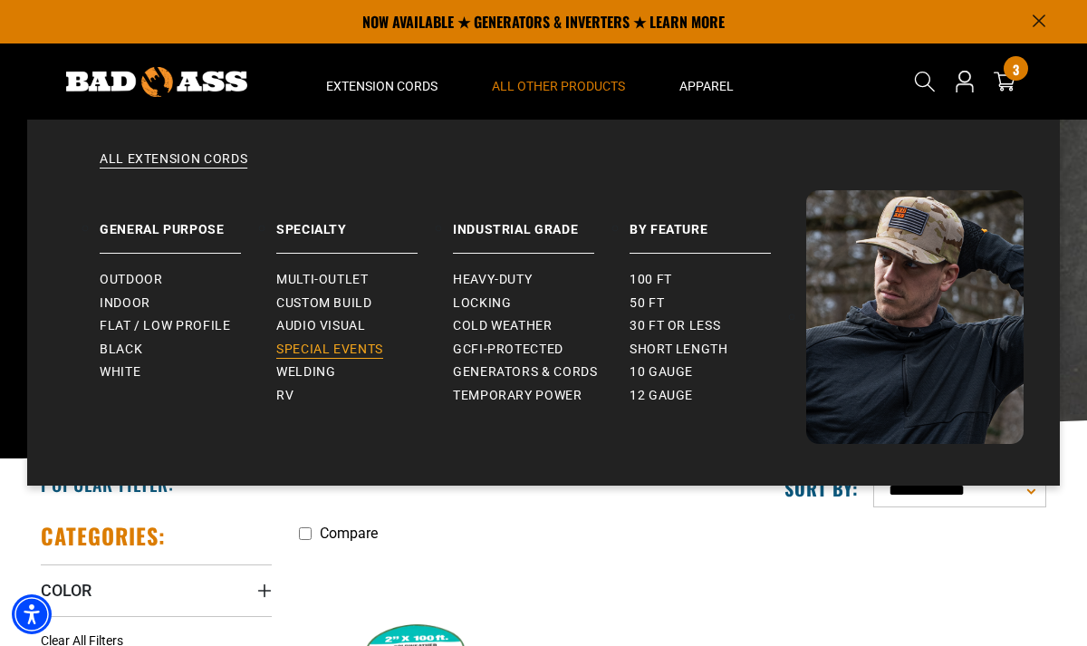
click at [360, 341] on span "Special Events" at bounding box center [329, 349] width 107 height 16
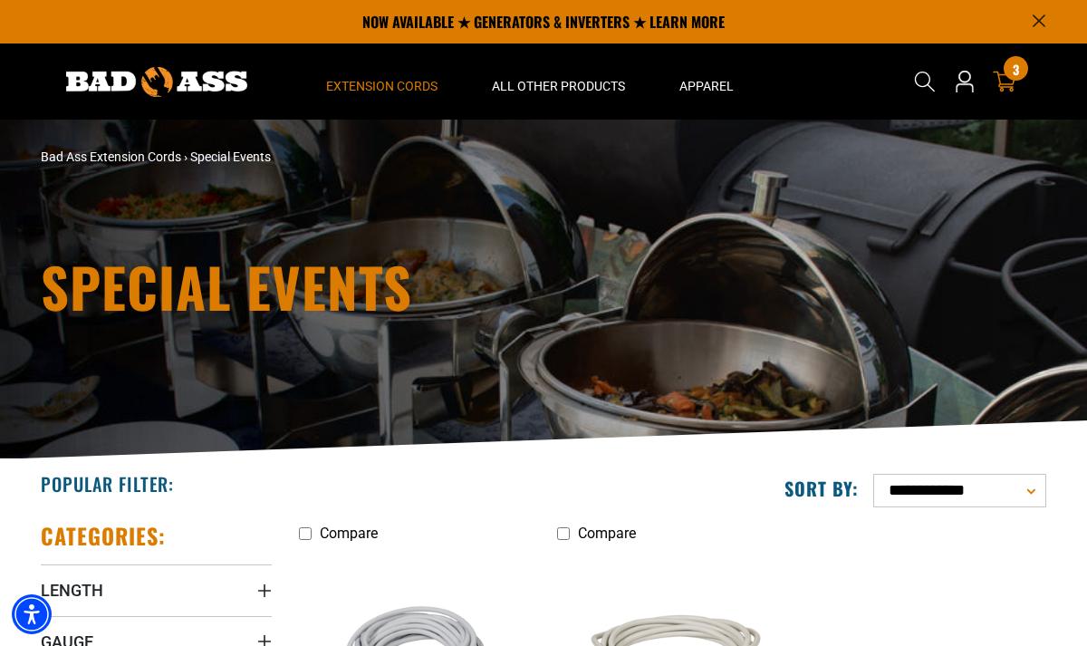
click at [1012, 81] on icon at bounding box center [1005, 82] width 24 height 24
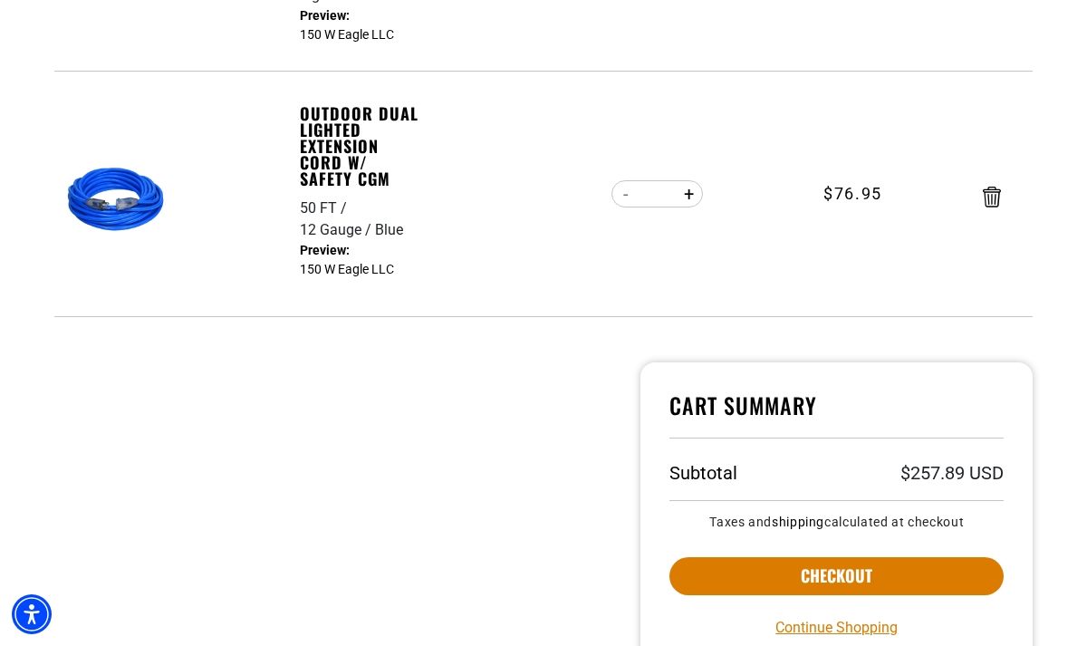
scroll to position [789, 0]
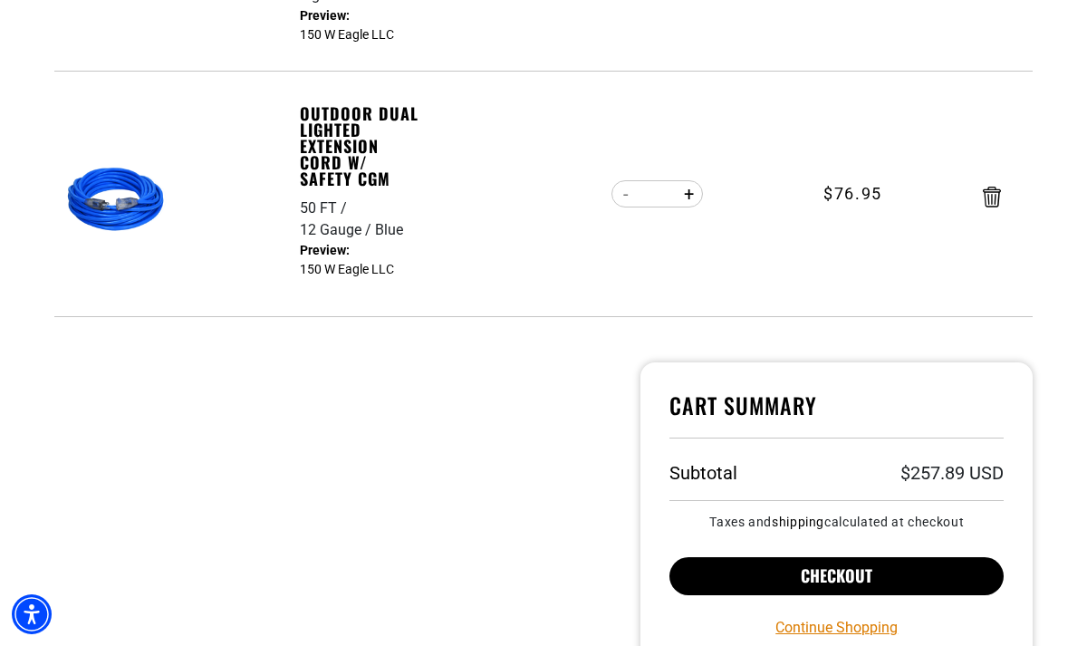
click at [916, 582] on button "Checkout" at bounding box center [836, 576] width 334 height 38
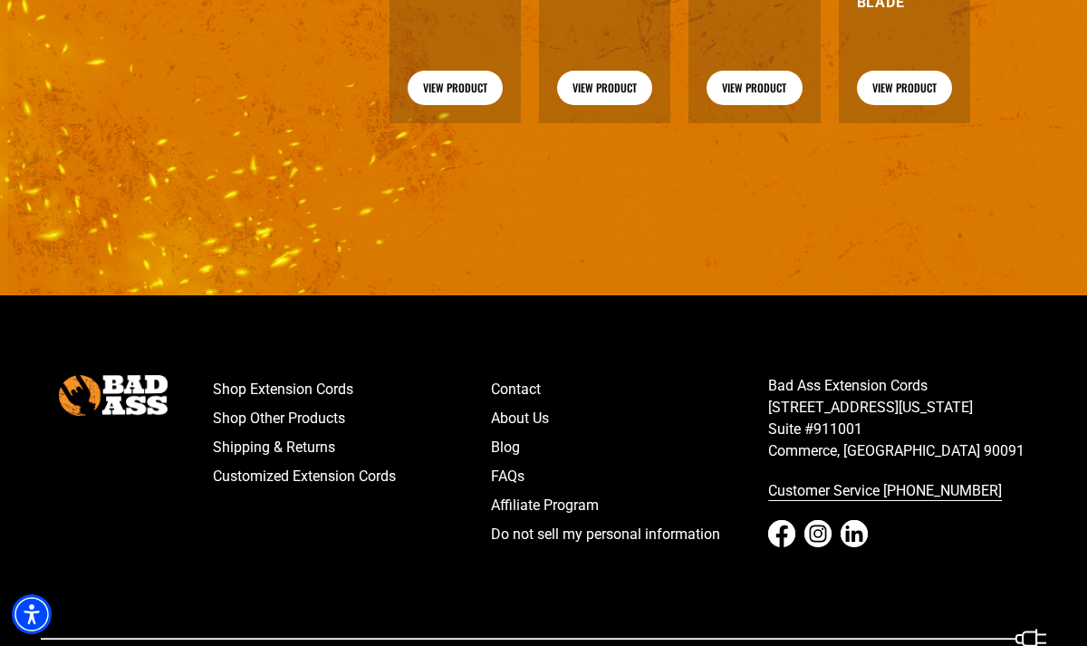
scroll to position [2066, 0]
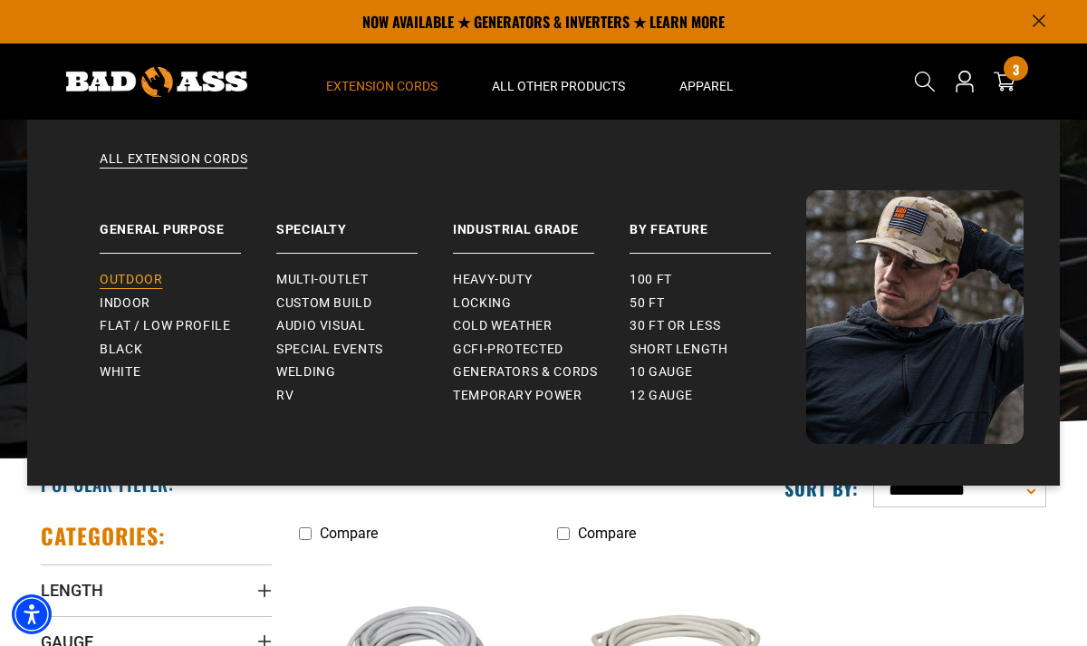
click at [151, 282] on span "Outdoor" at bounding box center [131, 280] width 63 height 16
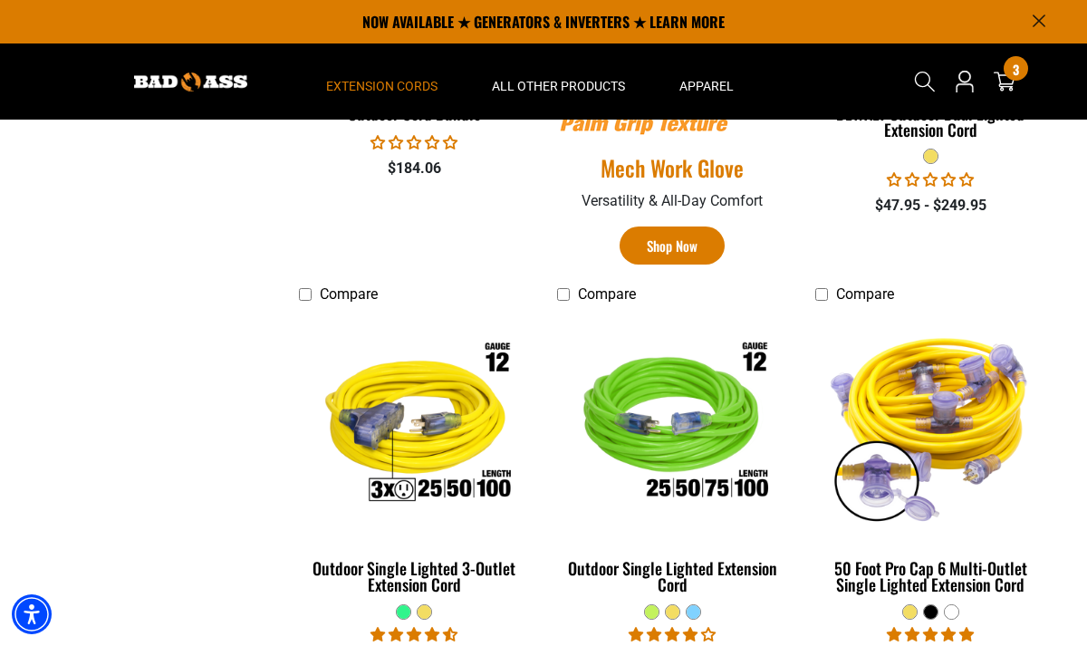
scroll to position [1097, 0]
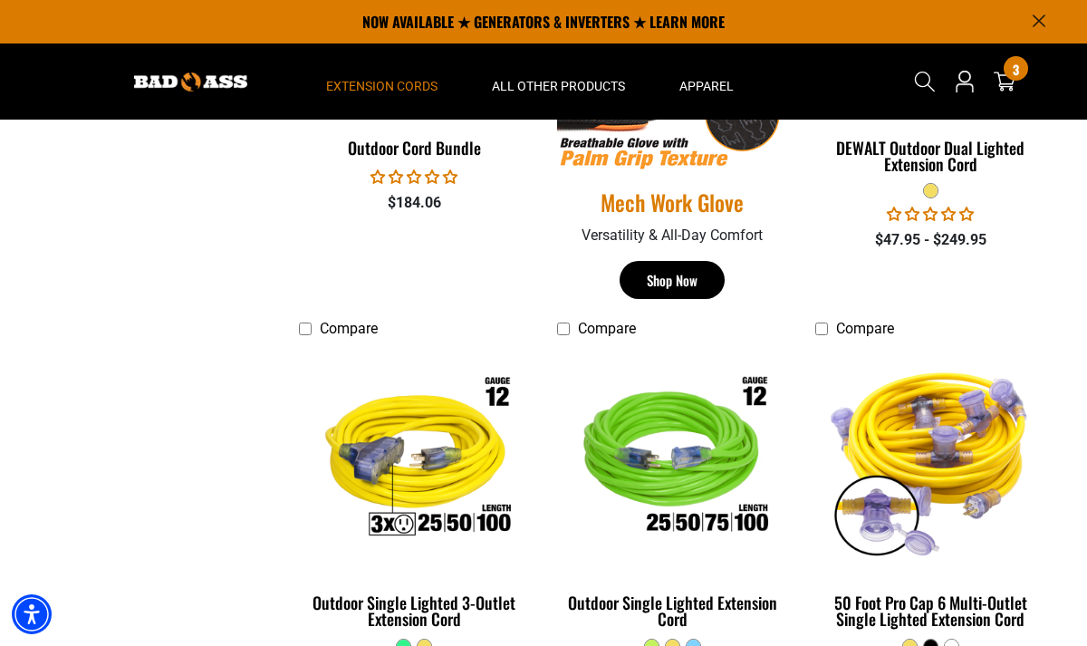
click at [692, 277] on link "Shop Now" at bounding box center [672, 280] width 105 height 39
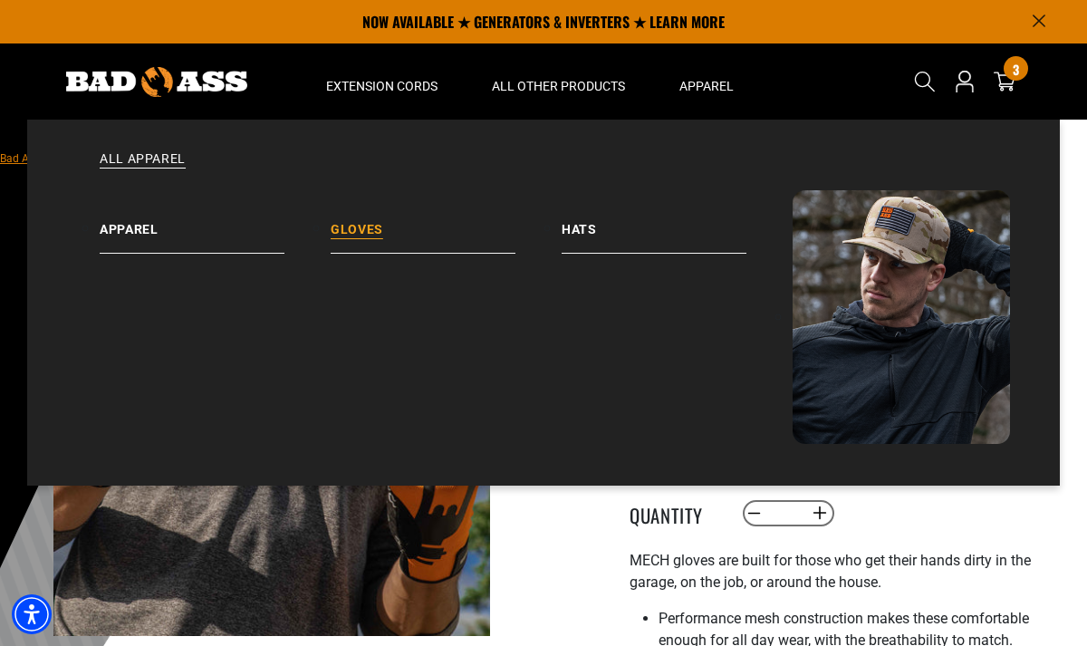
click at [348, 226] on link "Gloves" at bounding box center [446, 221] width 231 height 63
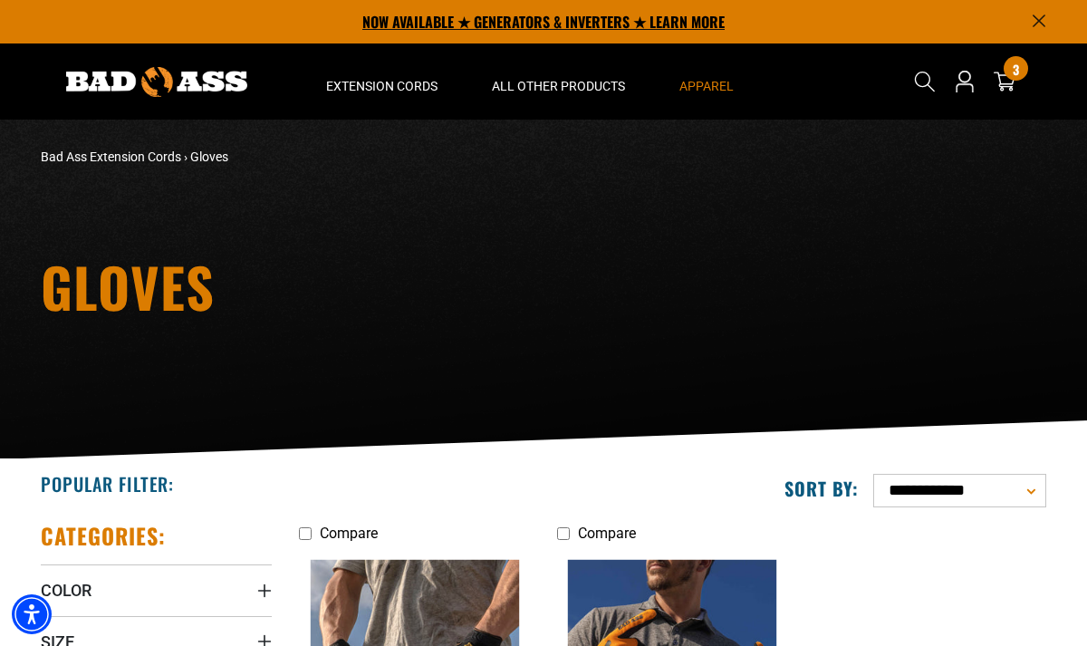
click at [515, 21] on p "NOW AVAILABLE ★ GENERATORS & INVERTERS ★ LEARN MORE" at bounding box center [543, 21] width 1005 height 43
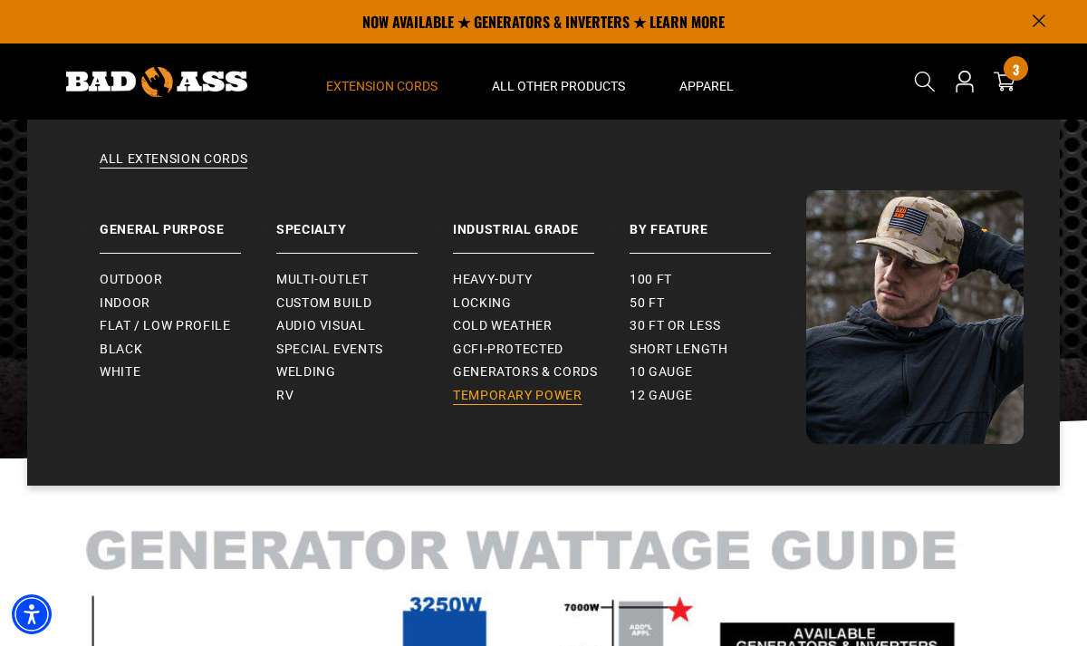
click at [512, 390] on span "Temporary Power" at bounding box center [518, 396] width 130 height 16
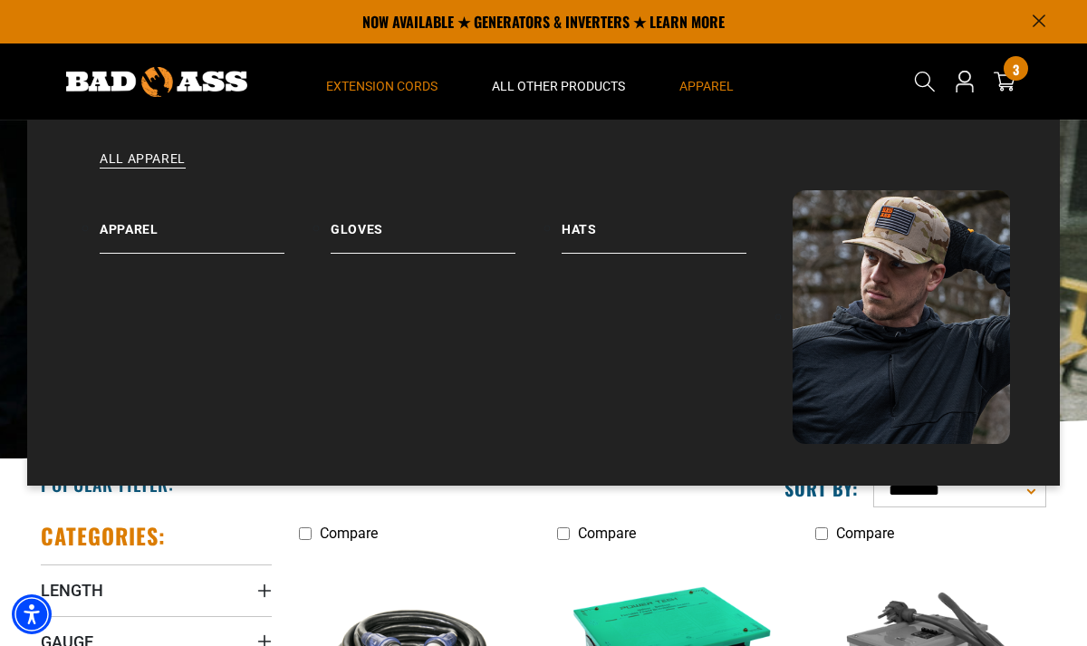
click at [699, 80] on span "Apparel" at bounding box center [706, 86] width 54 height 16
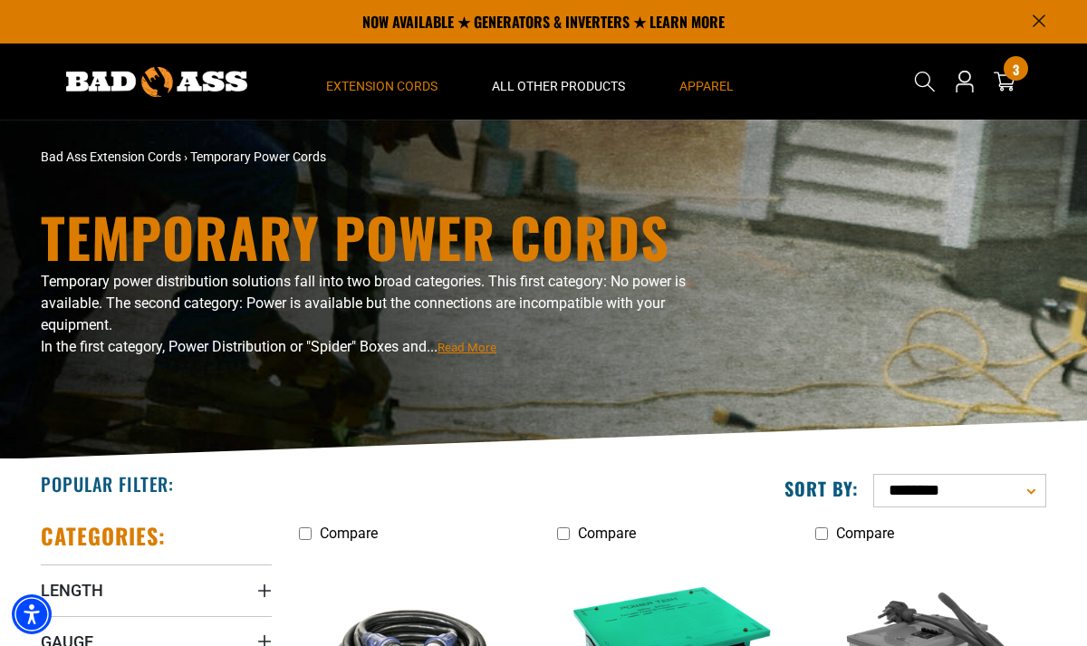
click at [699, 81] on span "Apparel" at bounding box center [706, 86] width 54 height 16
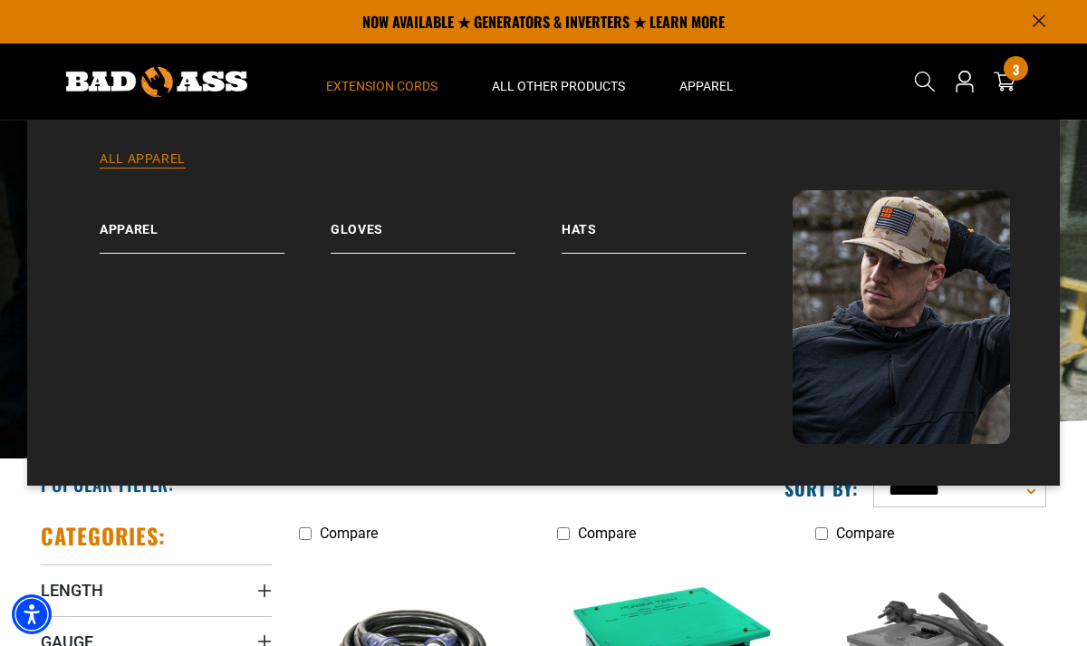
click at [168, 162] on link "All Apparel" at bounding box center [543, 170] width 960 height 40
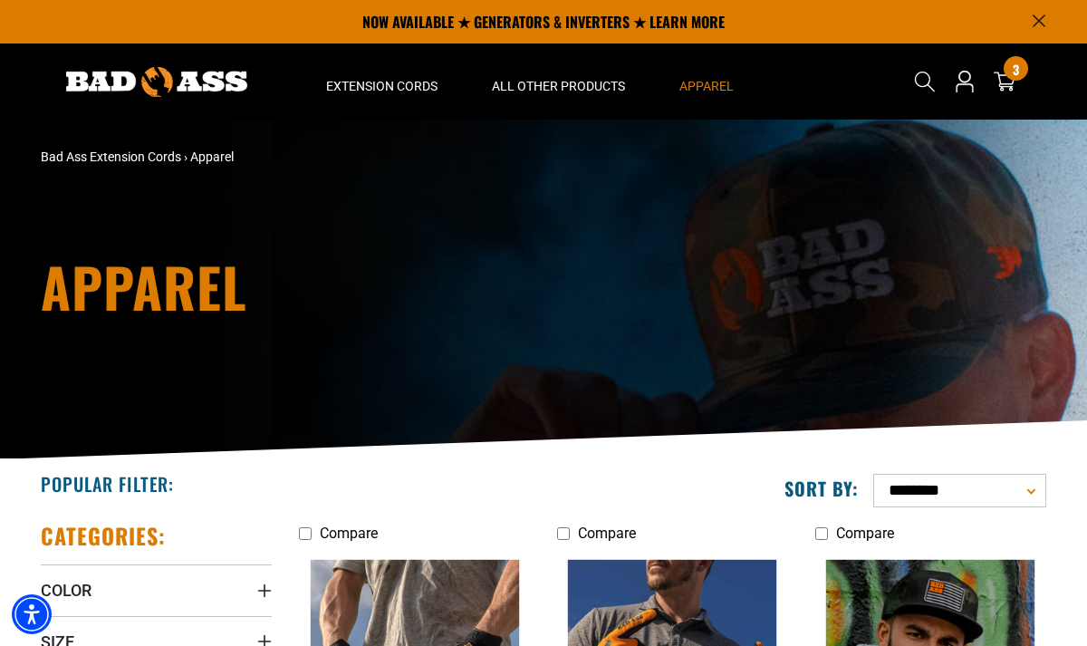
click at [161, 73] on img at bounding box center [156, 82] width 181 height 30
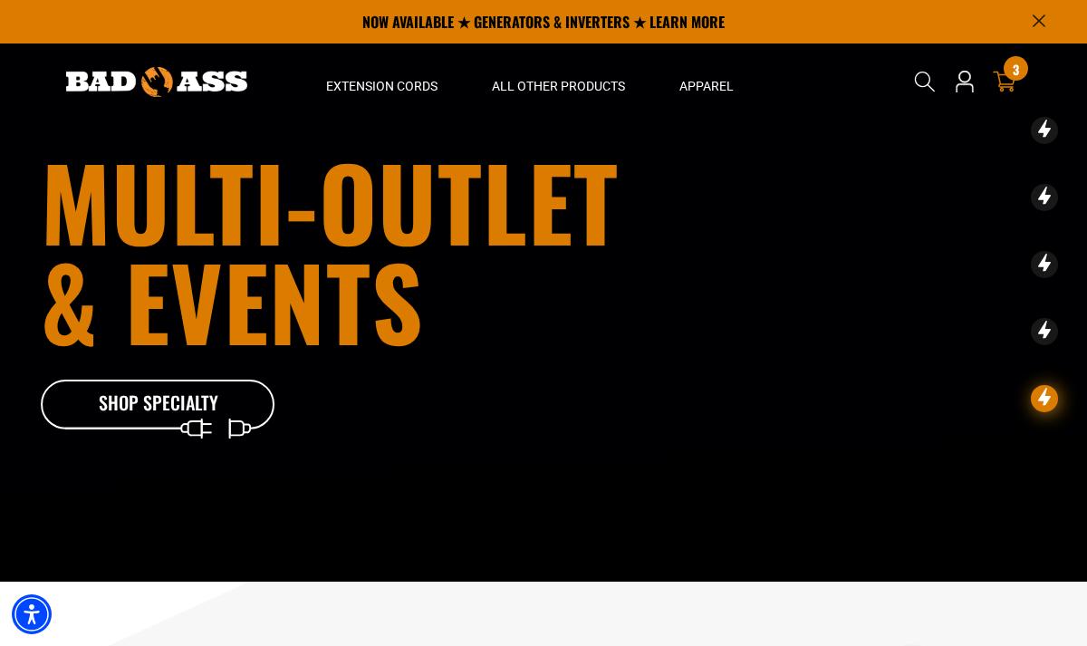
click at [1015, 72] on span "3" at bounding box center [1016, 70] width 6 height 14
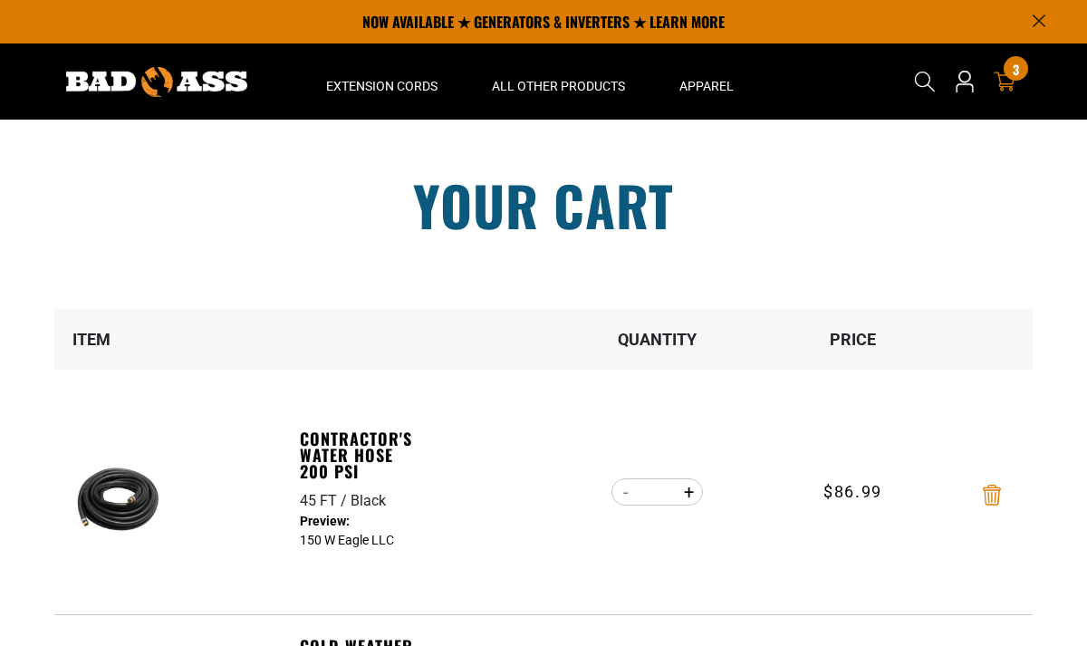
click at [998, 500] on icon "Remove Contractor's Water Hose 200 PSI - 45 FT / Black" at bounding box center [992, 495] width 18 height 21
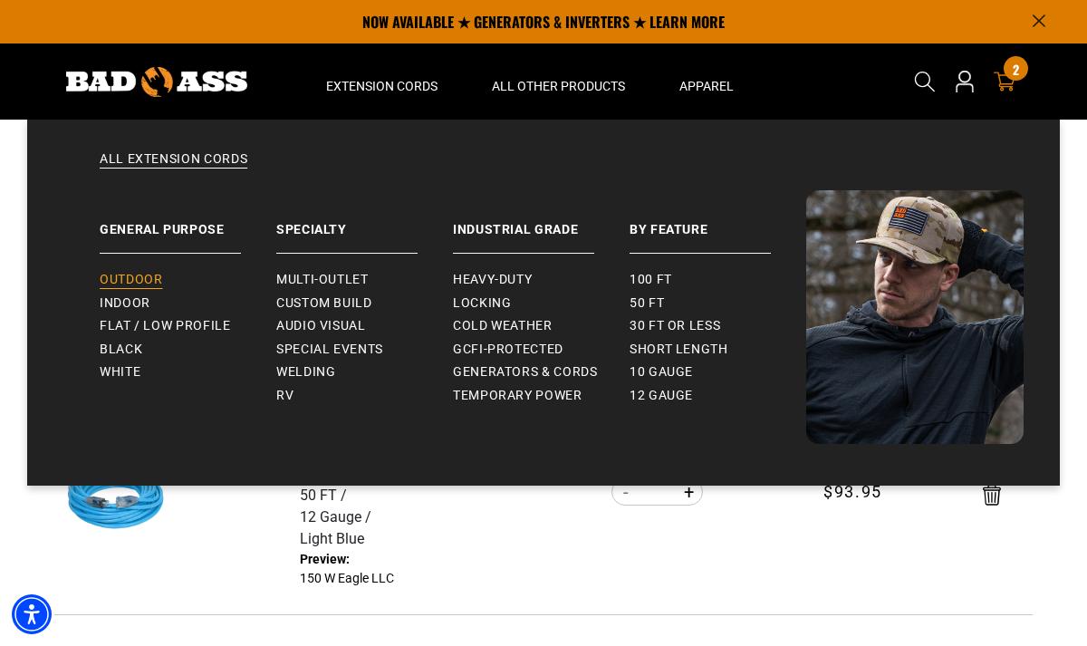
click at [135, 281] on span "Outdoor" at bounding box center [131, 280] width 63 height 16
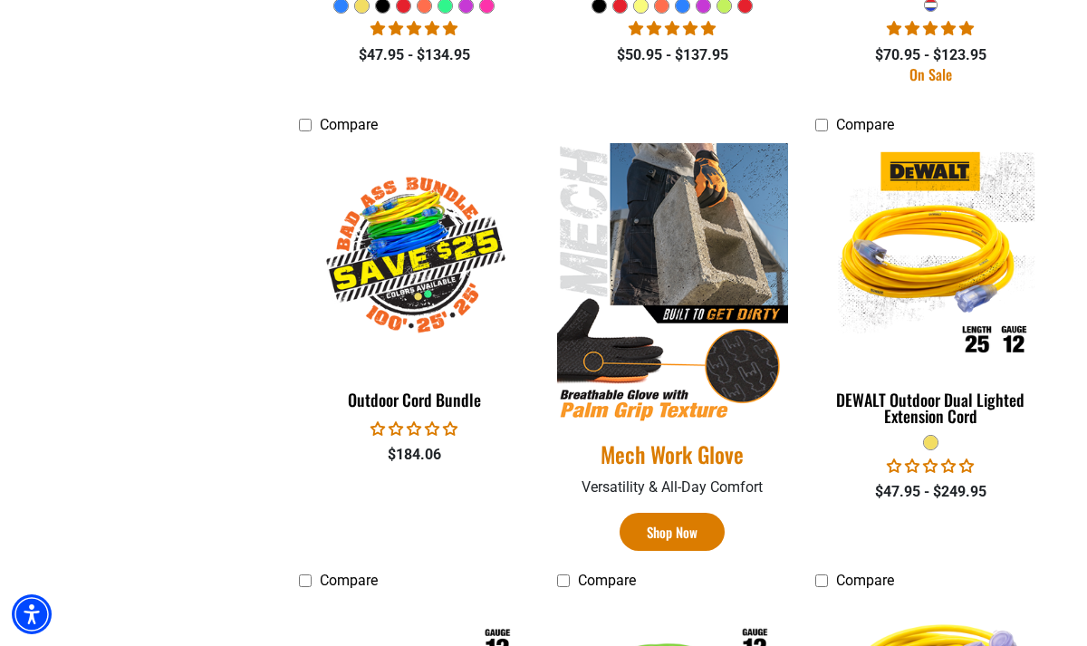
scroll to position [847, 0]
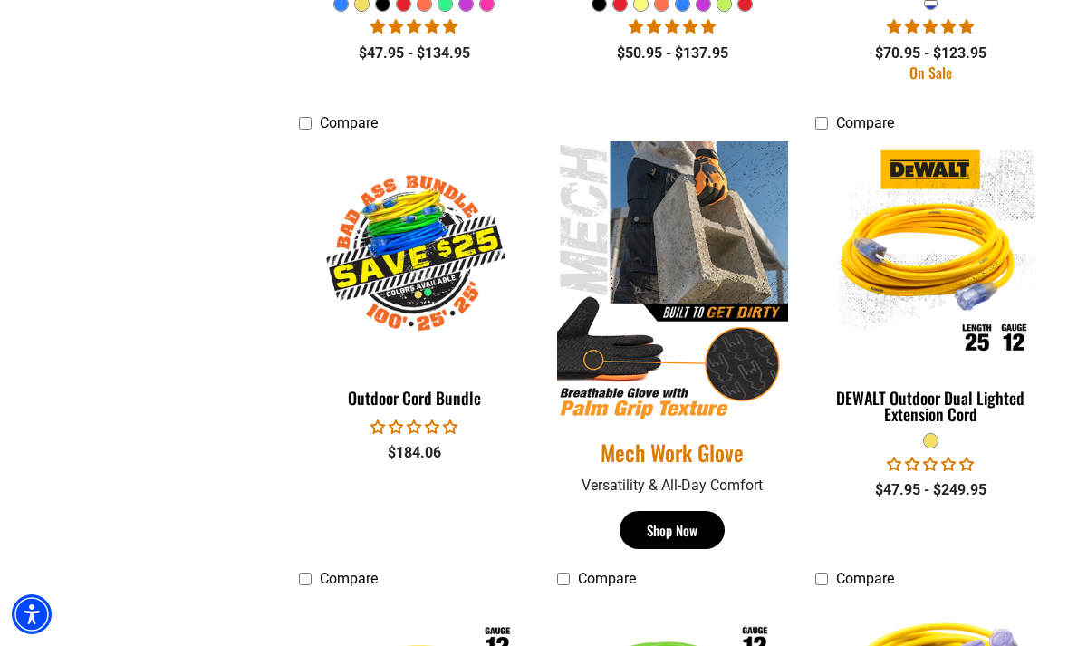
click at [688, 534] on link "Shop Now" at bounding box center [672, 530] width 105 height 39
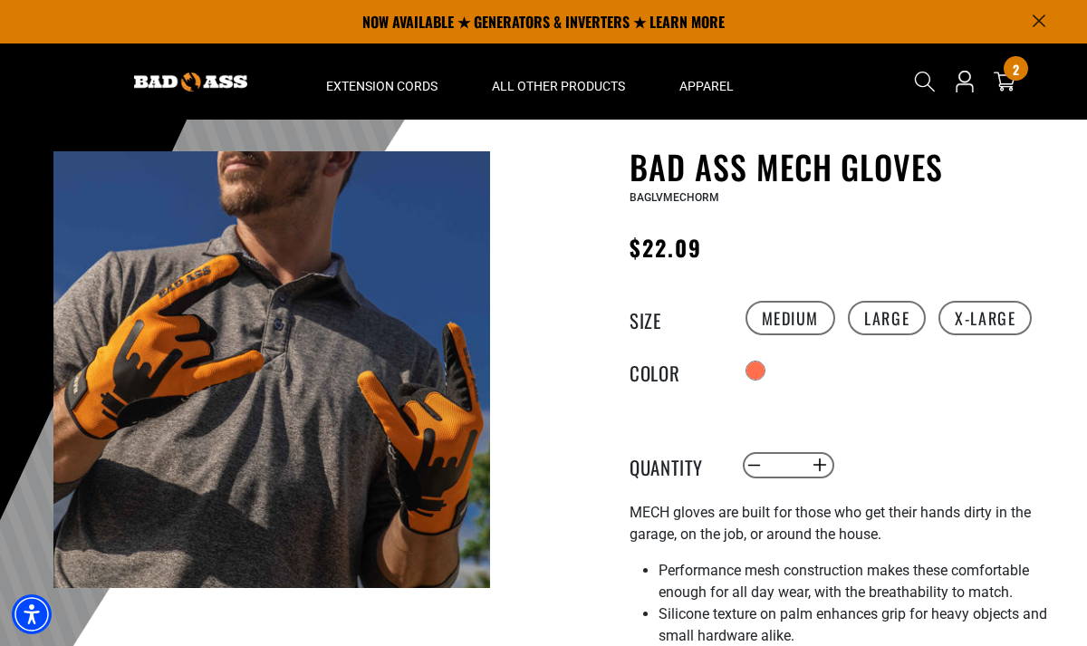
scroll to position [45, 0]
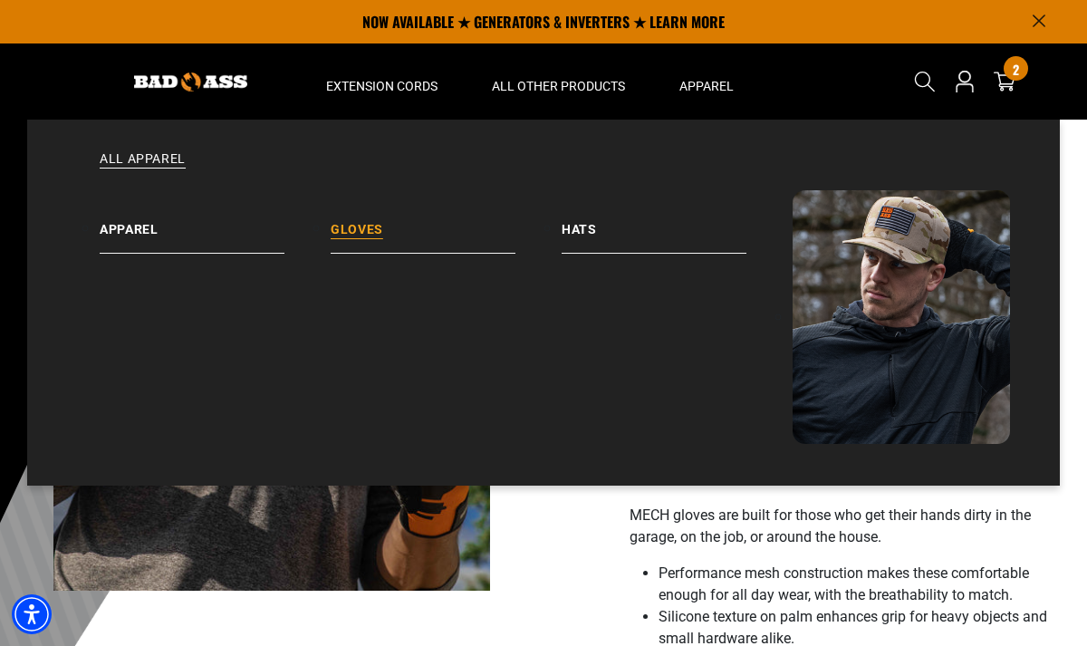
click at [372, 233] on link "Gloves" at bounding box center [446, 221] width 231 height 63
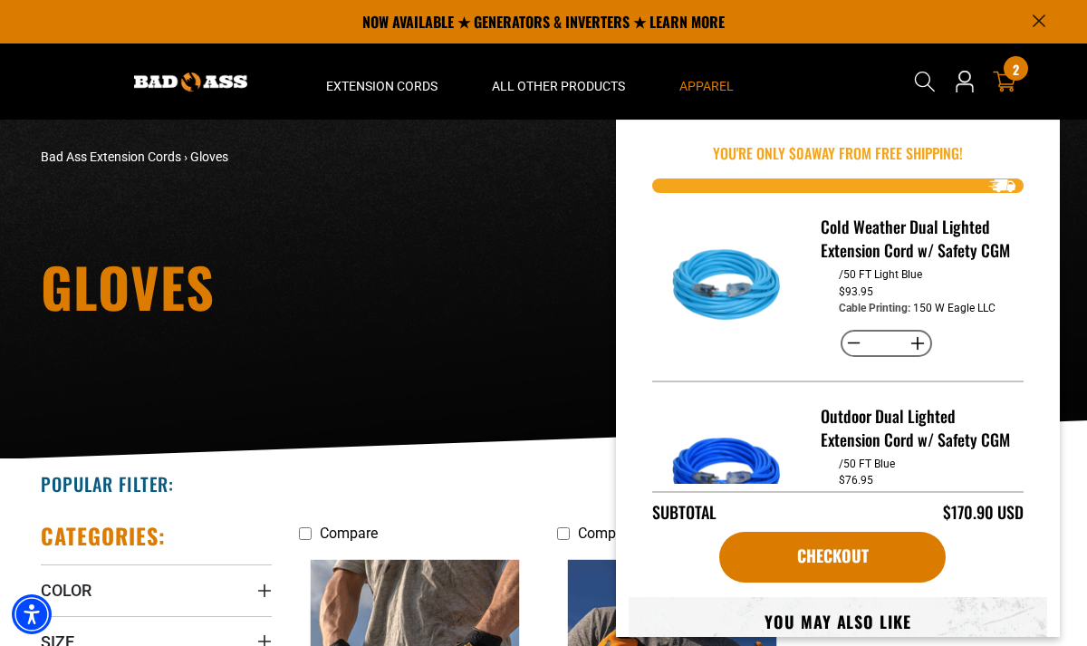
click at [1013, 81] on icon at bounding box center [1005, 82] width 24 height 21
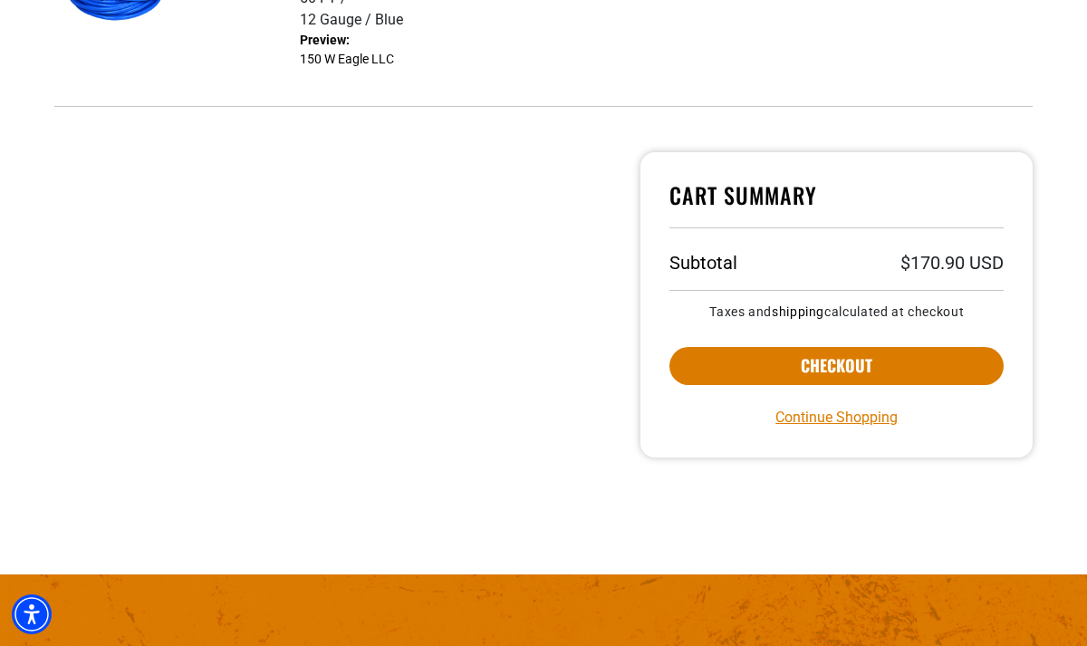
scroll to position [755, 0]
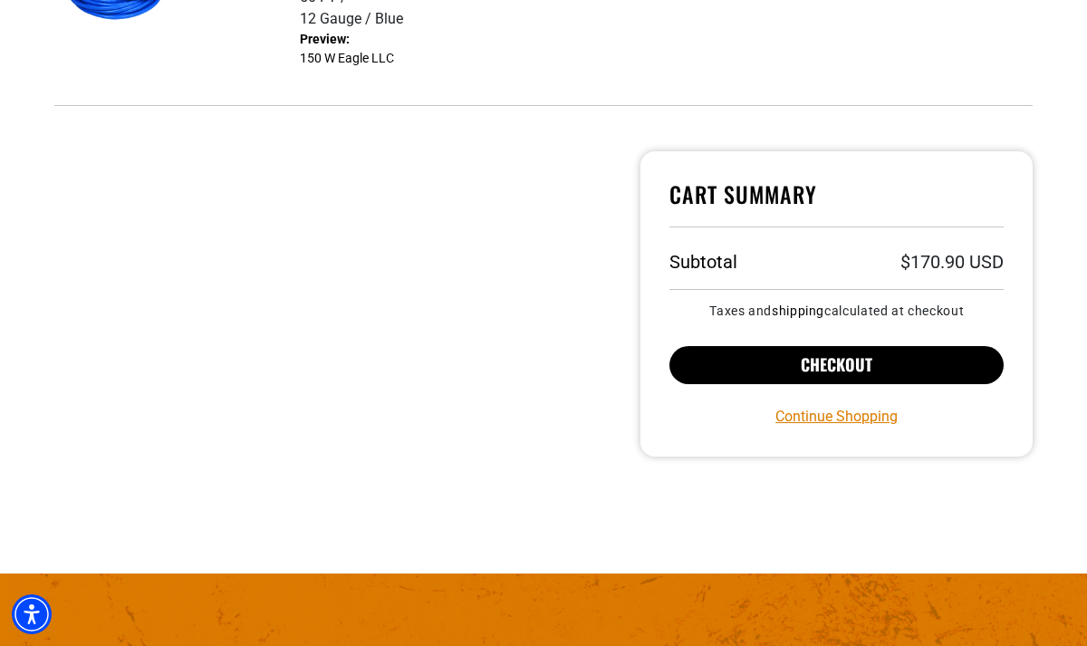
click at [899, 366] on button "Checkout" at bounding box center [836, 365] width 334 height 38
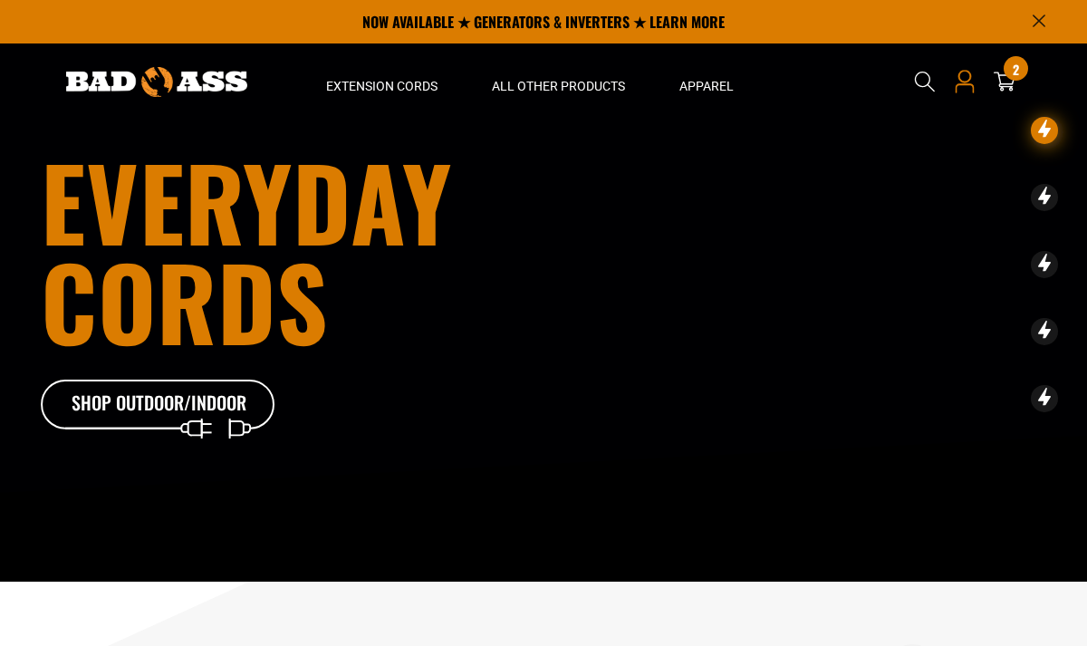
click at [969, 82] on icon at bounding box center [965, 82] width 24 height 24
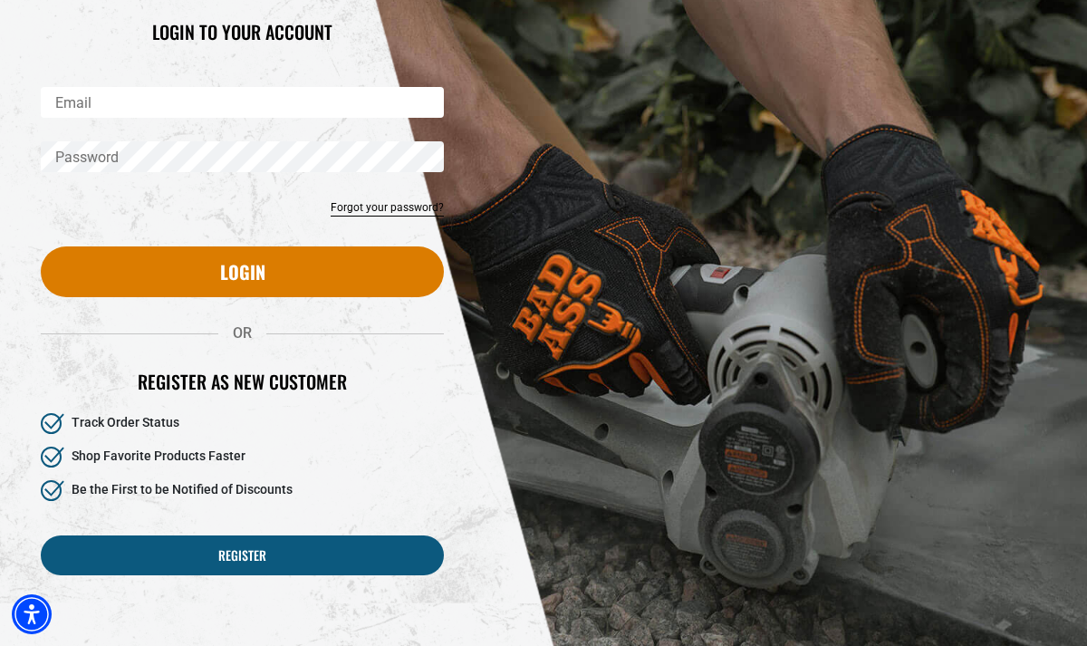
scroll to position [237, 0]
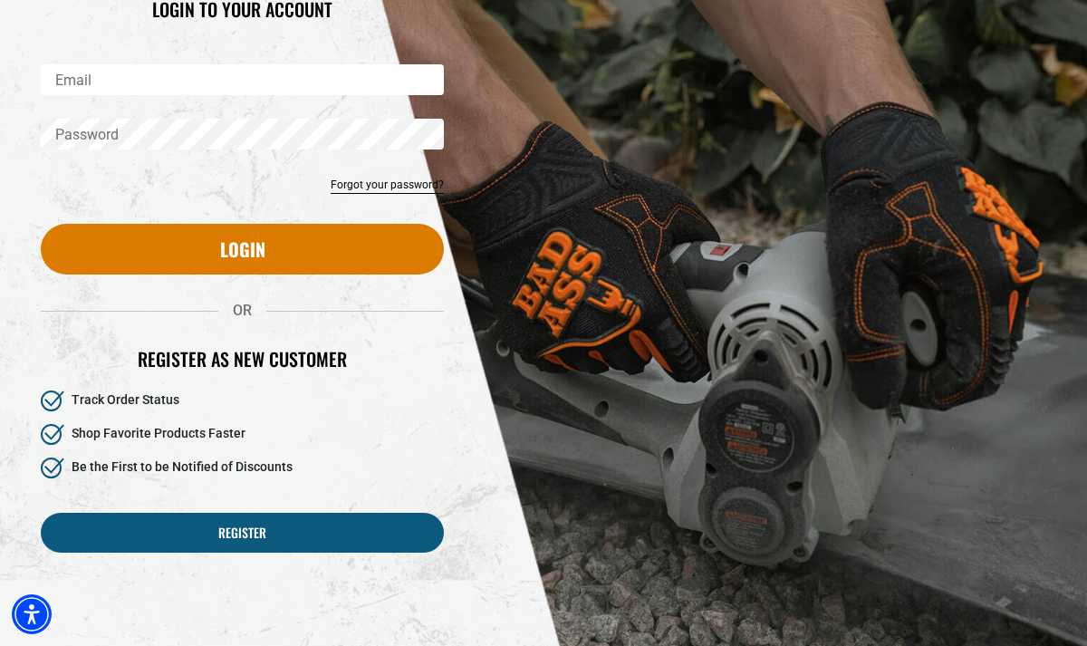
click at [192, 365] on h2 "Register as new customer" at bounding box center [242, 359] width 403 height 24
click at [212, 359] on h2 "Register as new customer" at bounding box center [242, 359] width 403 height 24
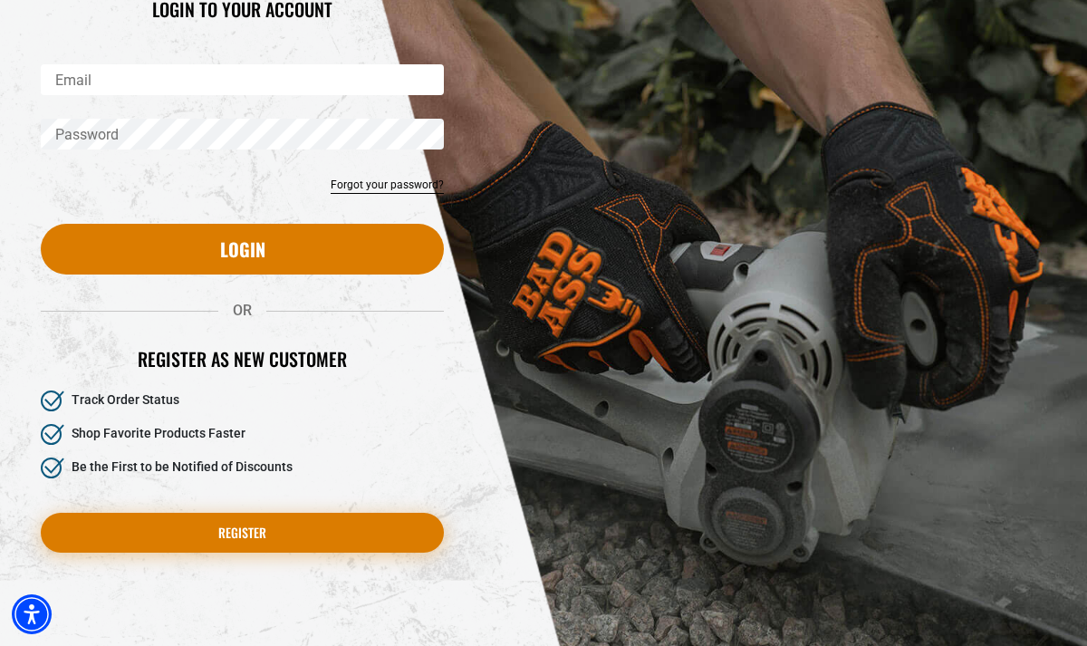
click at [235, 538] on link "Register" at bounding box center [242, 533] width 403 height 40
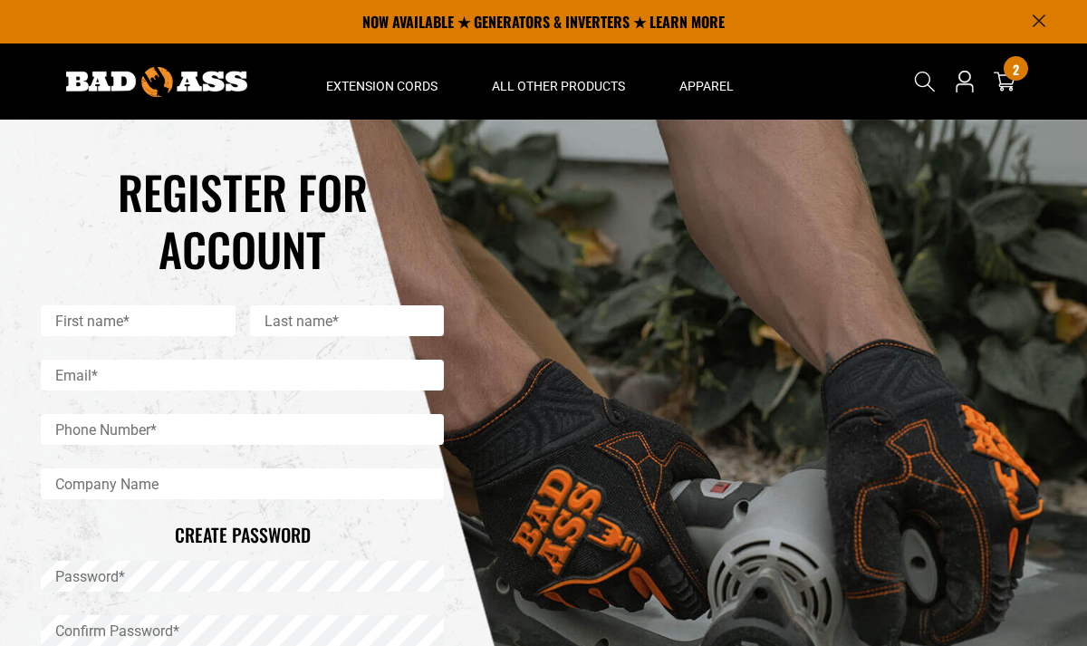
click at [65, 323] on input "First name*" at bounding box center [138, 320] width 195 height 31
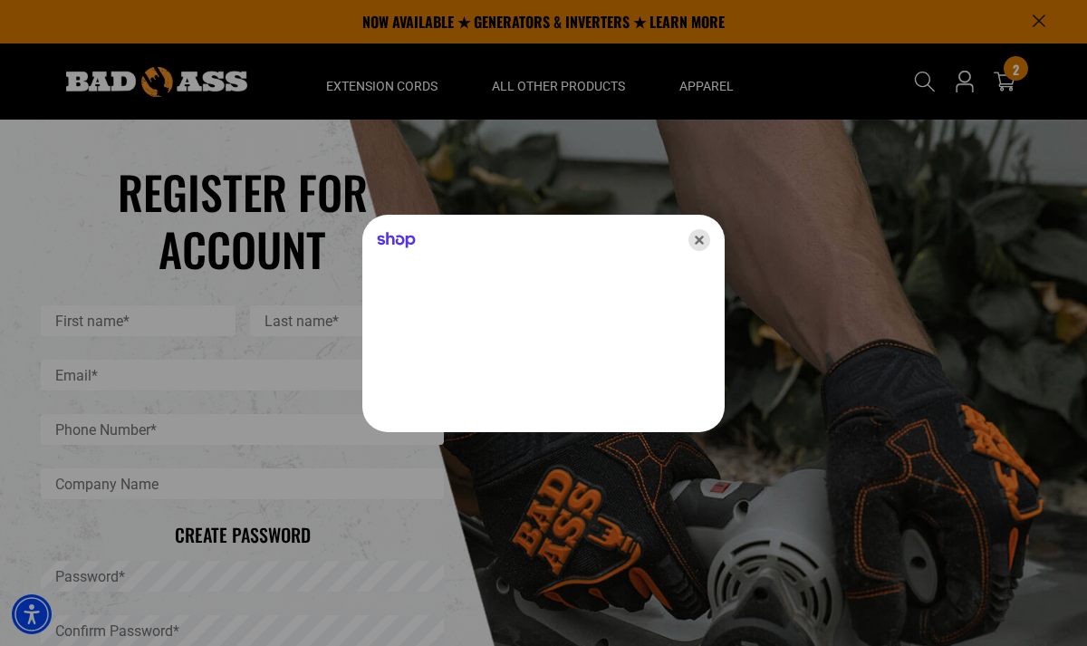
click at [701, 239] on icon "Close" at bounding box center [699, 240] width 22 height 22
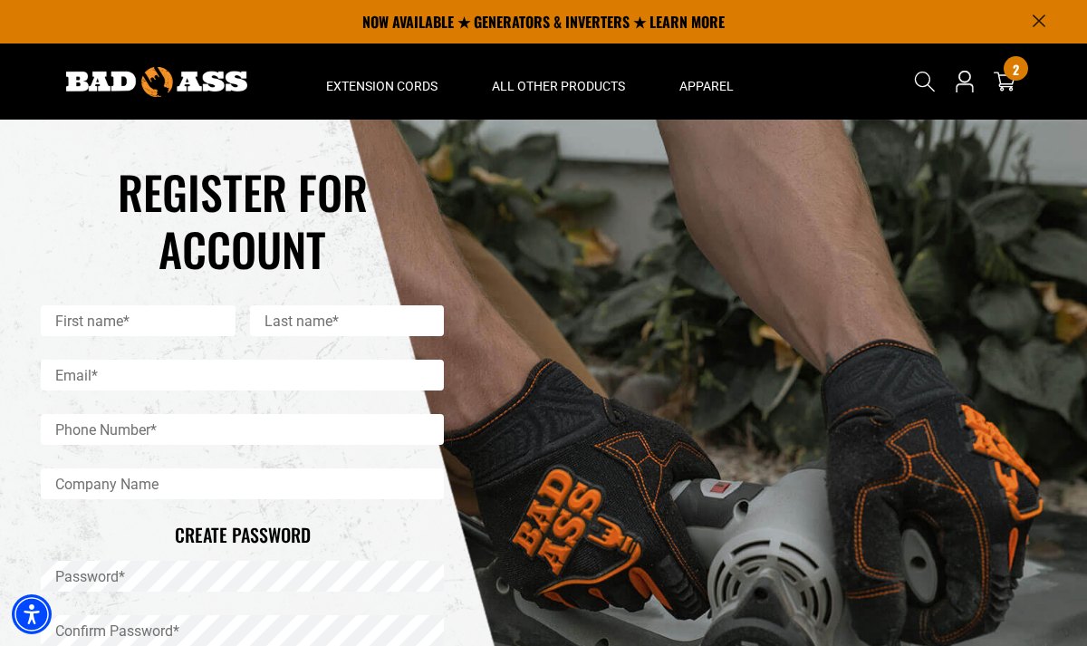
click at [64, 313] on input "First name*" at bounding box center [138, 320] width 195 height 31
type input "*****"
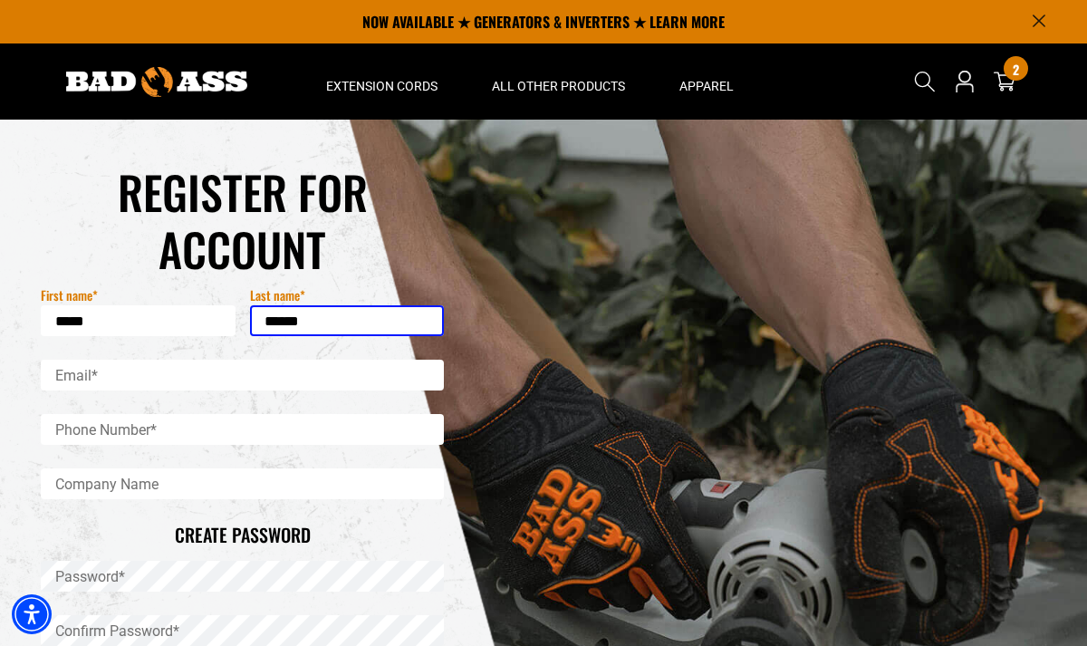
type input "******"
click at [76, 378] on input "Email*" at bounding box center [242, 375] width 403 height 31
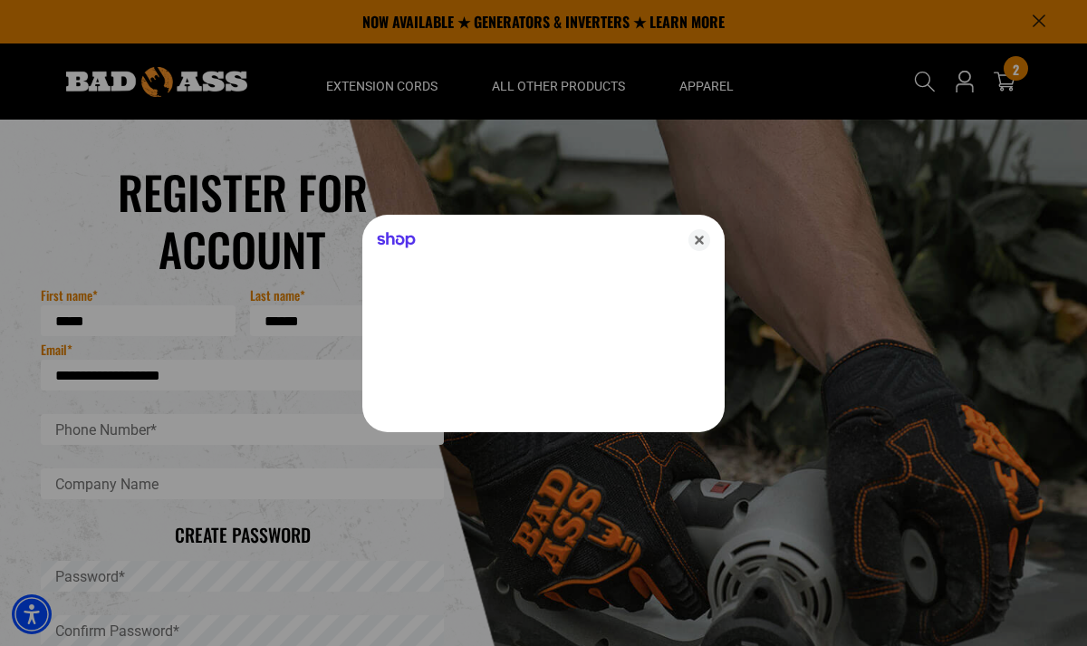
type input "**********"
click at [77, 431] on div at bounding box center [543, 323] width 1087 height 646
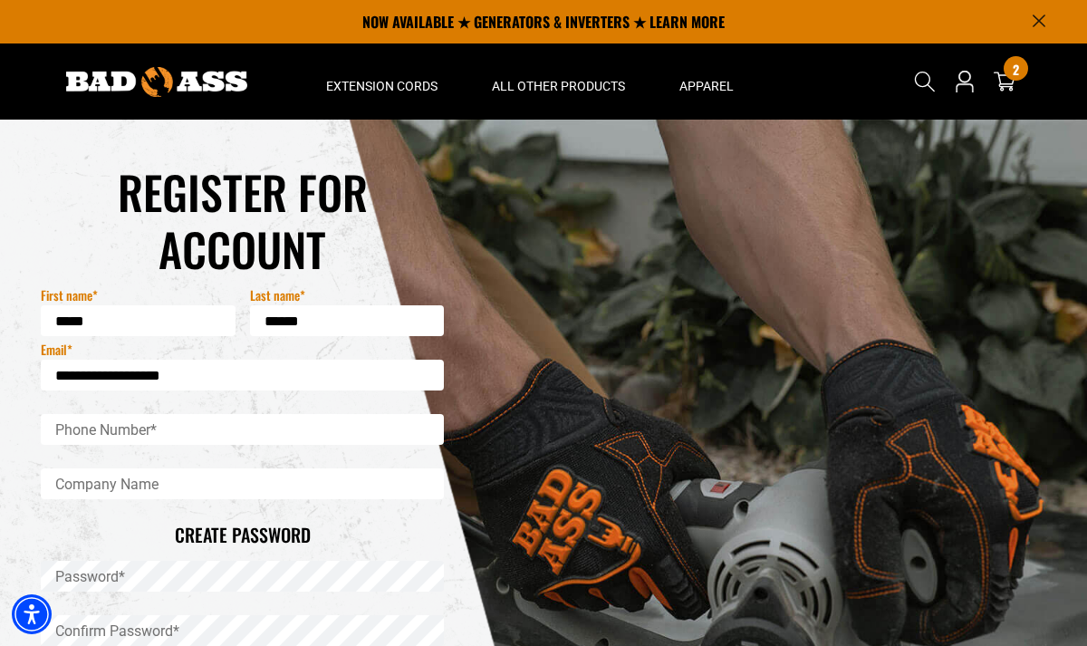
click at [72, 432] on input "Phone Number*" at bounding box center [242, 429] width 403 height 31
type input "**********"
click at [71, 479] on input "Company Name" at bounding box center [242, 483] width 403 height 31
type input "*"
click at [88, 485] on input "*" at bounding box center [242, 483] width 403 height 31
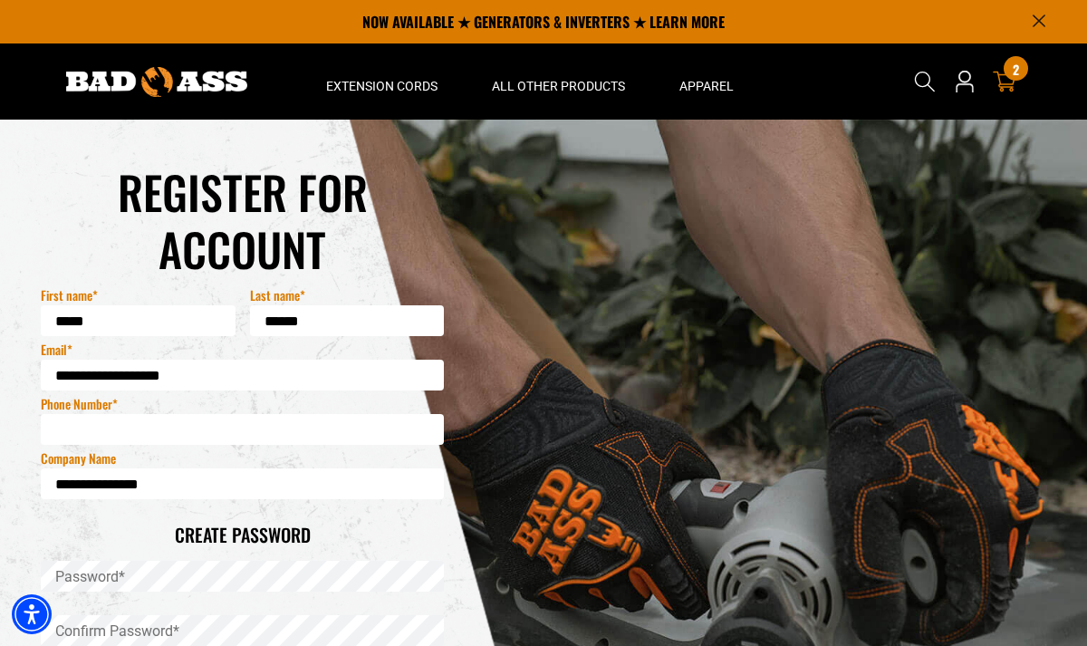
type input "**********"
click at [1015, 70] on span "2" at bounding box center [1016, 70] width 6 height 14
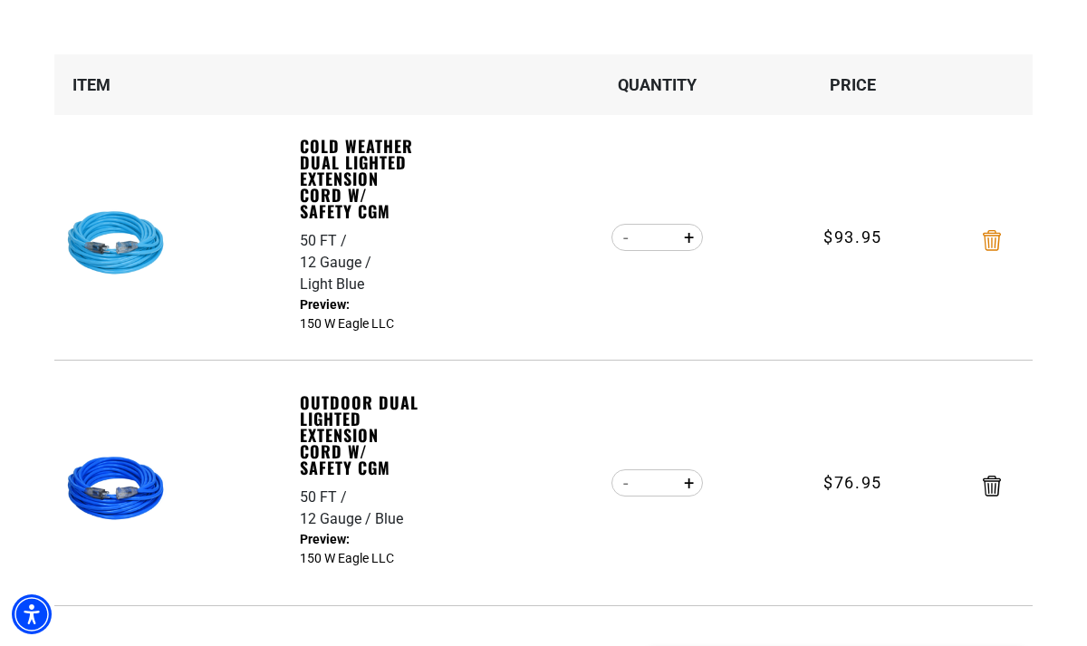
click at [999, 244] on icon "Remove Cold Weather Dual Lighted Extension Cord w/ Safety CGM - 50 FT / 12 Gaug…" at bounding box center [992, 240] width 18 height 21
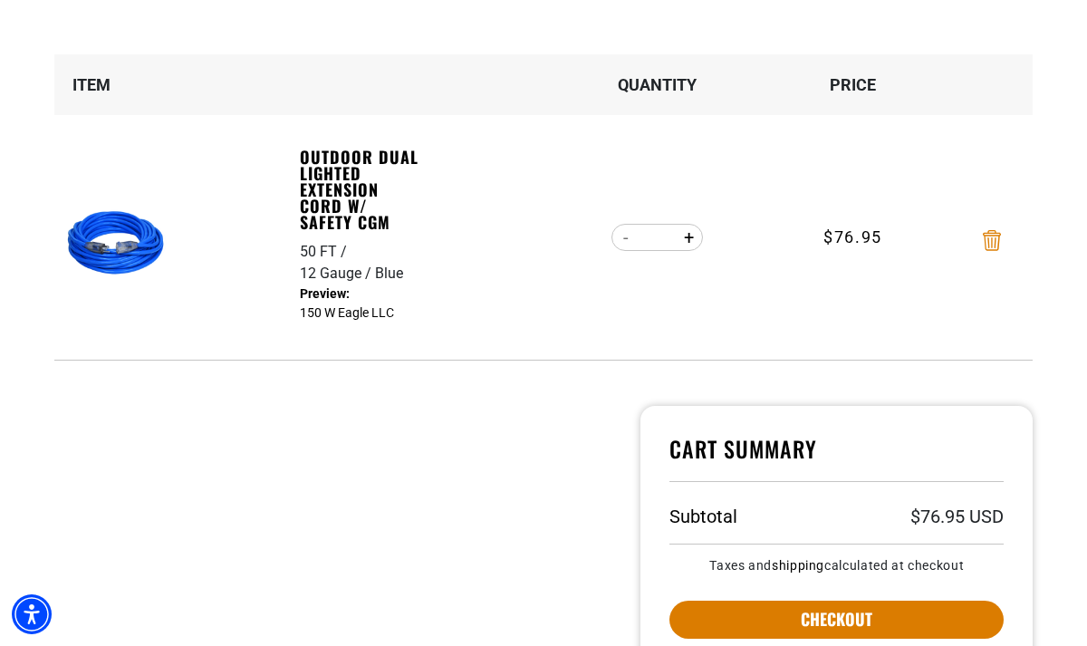
click at [995, 236] on icon "Remove Outdoor Dual Lighted Extension Cord w/ Safety CGM - 50 FT / 12 Gauge / B…" at bounding box center [992, 240] width 18 height 21
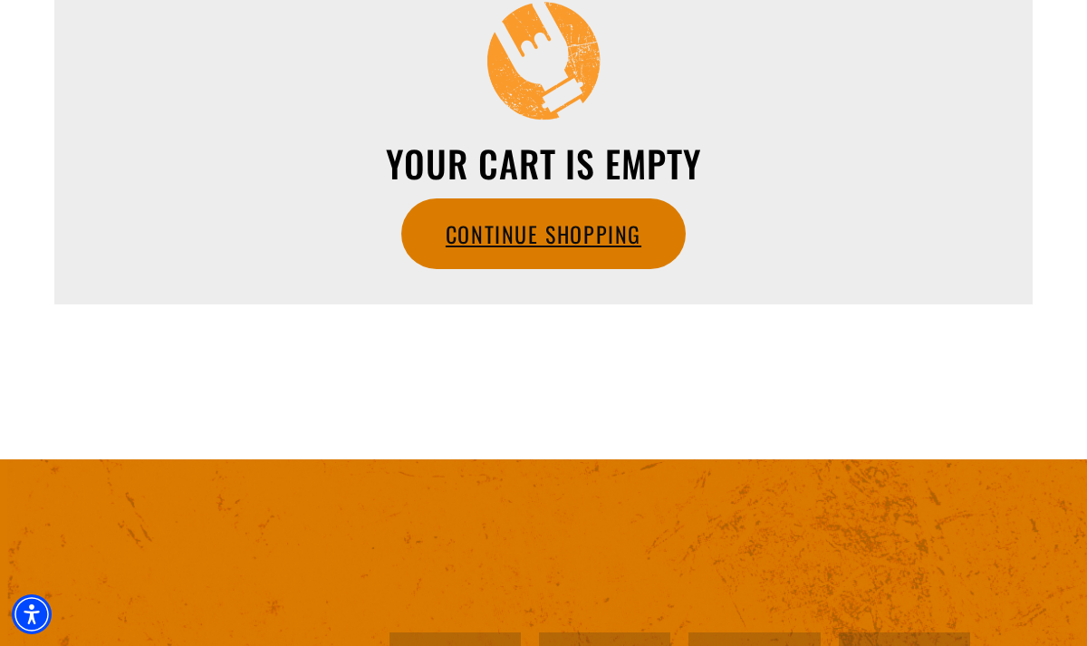
click at [629, 234] on link "Continue Shopping" at bounding box center [543, 233] width 283 height 69
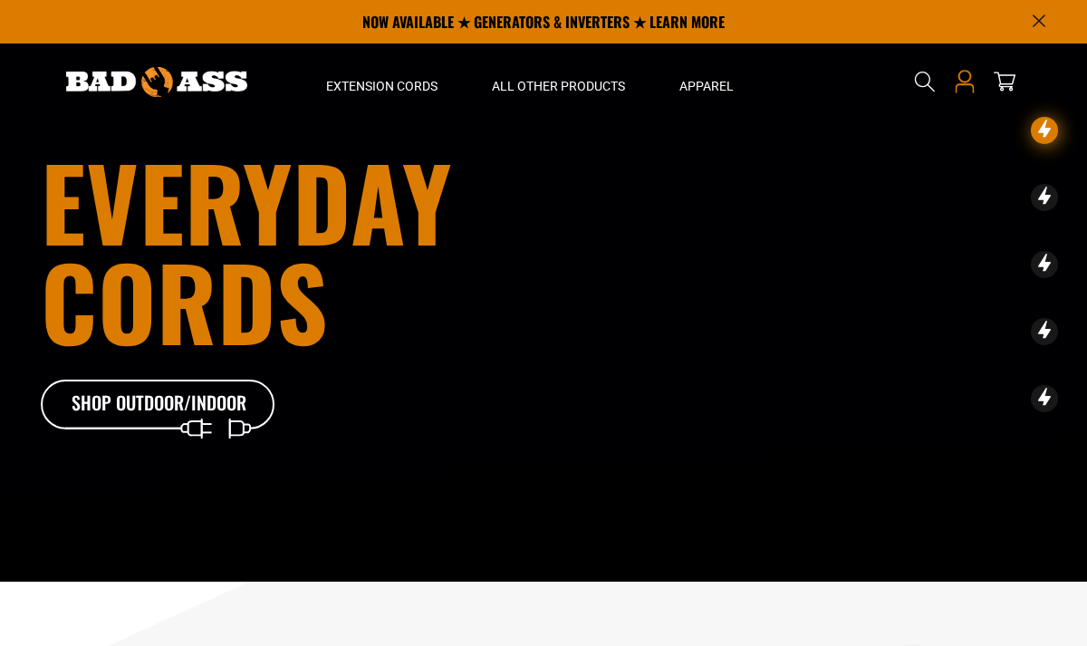
click at [978, 88] on link at bounding box center [964, 81] width 29 height 76
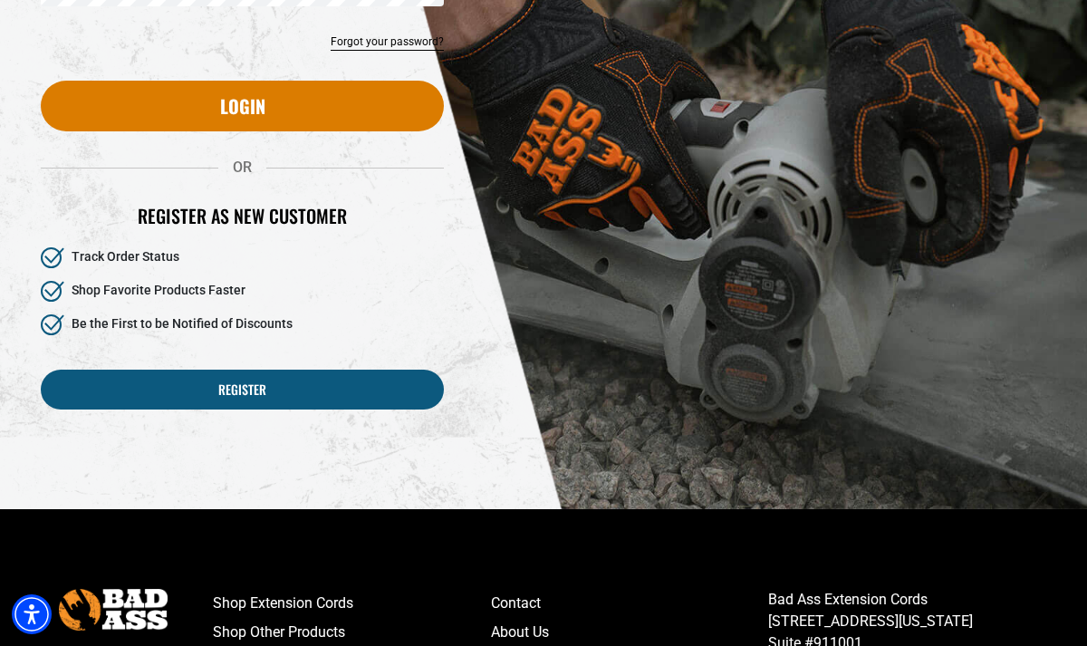
scroll to position [406, 0]
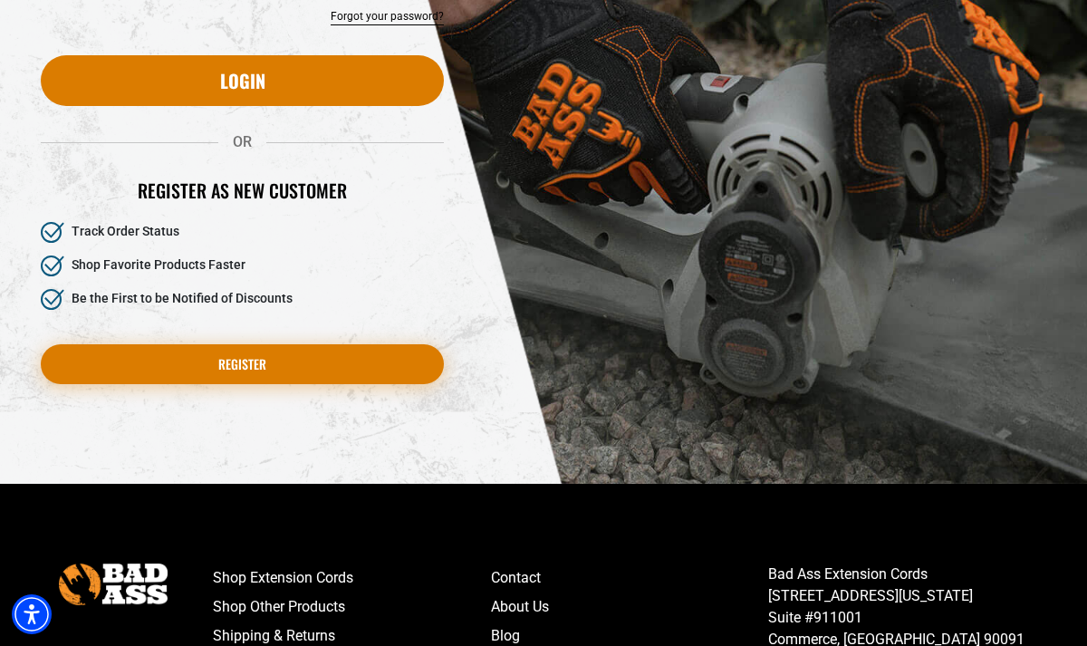
click at [253, 364] on link "Register" at bounding box center [242, 364] width 403 height 40
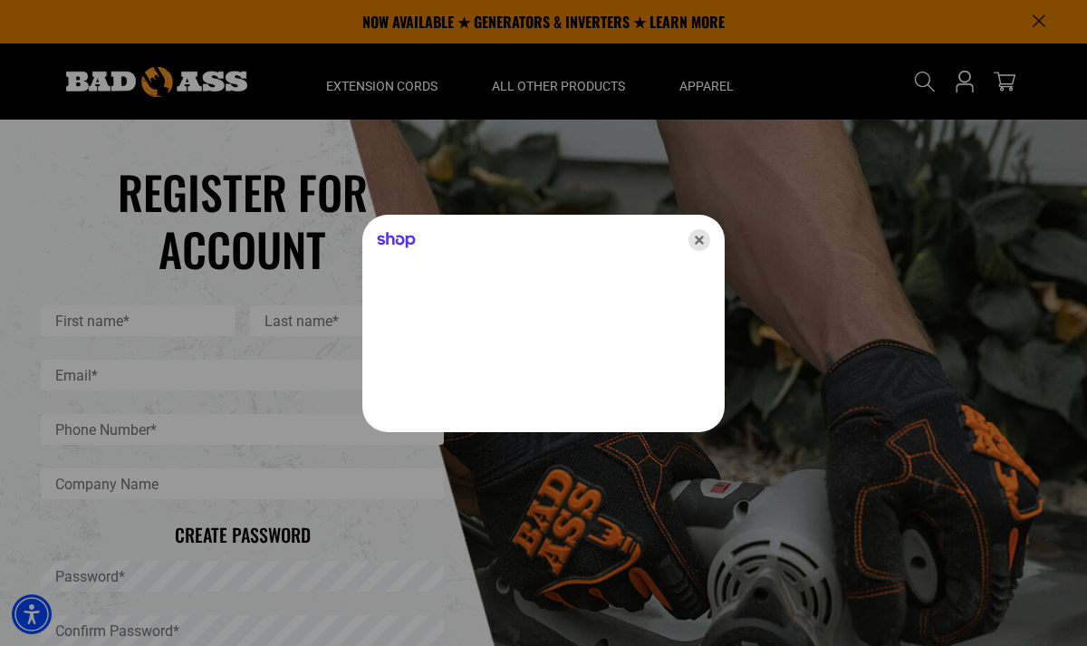
click at [702, 237] on icon "Close" at bounding box center [699, 240] width 22 height 22
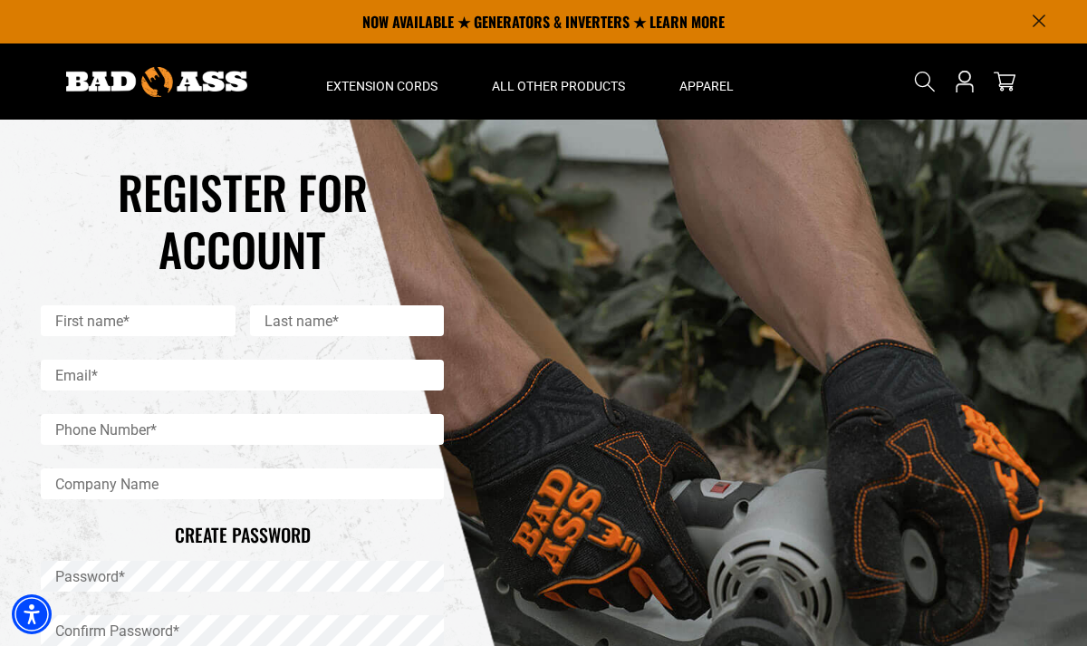
click at [96, 314] on input "First name*" at bounding box center [138, 320] width 195 height 31
type input "*****"
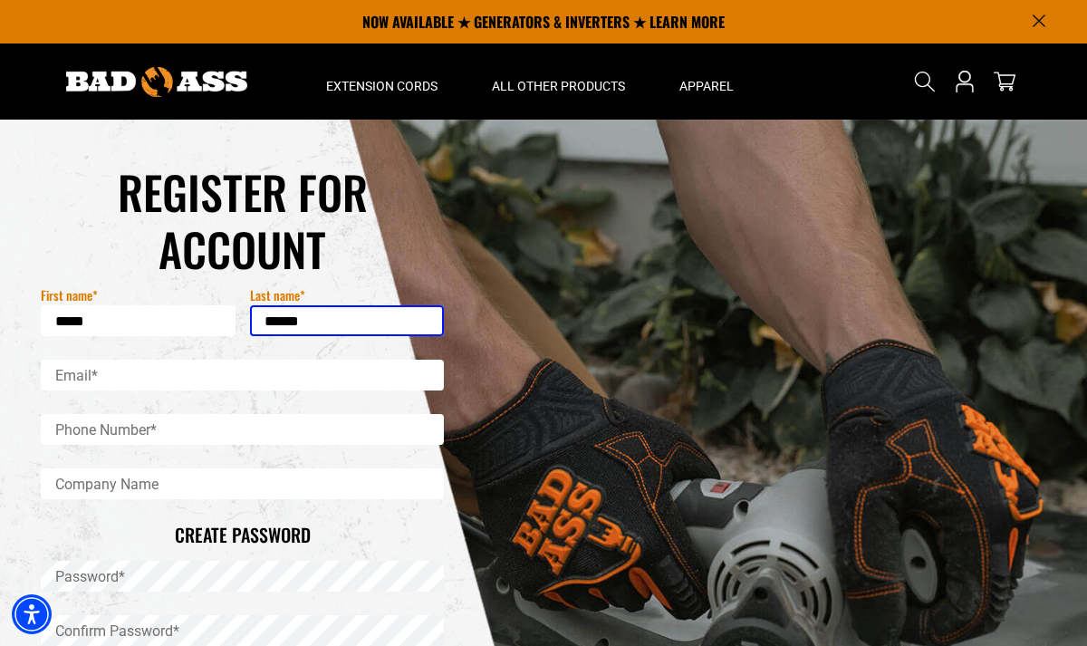
type input "******"
click at [63, 378] on input "Email*" at bounding box center [242, 375] width 403 height 31
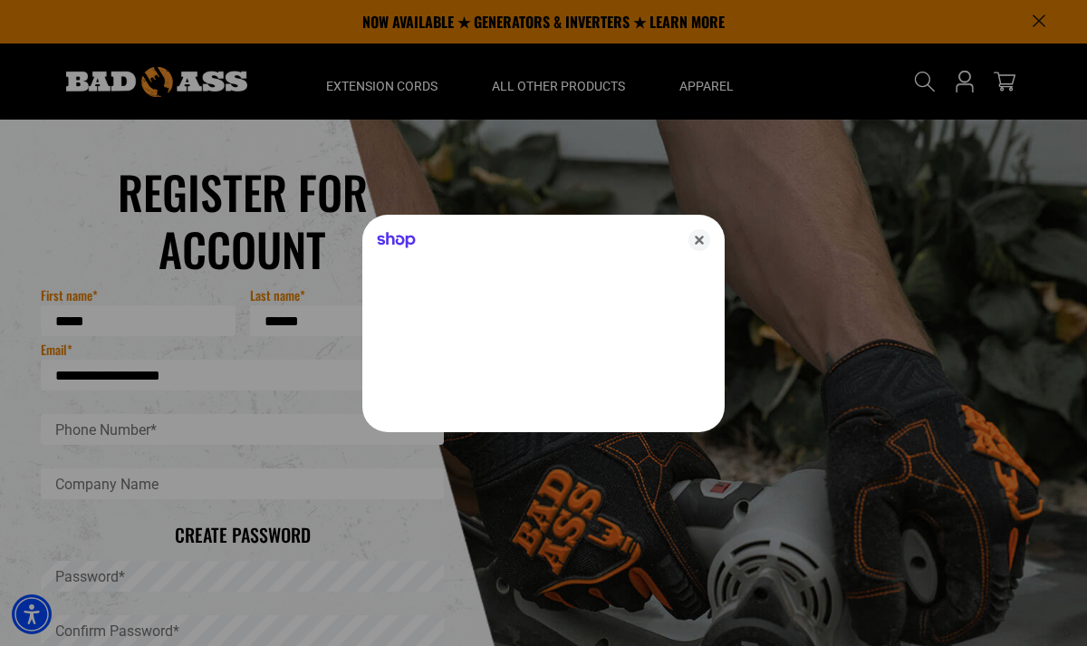
type input "**********"
click at [63, 440] on div at bounding box center [543, 323] width 1087 height 646
click at [68, 438] on div at bounding box center [543, 323] width 1087 height 646
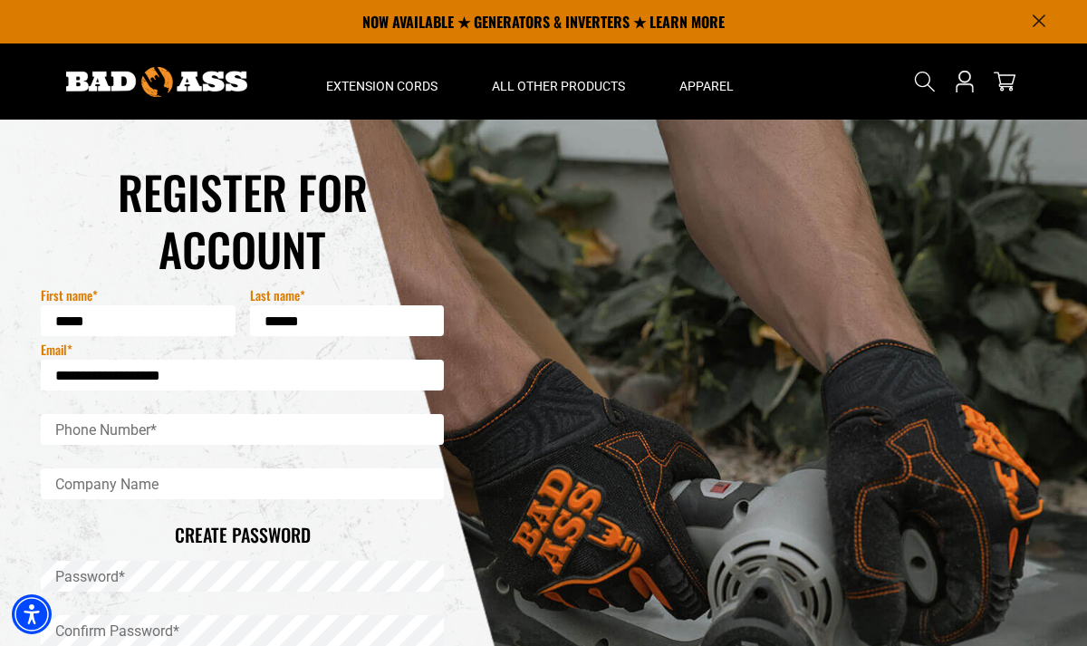
click at [63, 429] on input "Phone Number*" at bounding box center [242, 429] width 403 height 31
type input "**********"
click at [67, 486] on input "Company Name" at bounding box center [242, 483] width 403 height 31
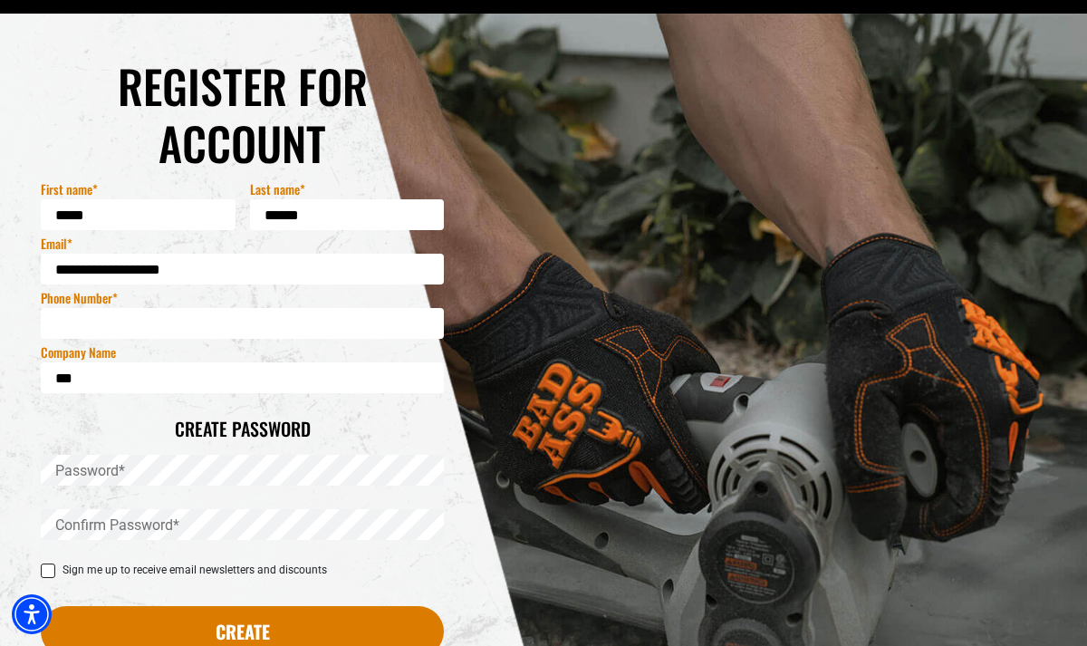
scroll to position [111, 0]
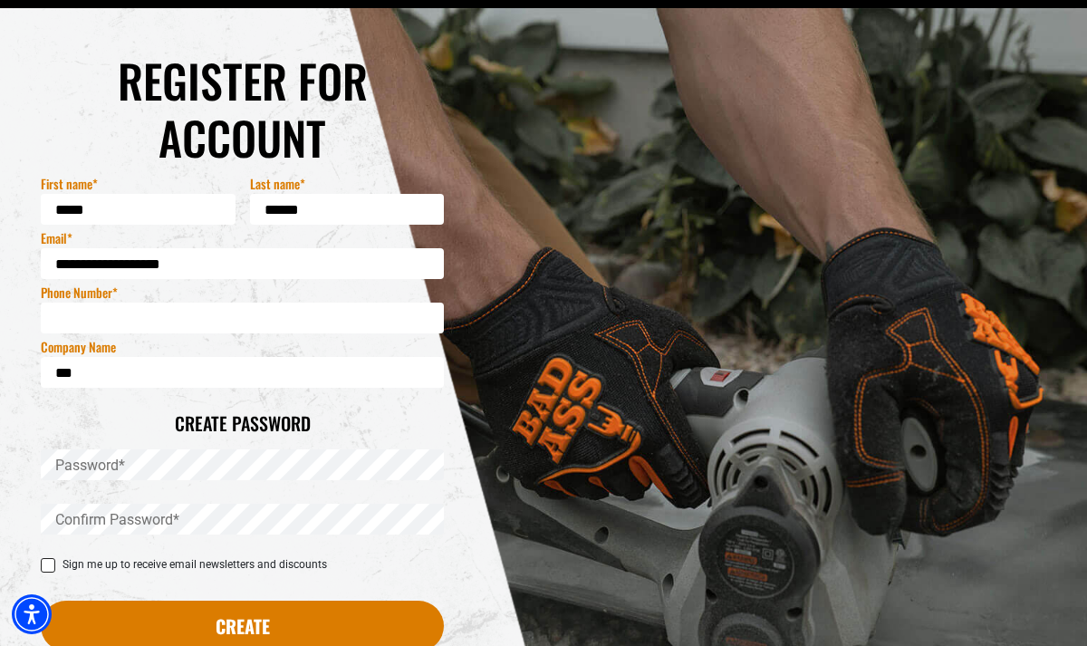
type input "***"
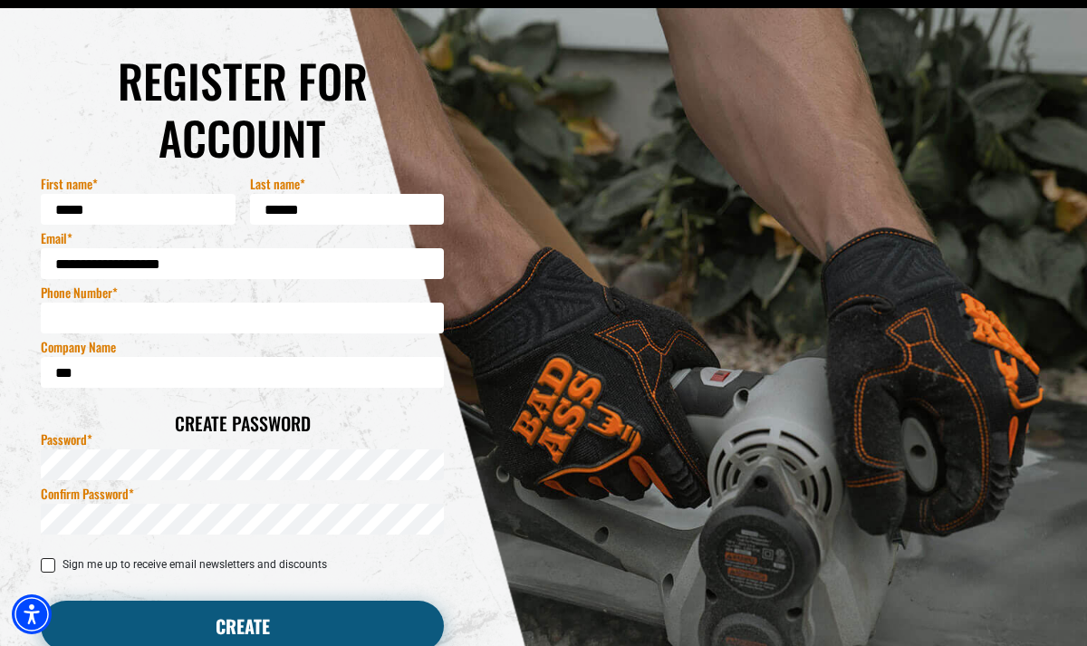
click at [218, 635] on button "Create" at bounding box center [242, 626] width 403 height 51
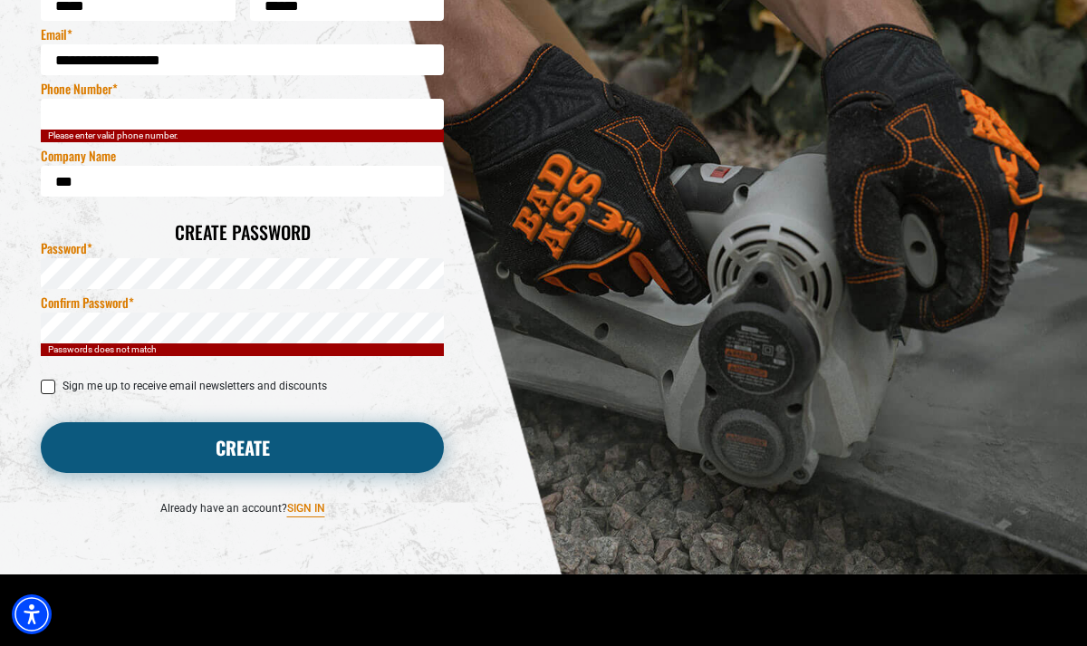
scroll to position [322, 0]
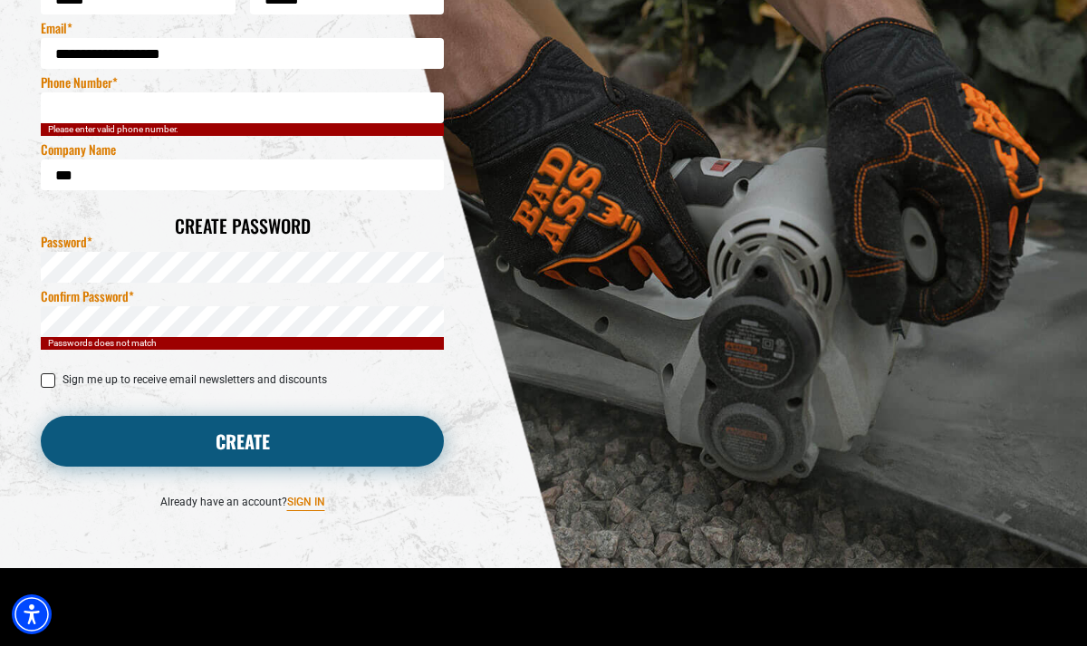
click at [217, 439] on button "Create" at bounding box center [242, 441] width 403 height 51
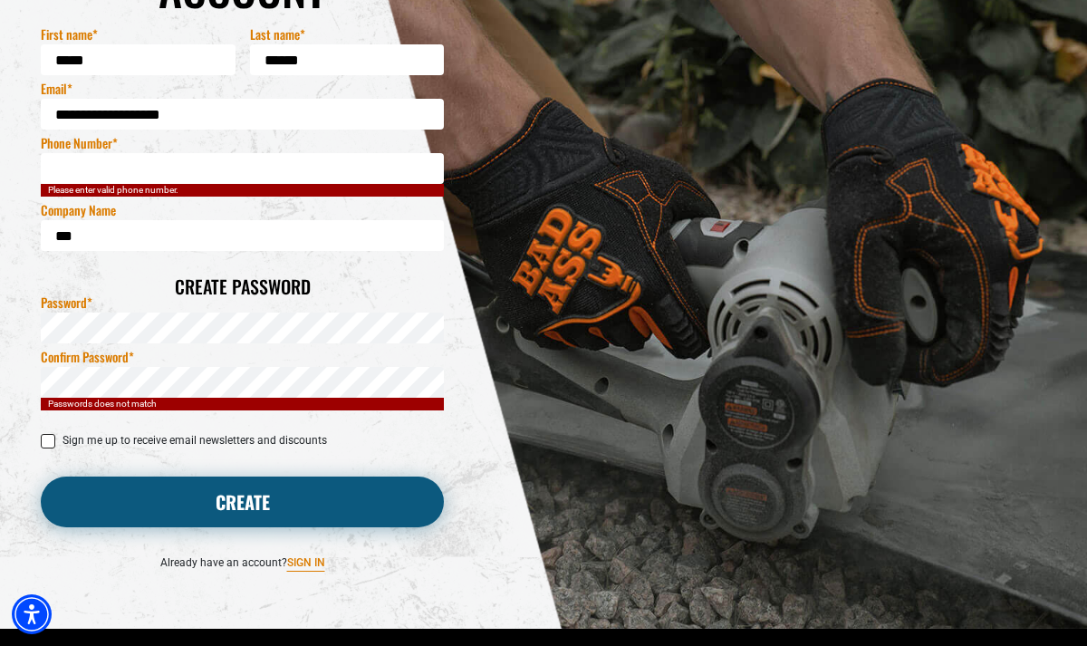
scroll to position [264, 0]
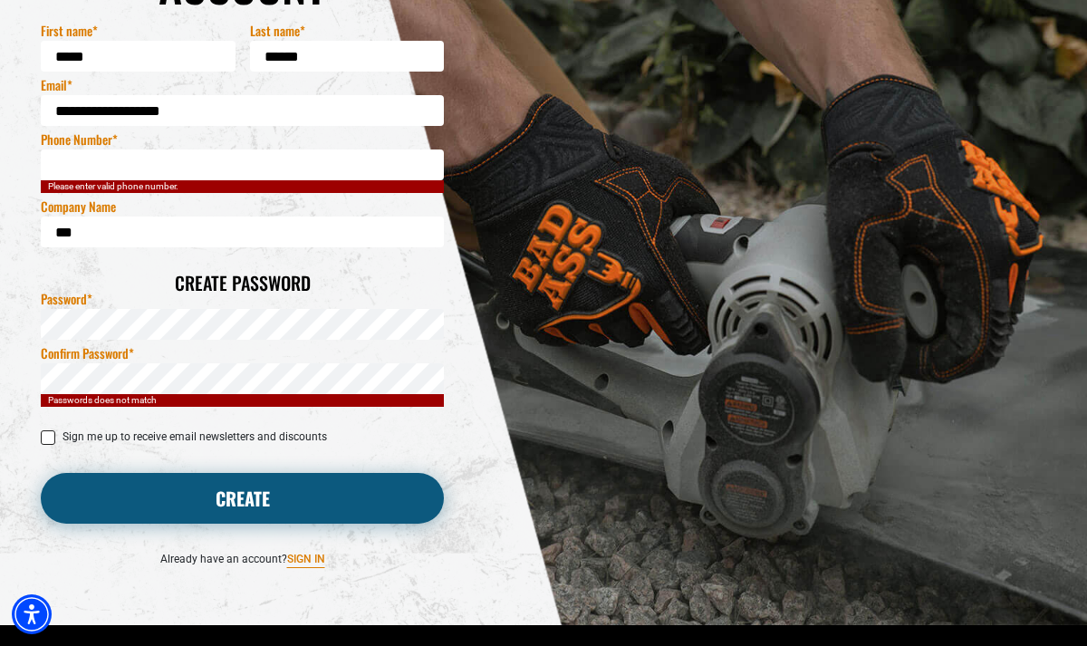
click at [263, 496] on button "Create" at bounding box center [242, 498] width 403 height 51
click at [230, 486] on button "Create" at bounding box center [242, 498] width 403 height 51
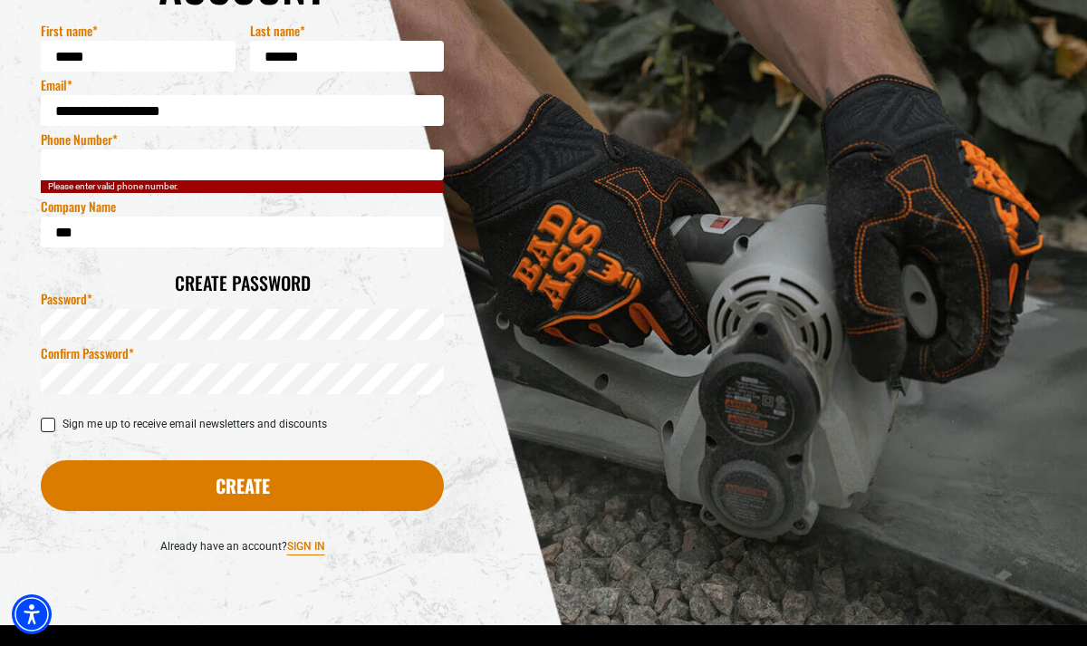
click at [123, 165] on input "**********" at bounding box center [242, 164] width 403 height 31
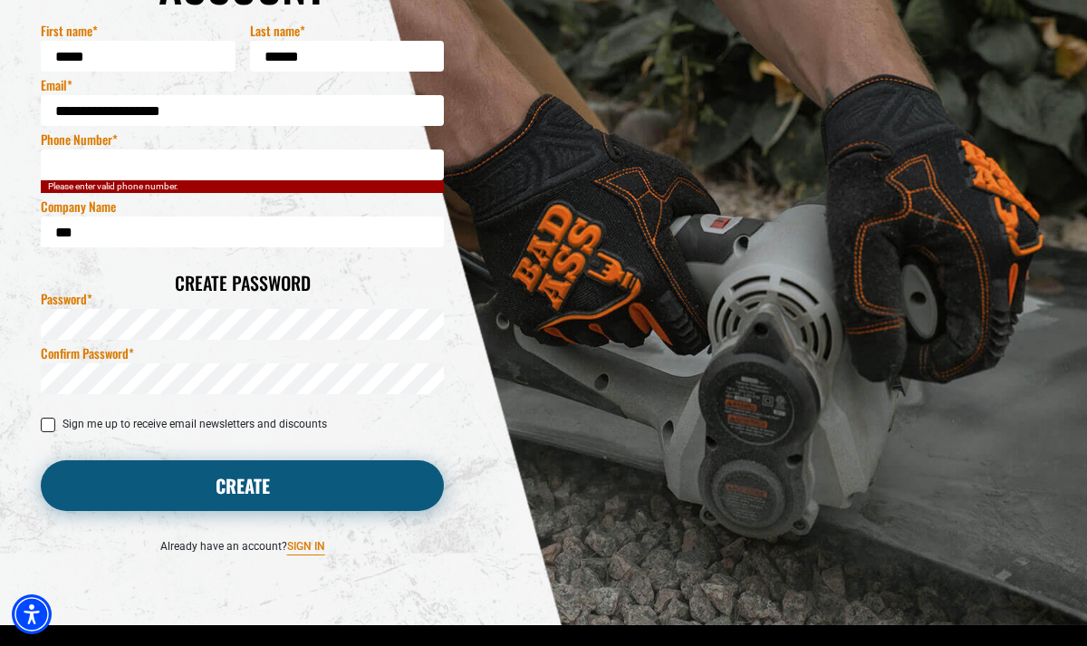
type input "**********"
click at [232, 484] on button "Create" at bounding box center [242, 485] width 403 height 51
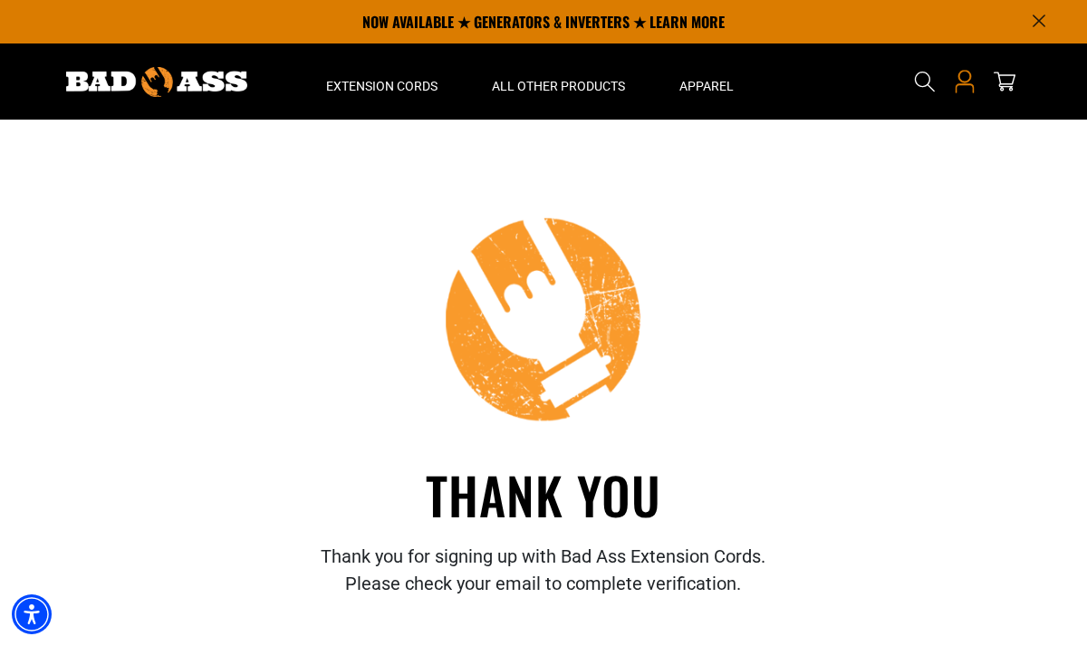
click at [965, 84] on icon "Open this option" at bounding box center [965, 88] width 19 height 9
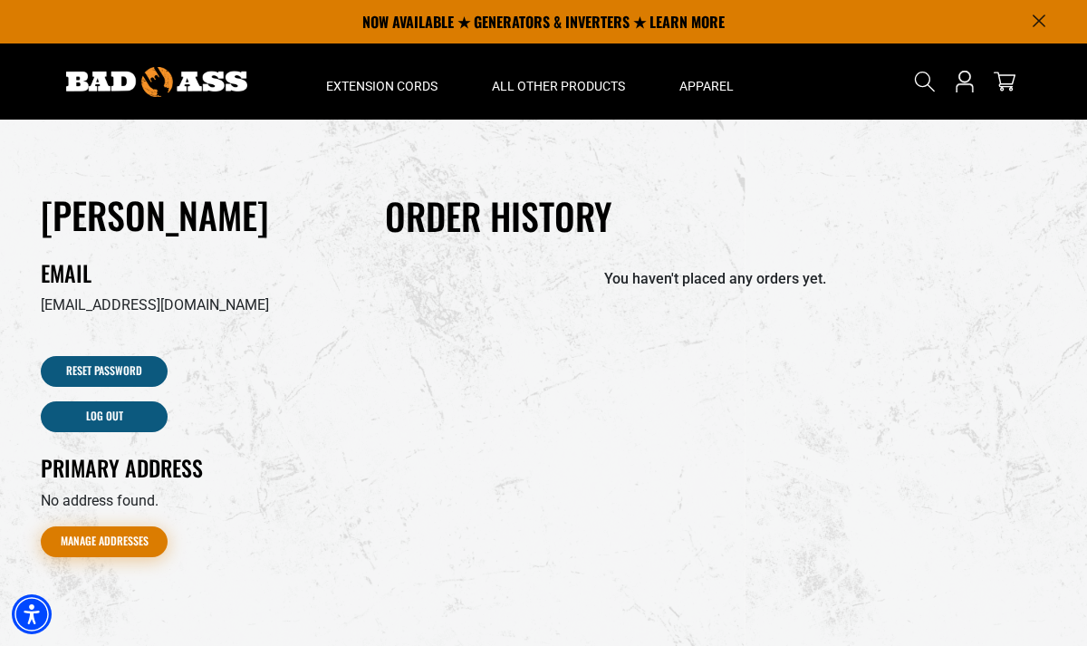
click at [98, 549] on link "Manage Addresses" at bounding box center [104, 541] width 127 height 31
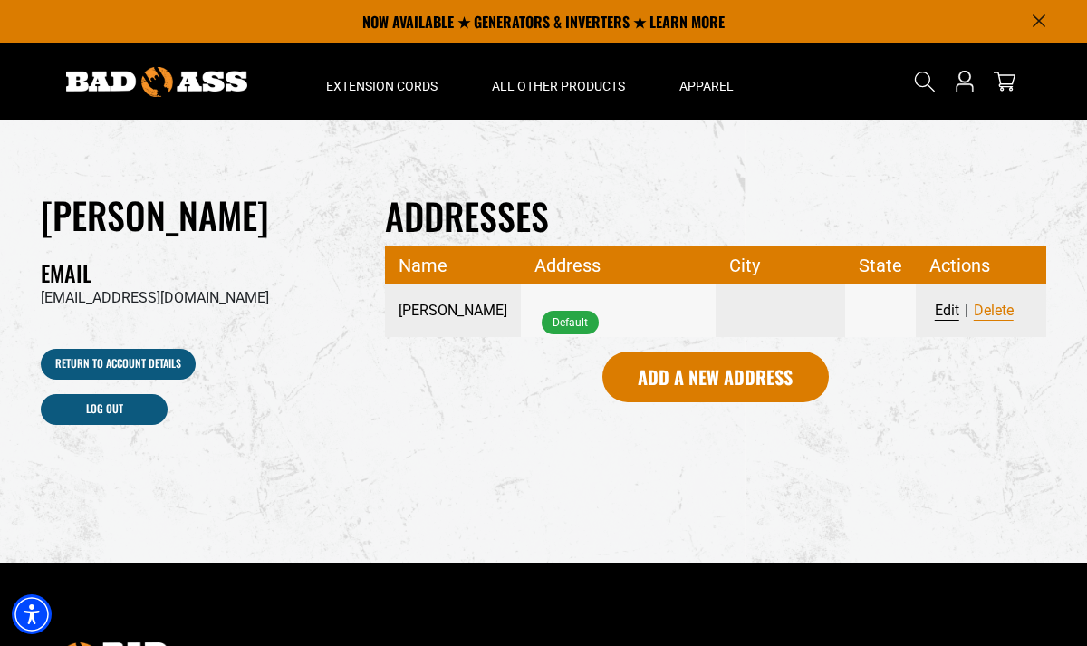
click at [954, 314] on button "Edit" at bounding box center [946, 311] width 35 height 24
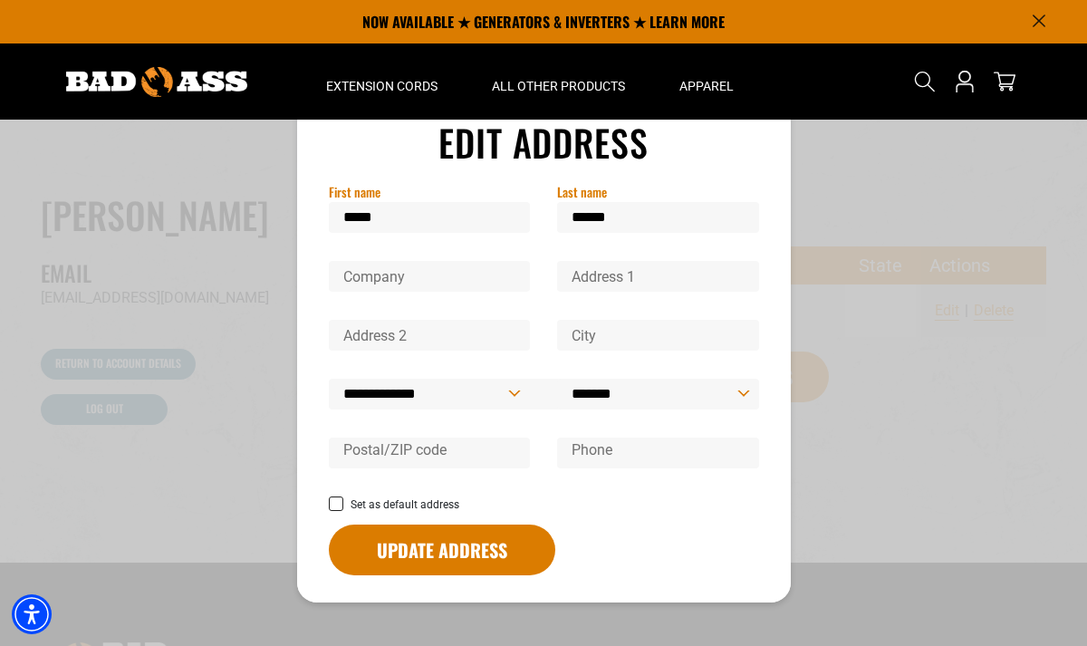
click at [361, 282] on input "Company" at bounding box center [430, 276] width 202 height 31
type input "***"
click at [596, 279] on input "Address 1" at bounding box center [658, 276] width 202 height 31
type input "**********"
click at [590, 334] on input "City" at bounding box center [658, 335] width 202 height 31
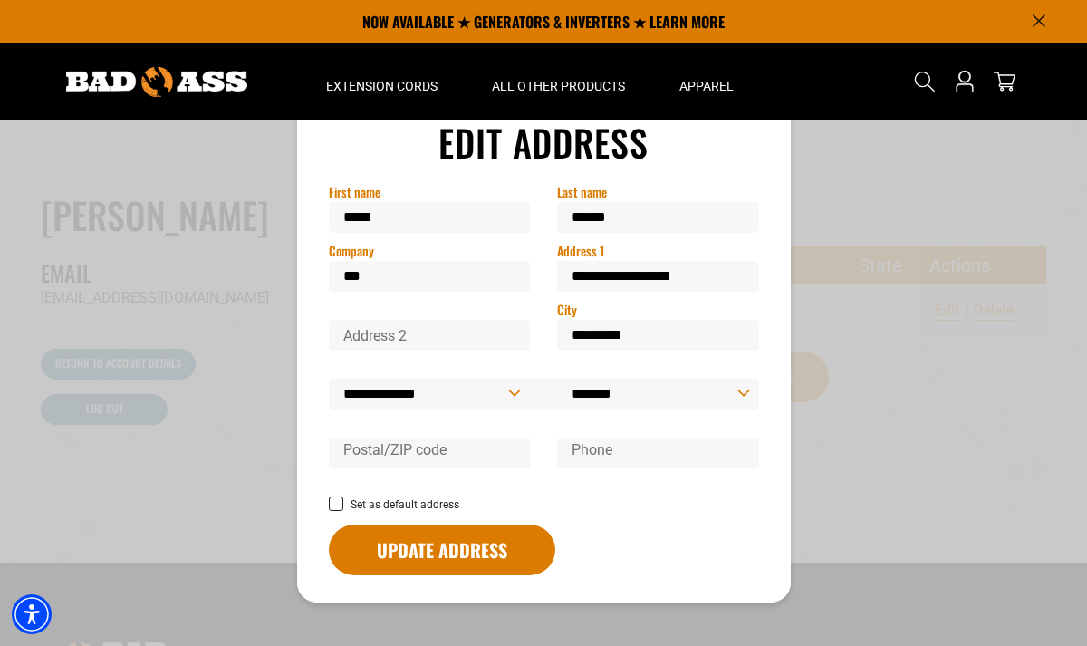
type input "*********"
select select "**********"
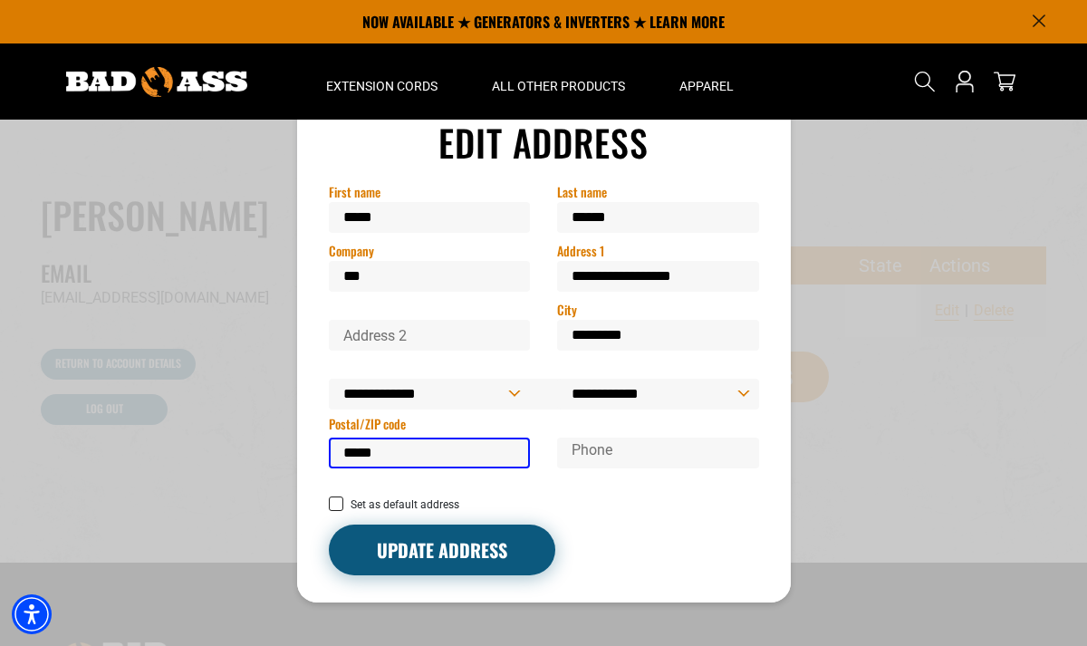
type input "*****"
click at [384, 551] on button "Update address" at bounding box center [442, 549] width 226 height 51
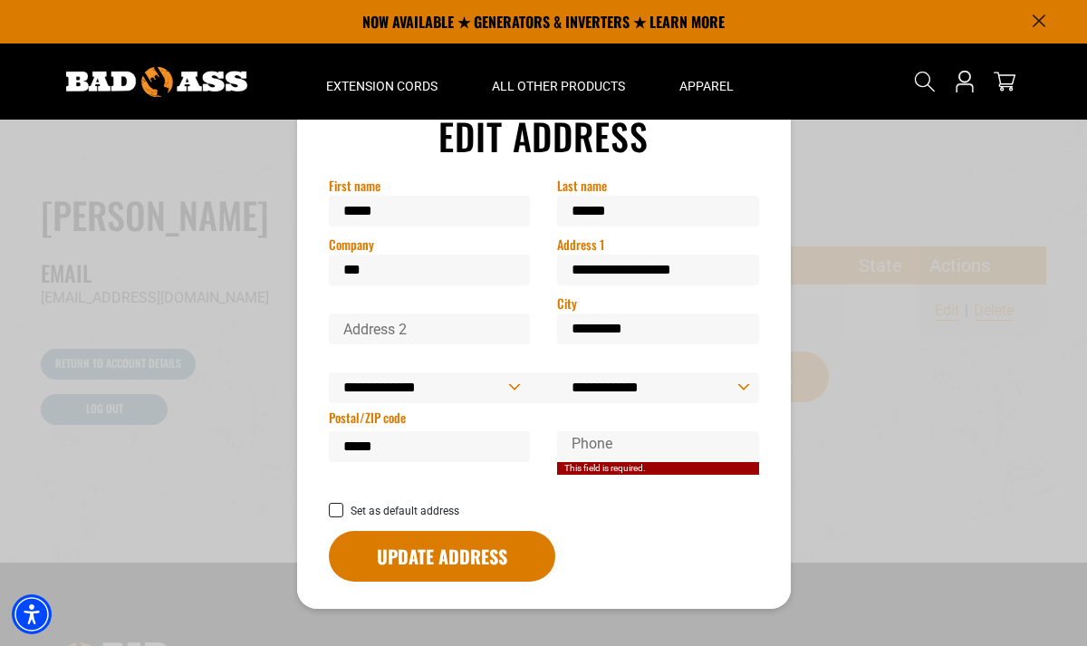
click at [594, 449] on label "Phone" at bounding box center [592, 444] width 41 height 14
click at [594, 449] on input "Phone" at bounding box center [658, 446] width 202 height 31
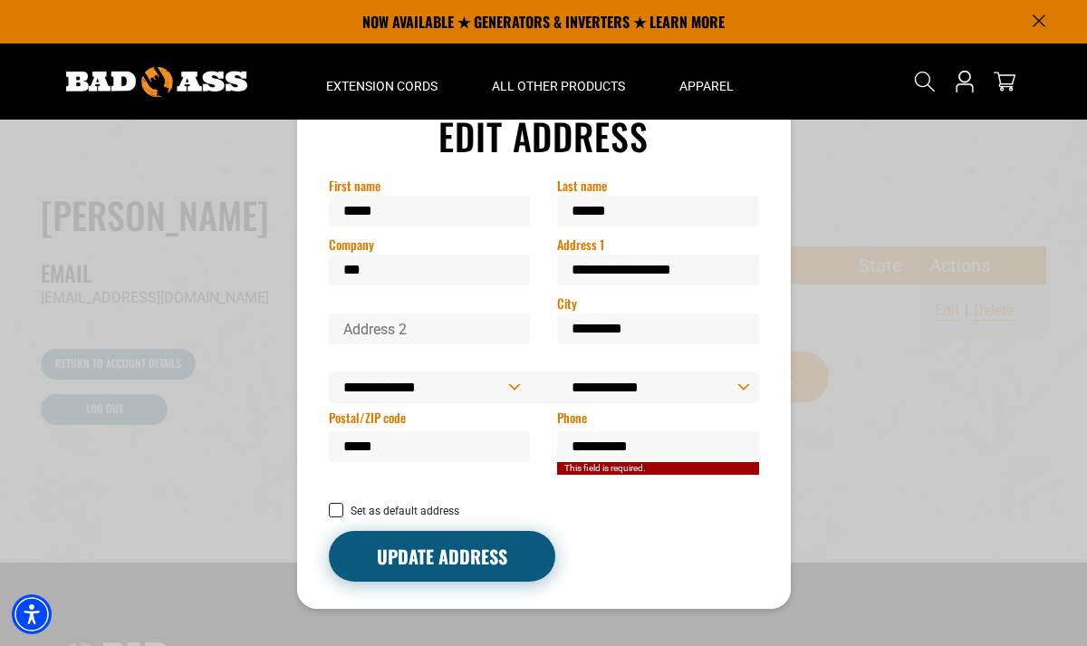
type input "**********"
click at [390, 560] on button "Update address" at bounding box center [442, 556] width 226 height 51
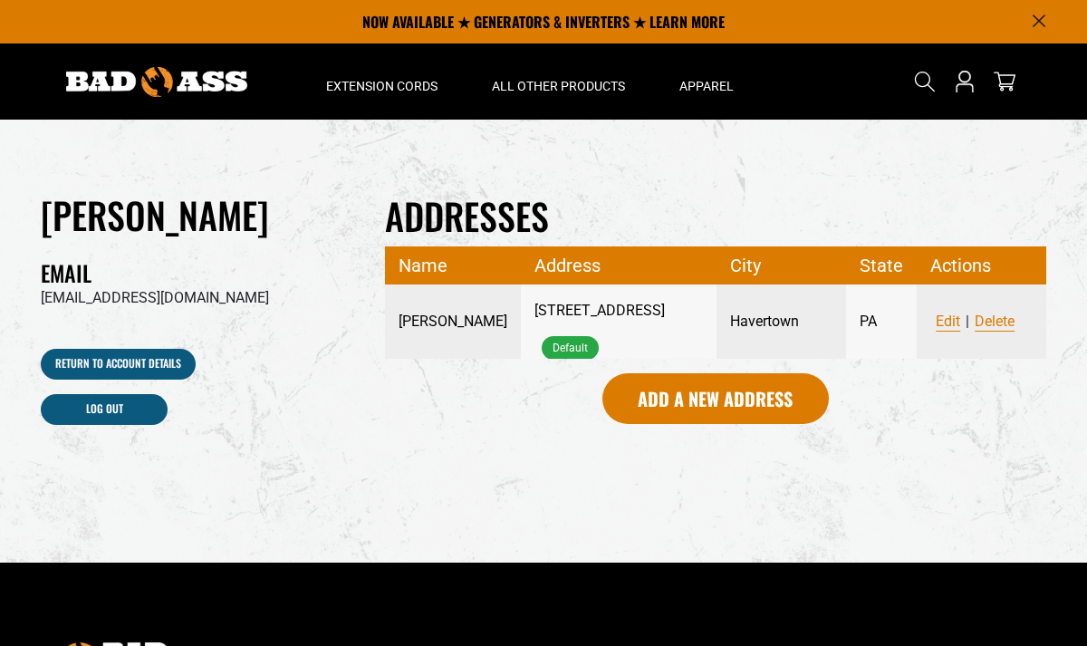
select select "**********"
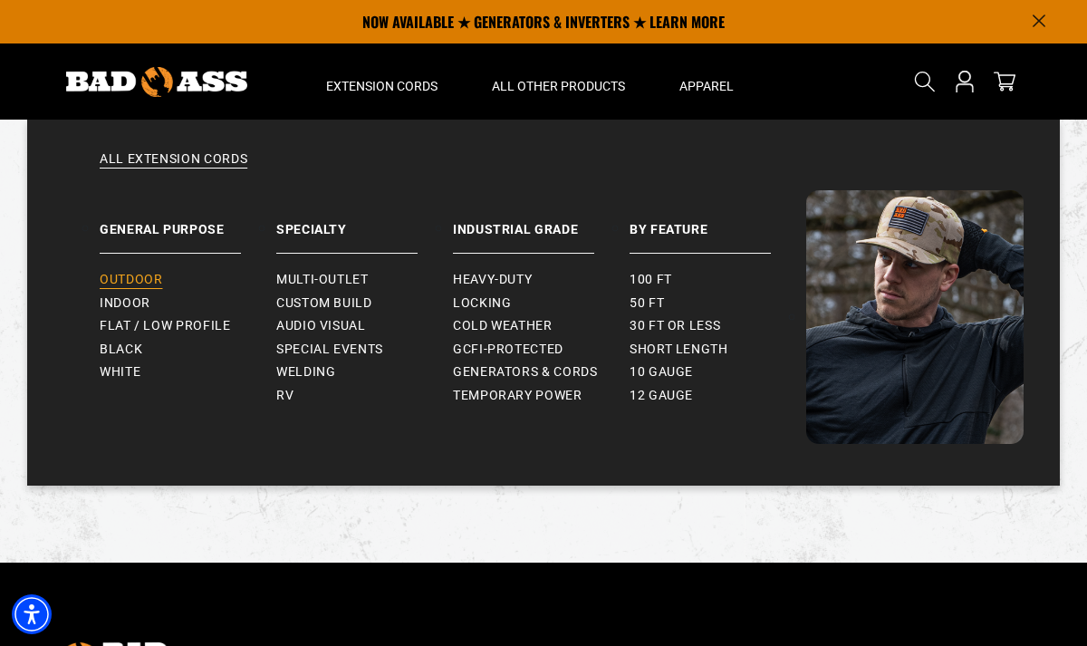
click at [144, 279] on span "Outdoor" at bounding box center [131, 280] width 63 height 16
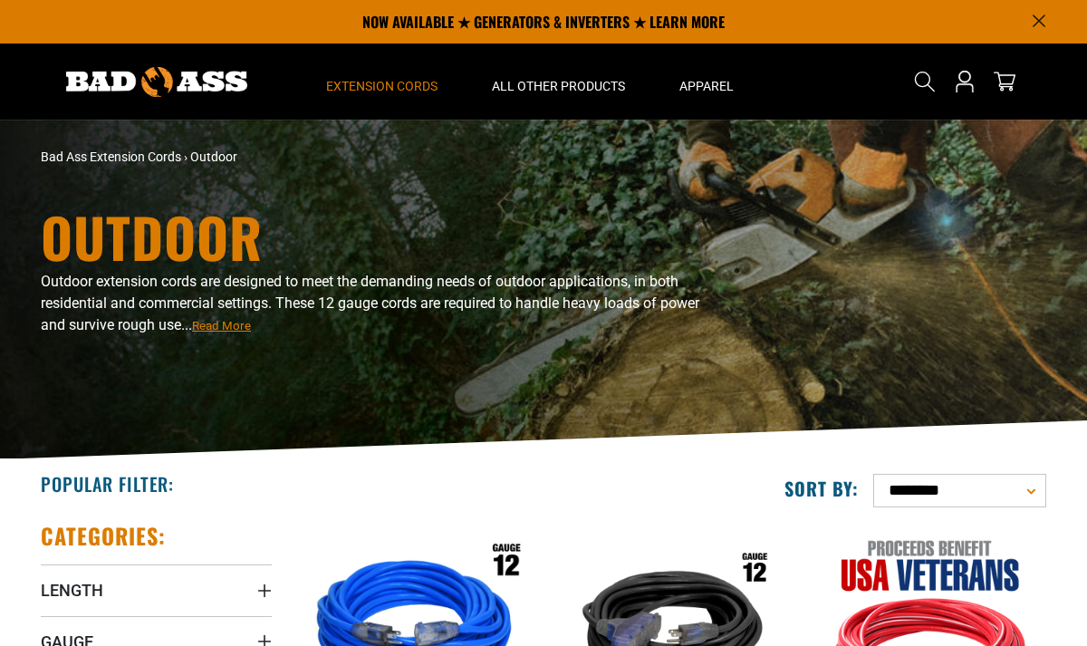
click at [438, 580] on img at bounding box center [415, 635] width 254 height 232
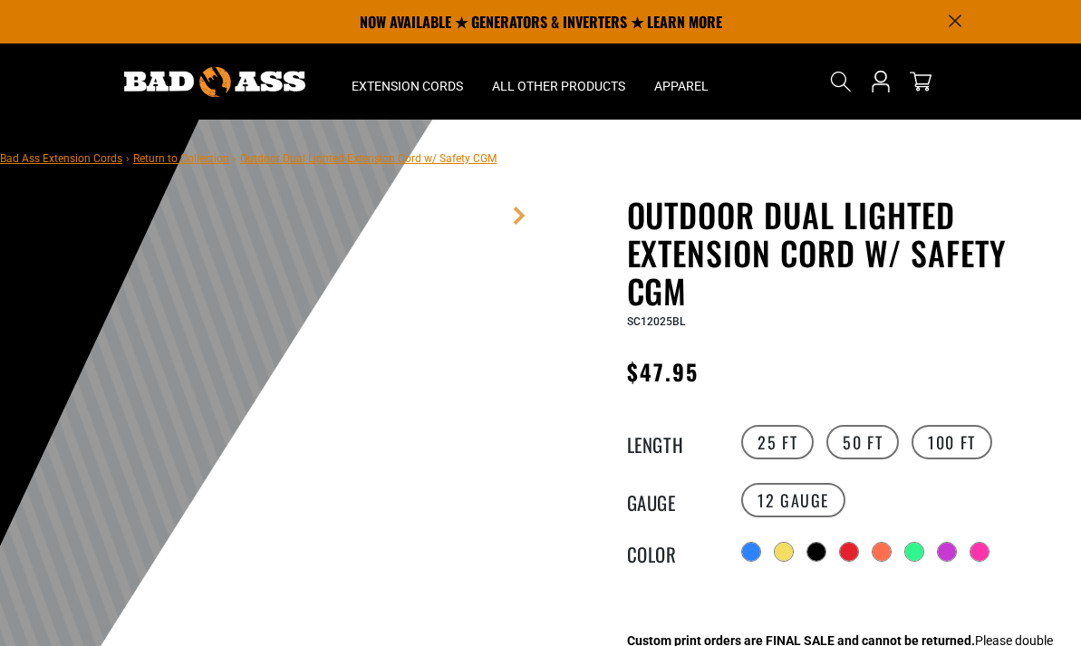
scroll to position [163, 0]
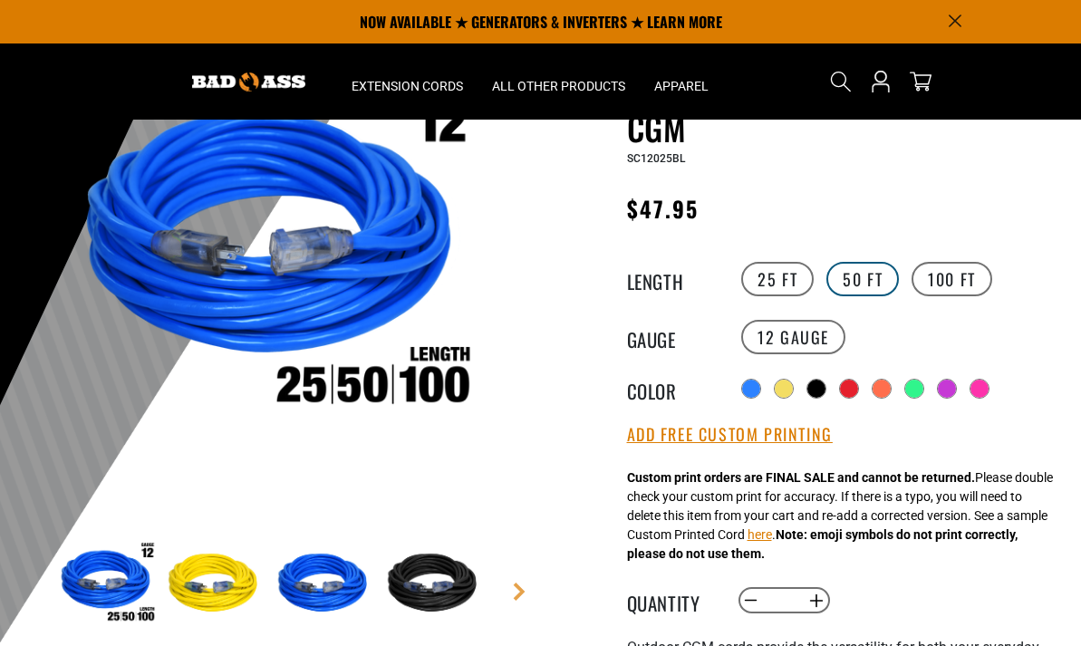
click at [876, 282] on label "50 FT" at bounding box center [862, 279] width 72 height 34
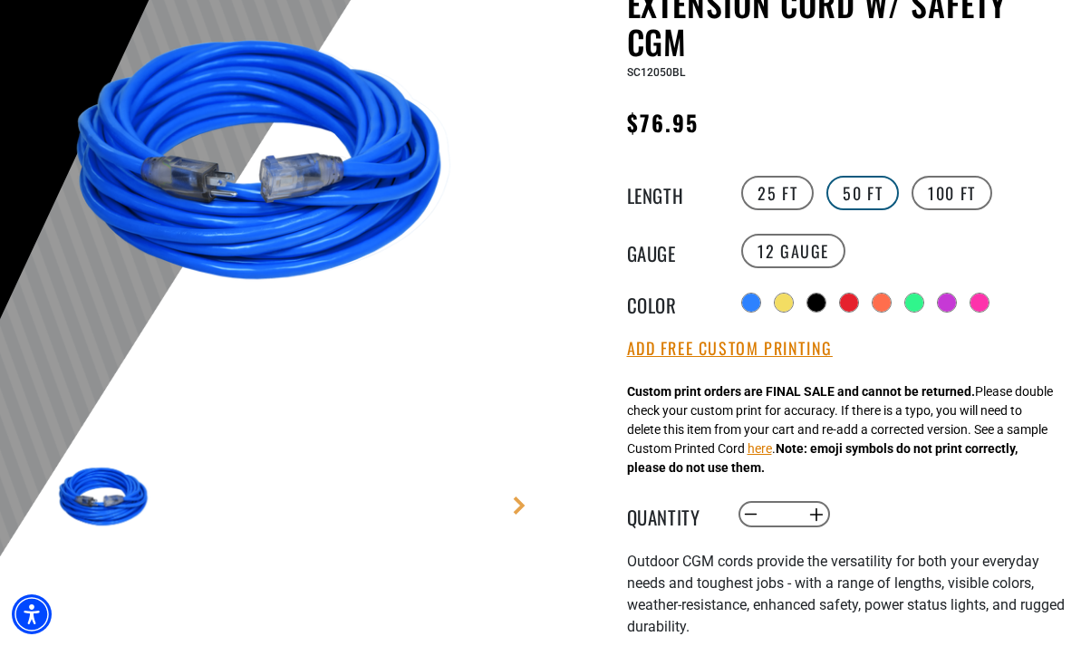
scroll to position [249, 0]
click at [805, 356] on button "Add Free Custom Printing" at bounding box center [730, 349] width 206 height 20
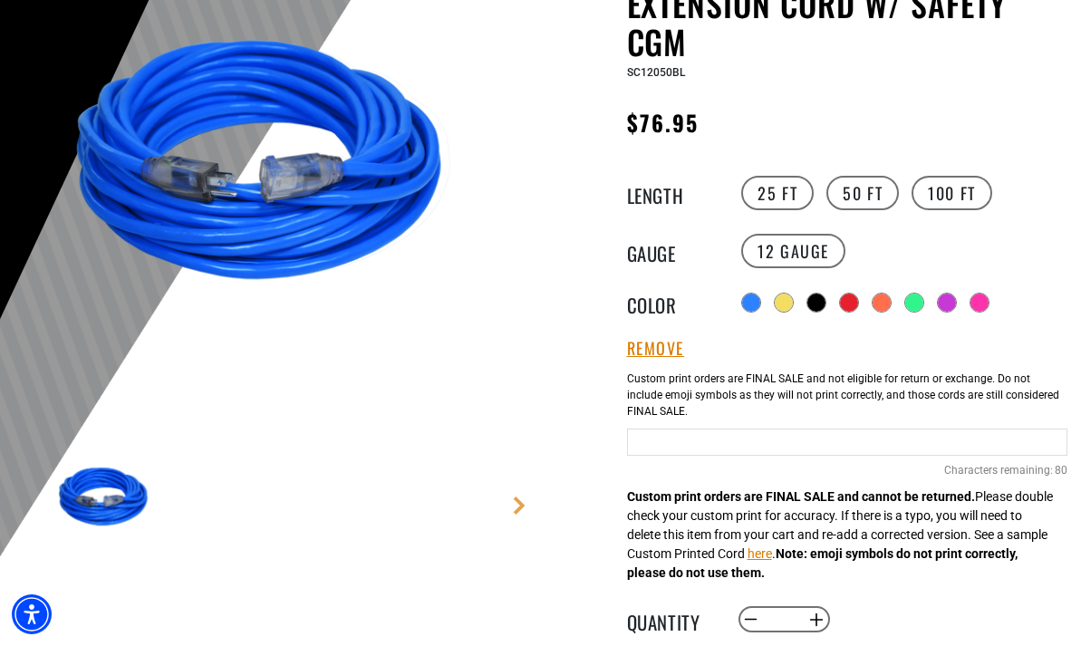
click at [805, 451] on input "Blue Cables" at bounding box center [847, 441] width 441 height 27
type input "*"
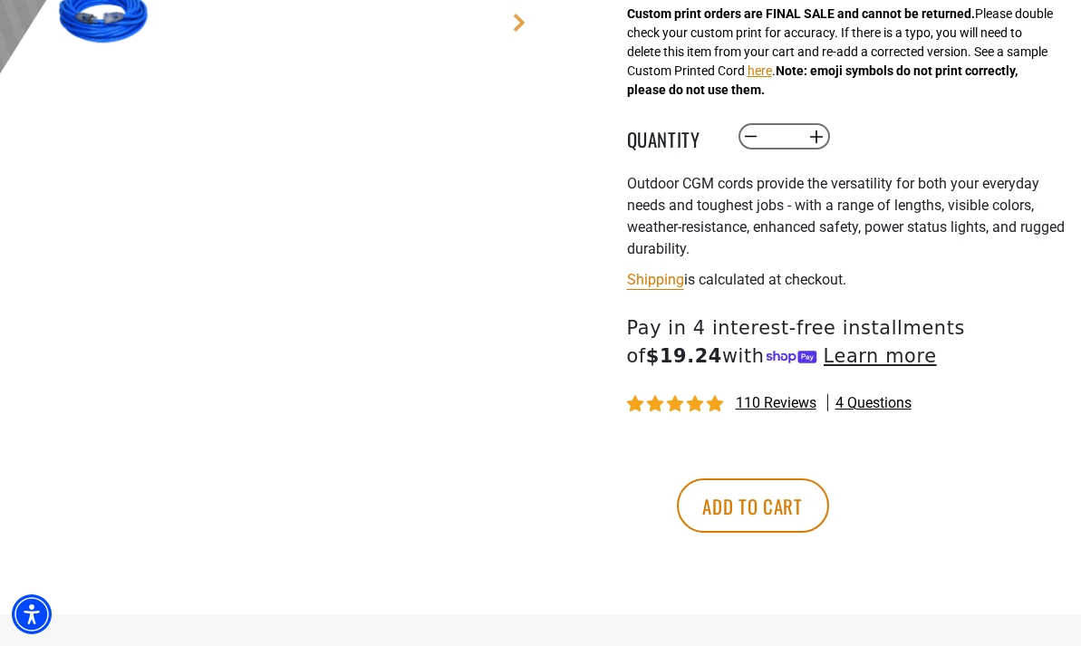
scroll to position [761, 0]
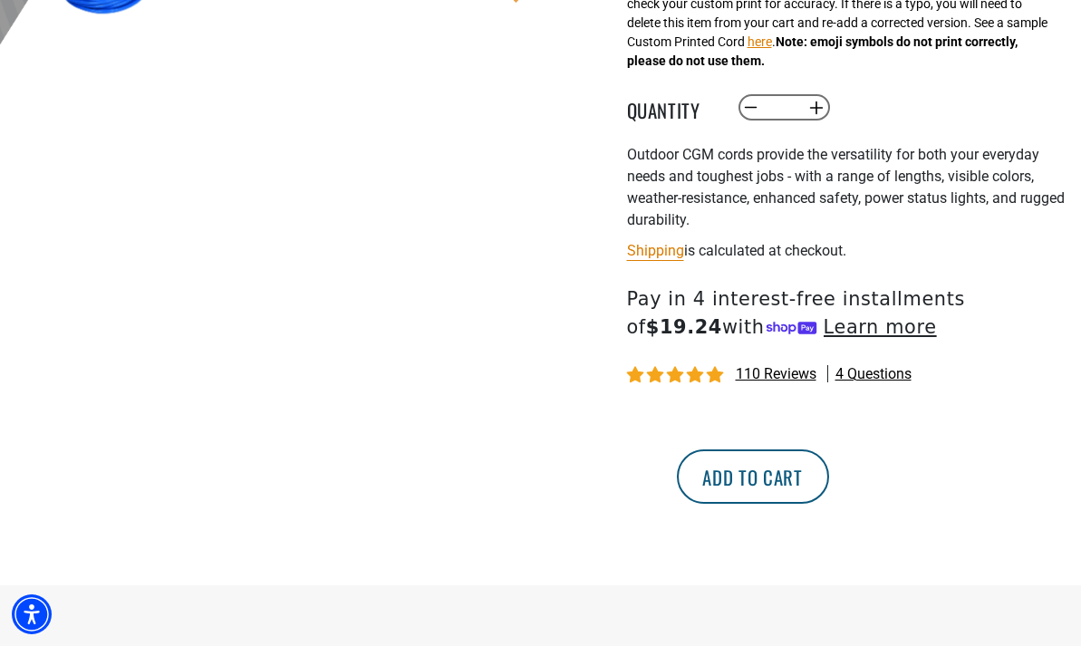
type input "**********"
click at [829, 483] on button "Add to cart" at bounding box center [753, 476] width 152 height 54
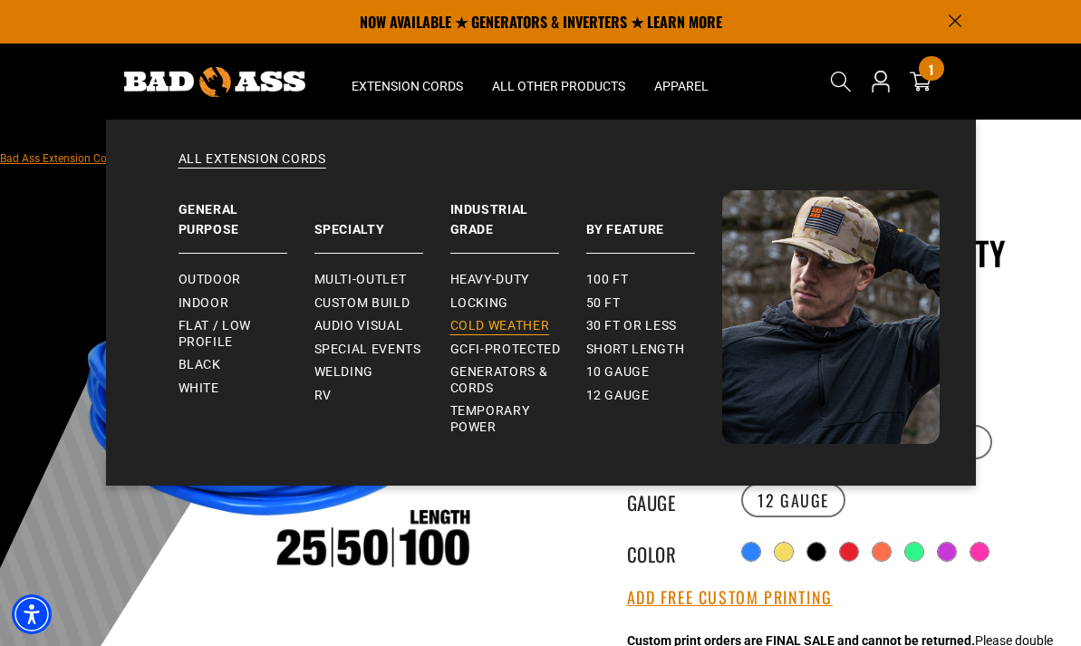
click at [475, 320] on span "Cold Weather" at bounding box center [500, 326] width 100 height 16
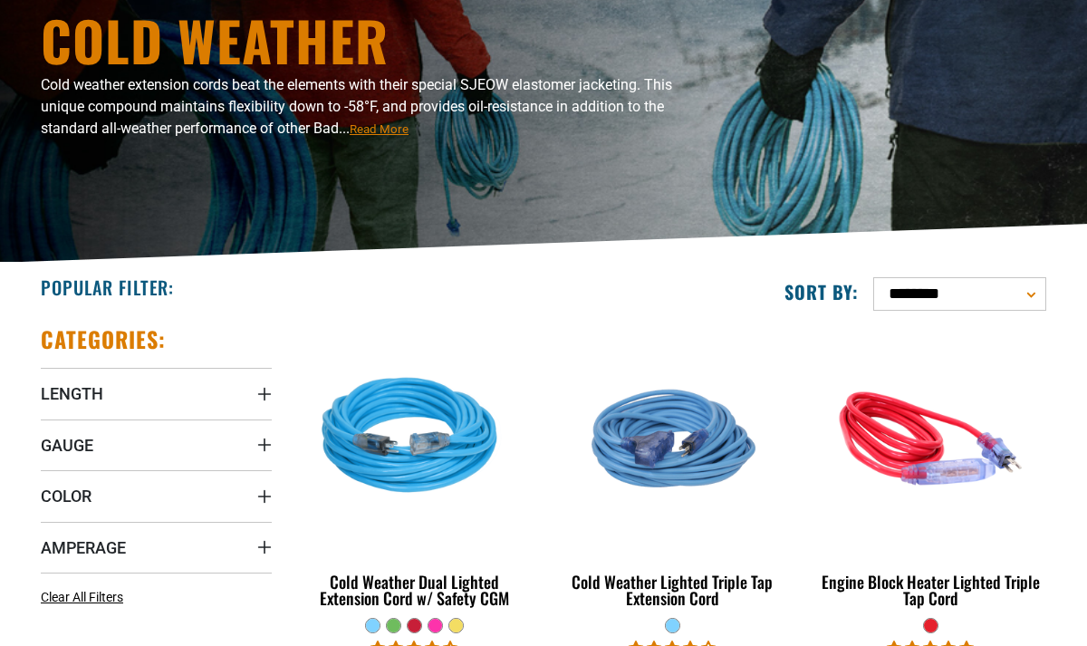
scroll to position [211, 0]
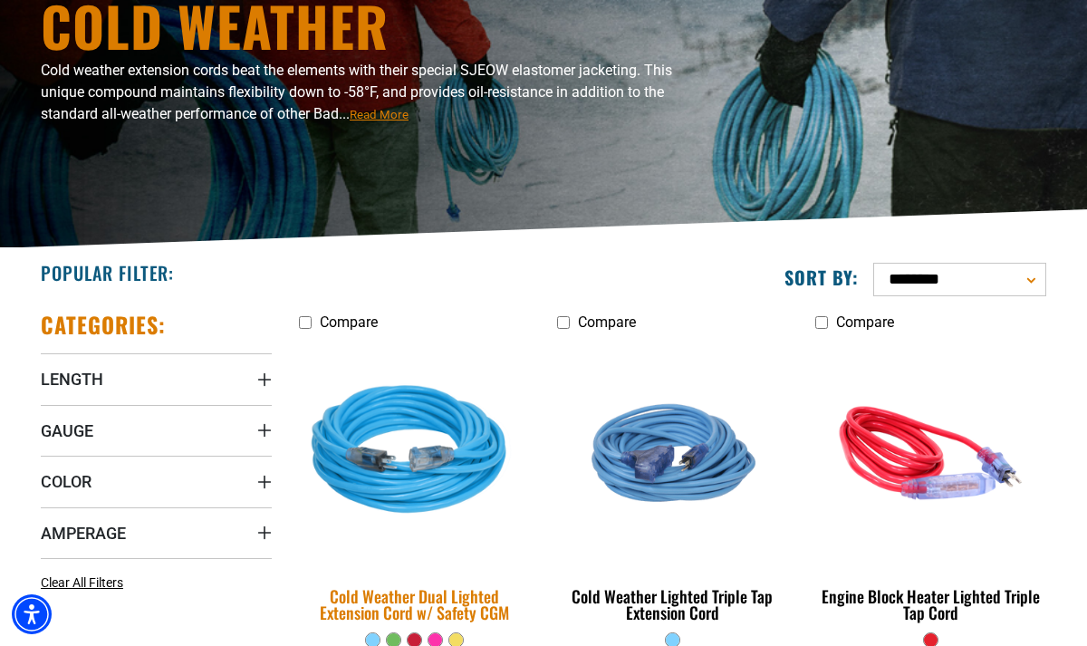
click at [457, 472] on img at bounding box center [415, 453] width 254 height 232
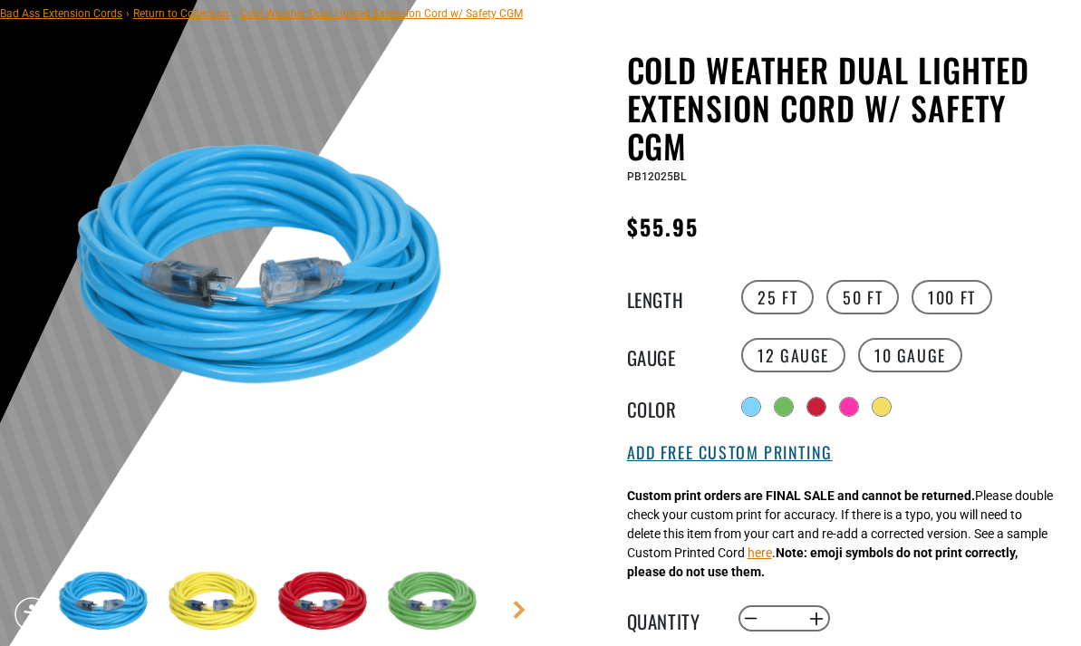
click at [799, 463] on button "Add Free Custom Printing" at bounding box center [730, 453] width 206 height 20
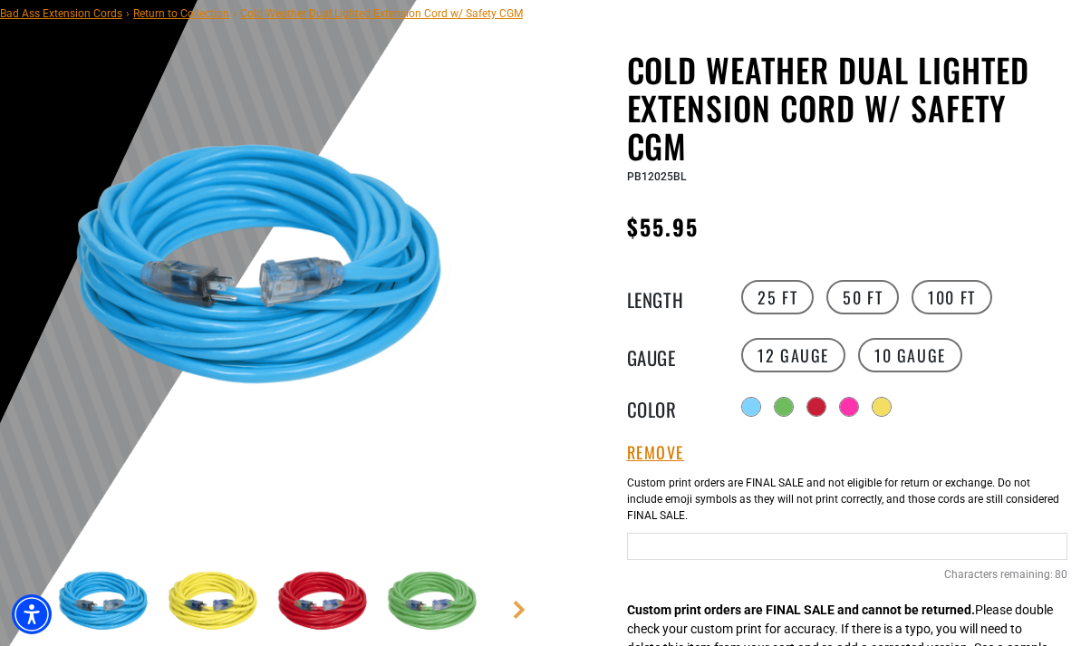
click at [807, 558] on input "Text field" at bounding box center [847, 546] width 441 height 27
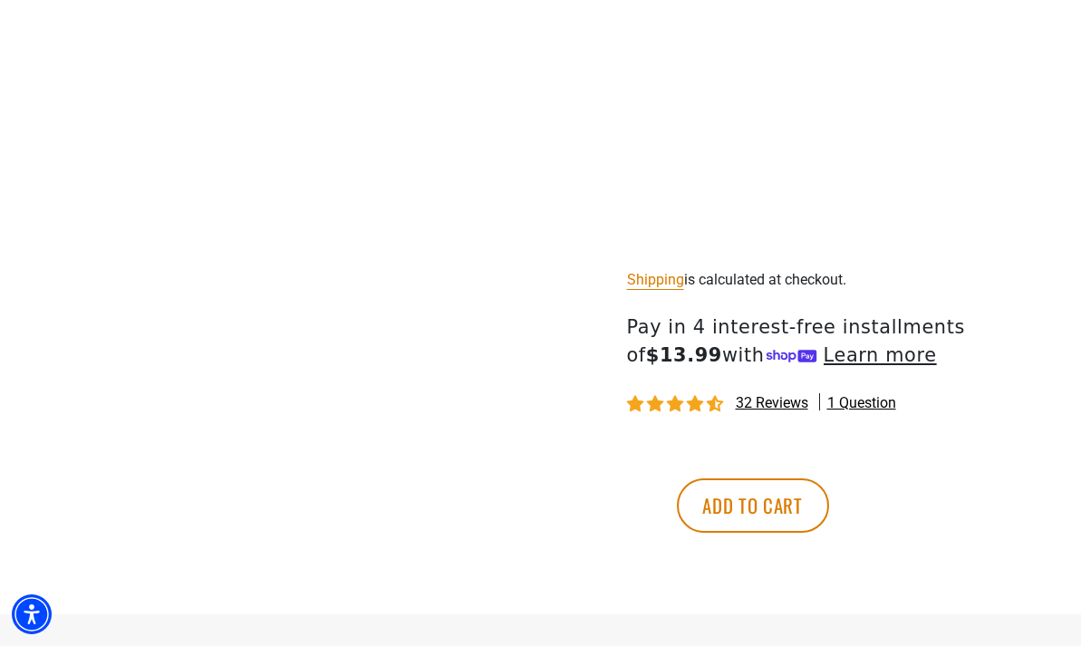
scroll to position [992, 0]
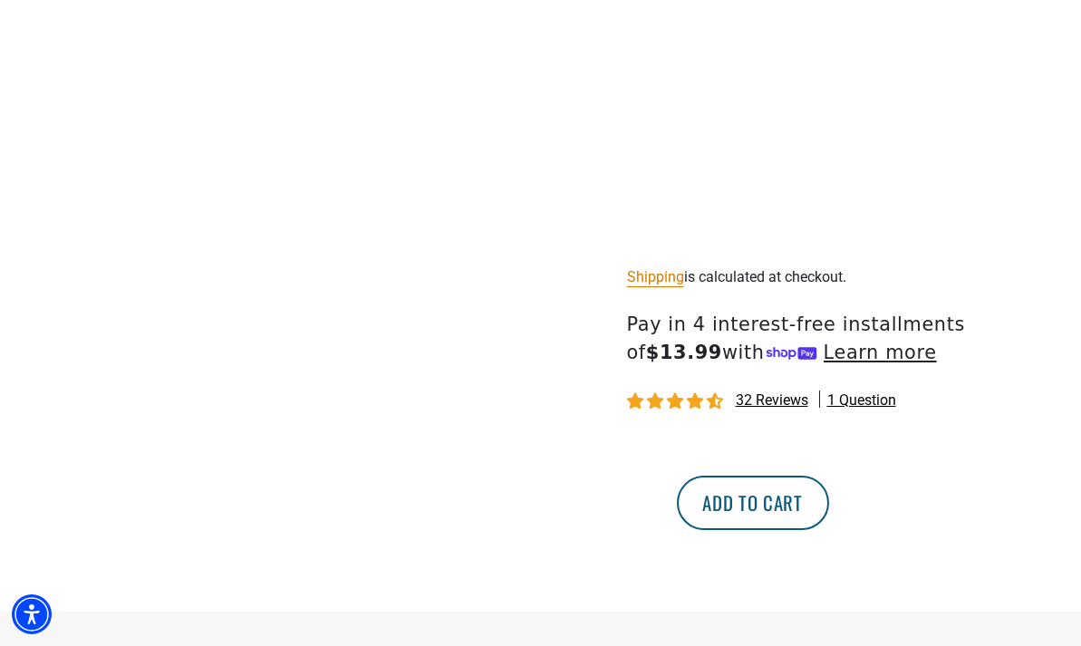
type input "**********"
click at [829, 512] on button "Add to cart" at bounding box center [753, 503] width 152 height 54
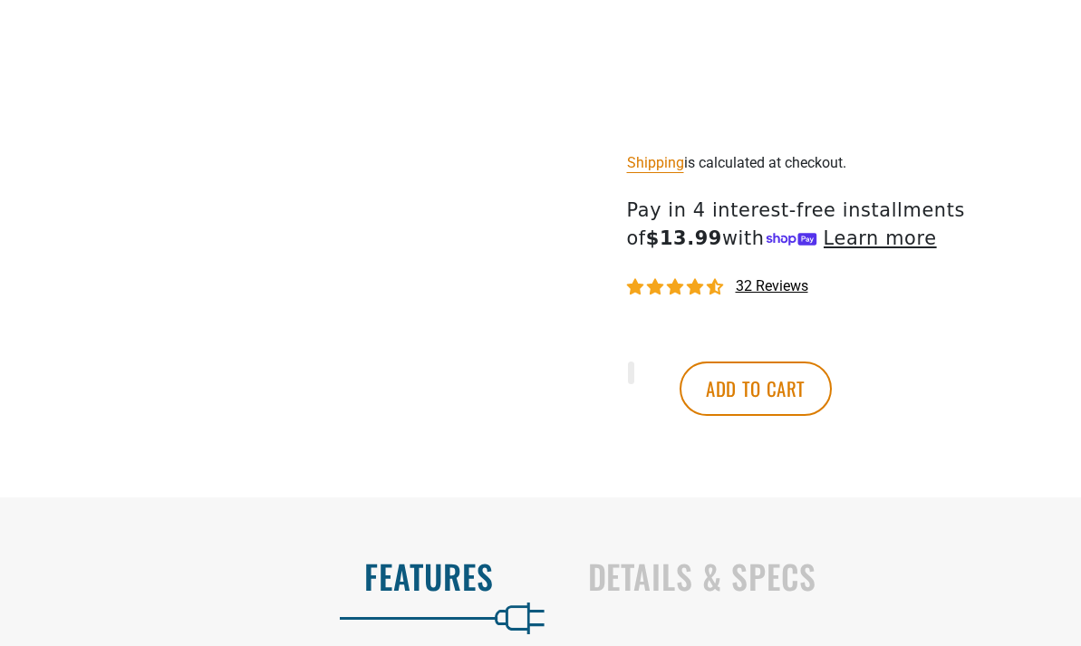
scroll to position [224, 0]
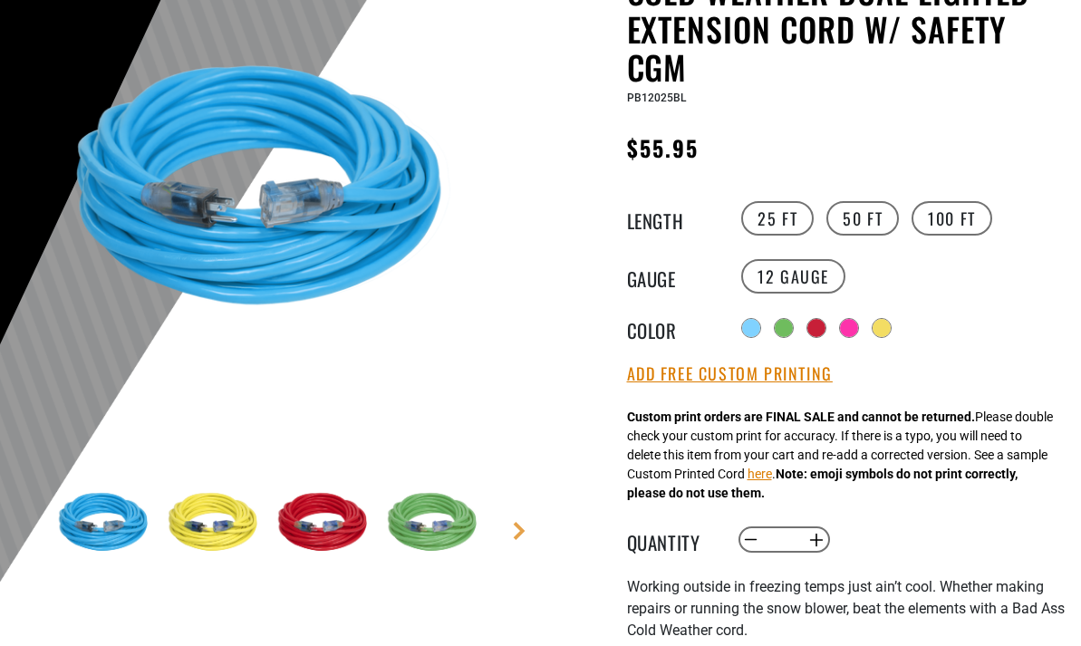
click at [1024, 374] on div "Cold Weather Dual Lighted Extension Cord w/ Safety CGM Cold Weather Dual Lighte…" at bounding box center [847, 605] width 441 height 1266
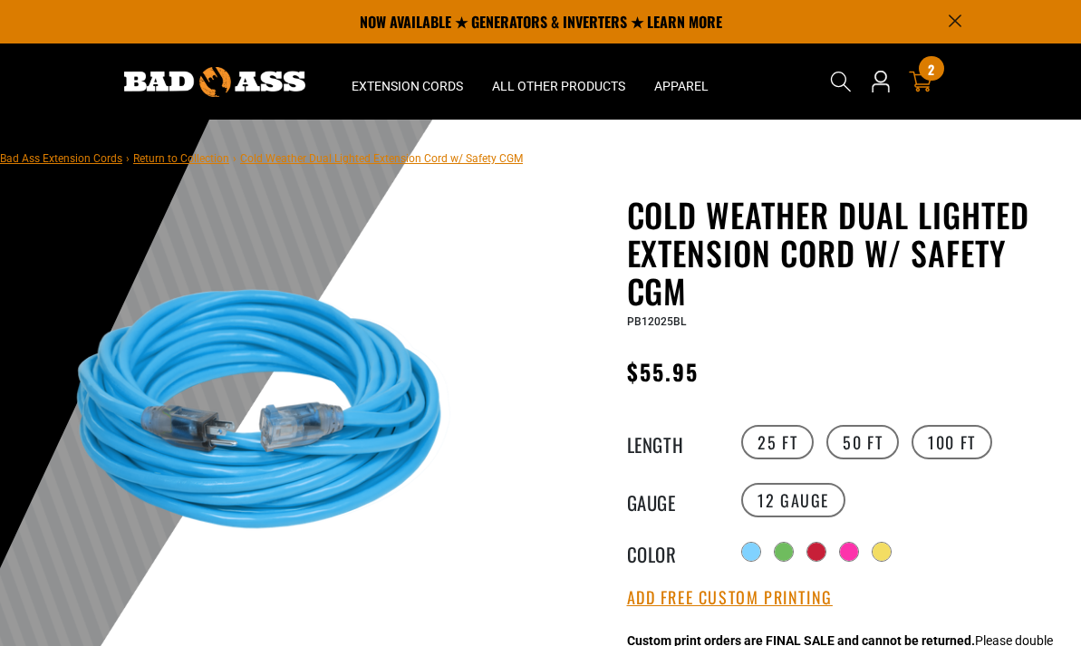
click at [934, 74] on span "2" at bounding box center [931, 70] width 6 height 14
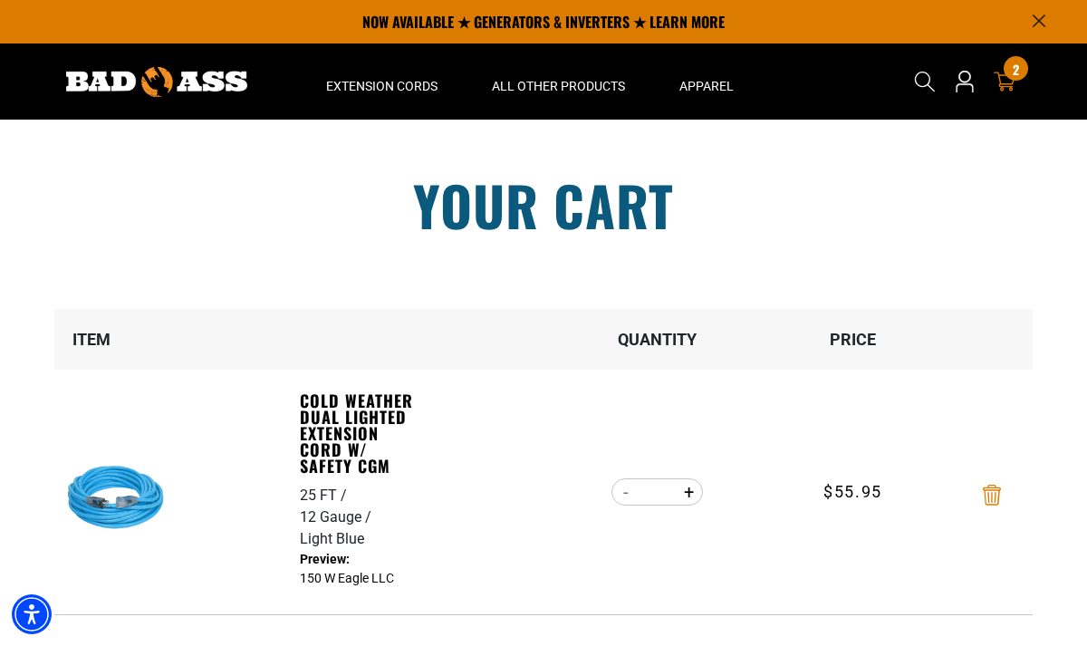
click at [996, 495] on icon "Remove Cold Weather Dual Lighted Extension Cord w/ Safety CGM - 25 FT / 12 Gaug…" at bounding box center [992, 495] width 18 height 21
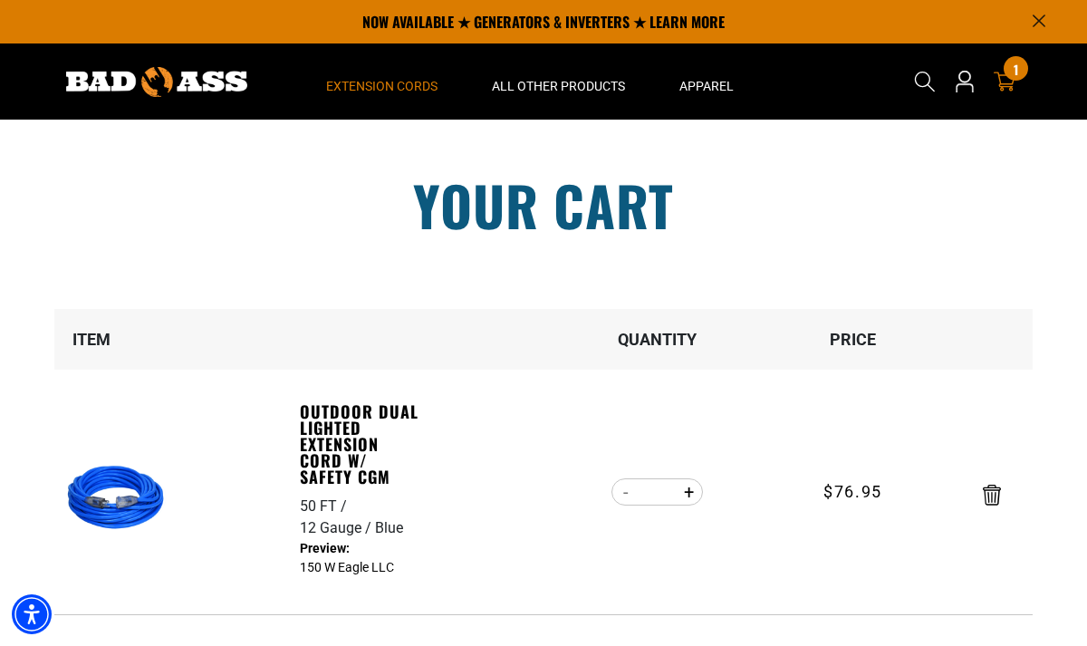
click at [343, 89] on span "Extension Cords" at bounding box center [381, 86] width 111 height 16
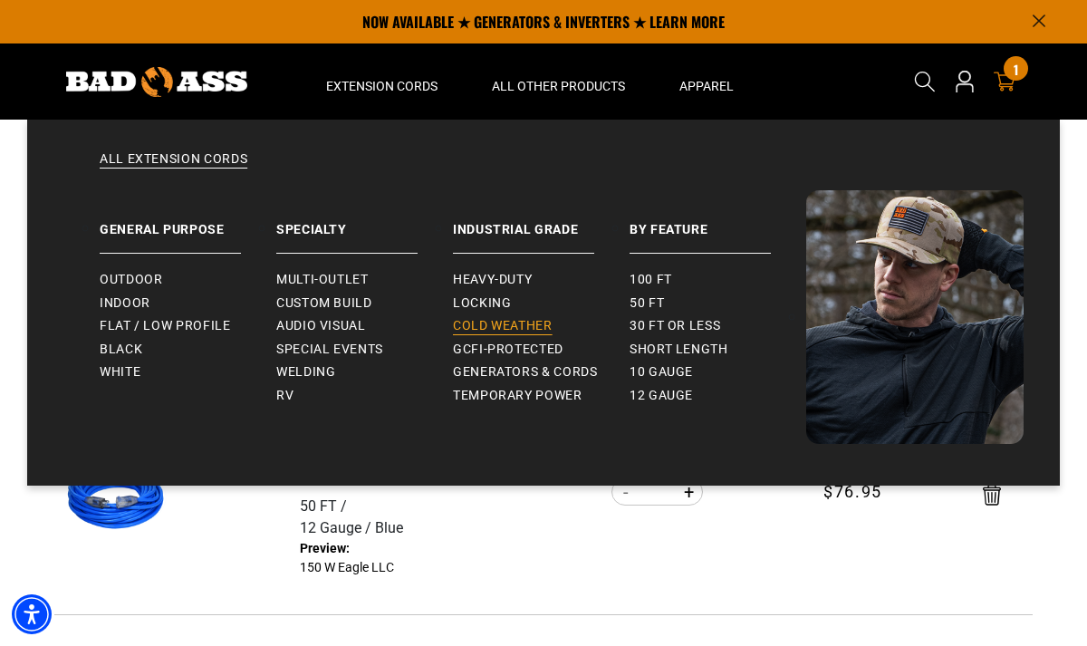
click at [523, 326] on span "Cold Weather" at bounding box center [503, 326] width 100 height 16
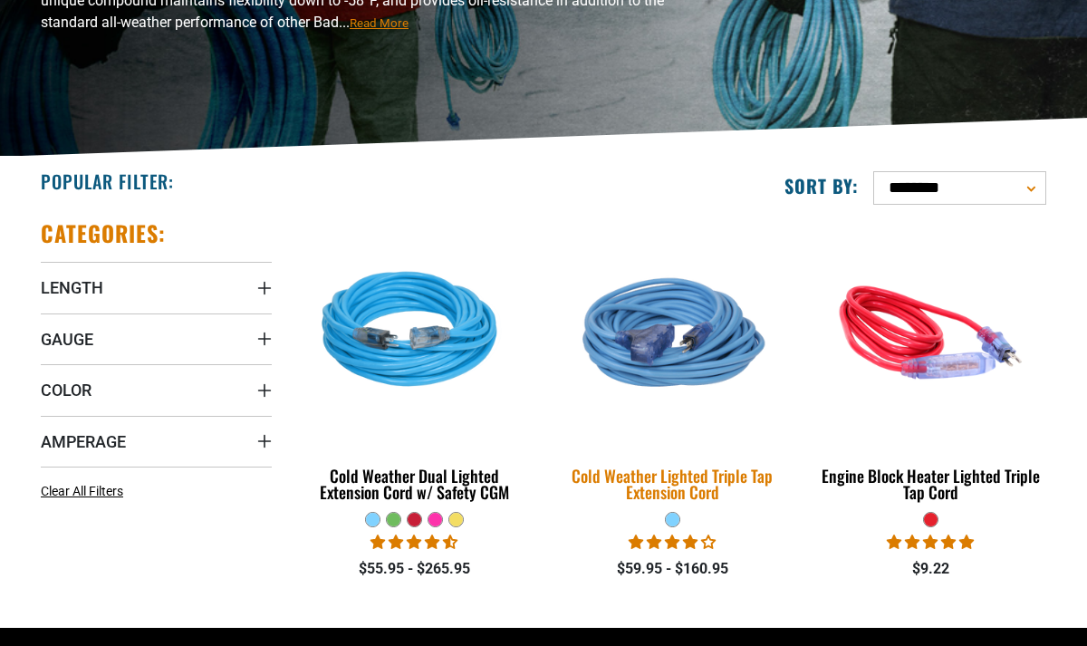
scroll to position [318, 0]
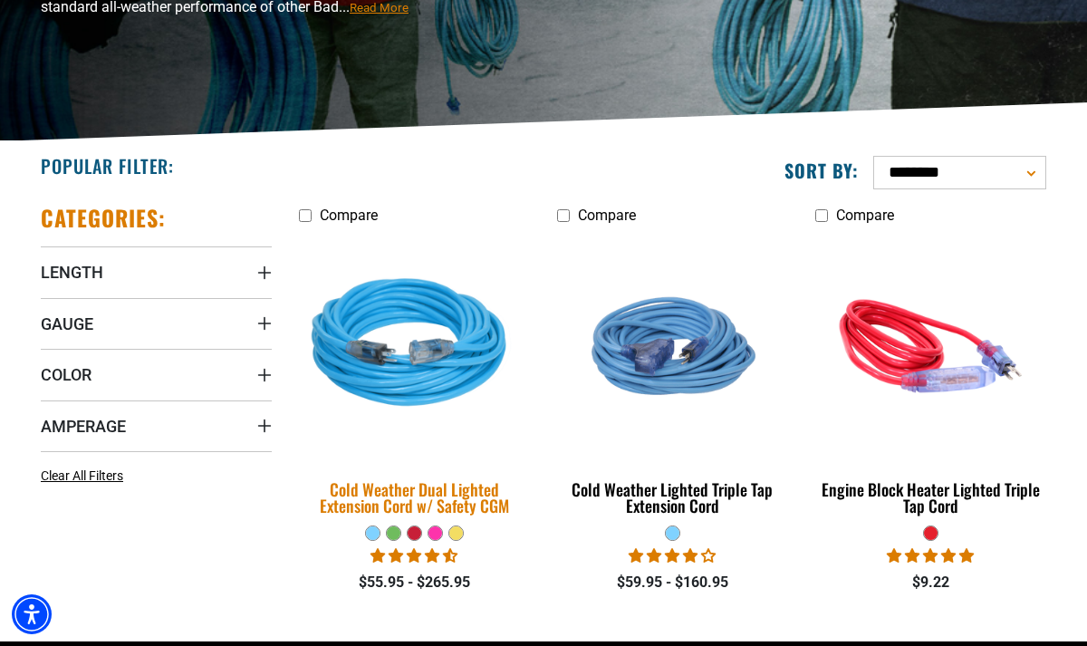
click at [434, 367] on img at bounding box center [415, 346] width 254 height 232
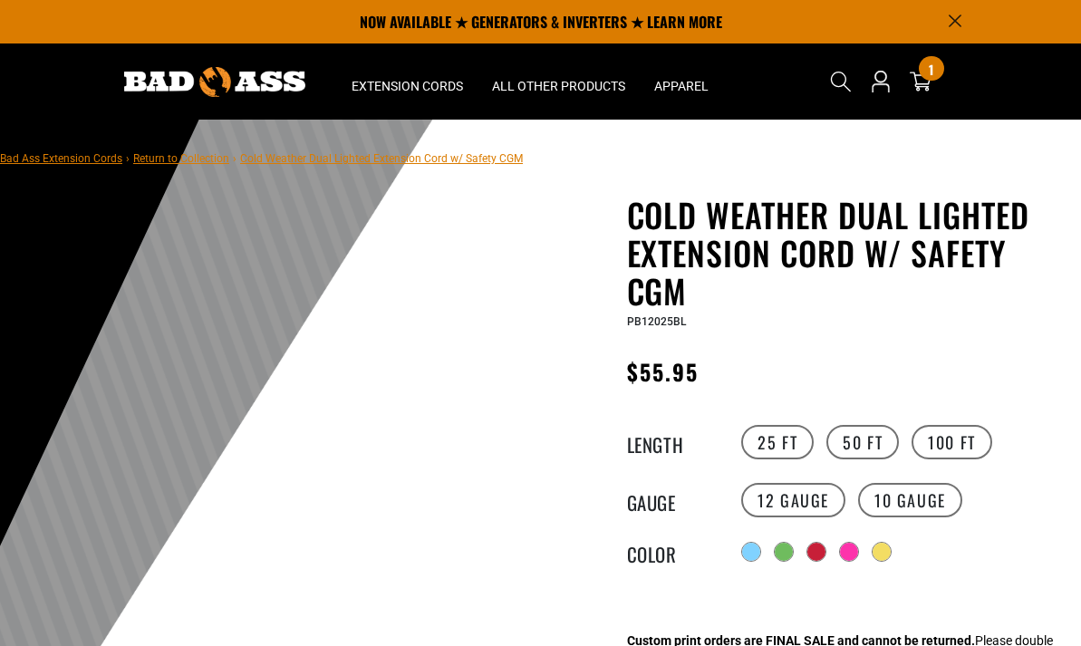
click at [857, 441] on label "50 FT" at bounding box center [862, 442] width 72 height 34
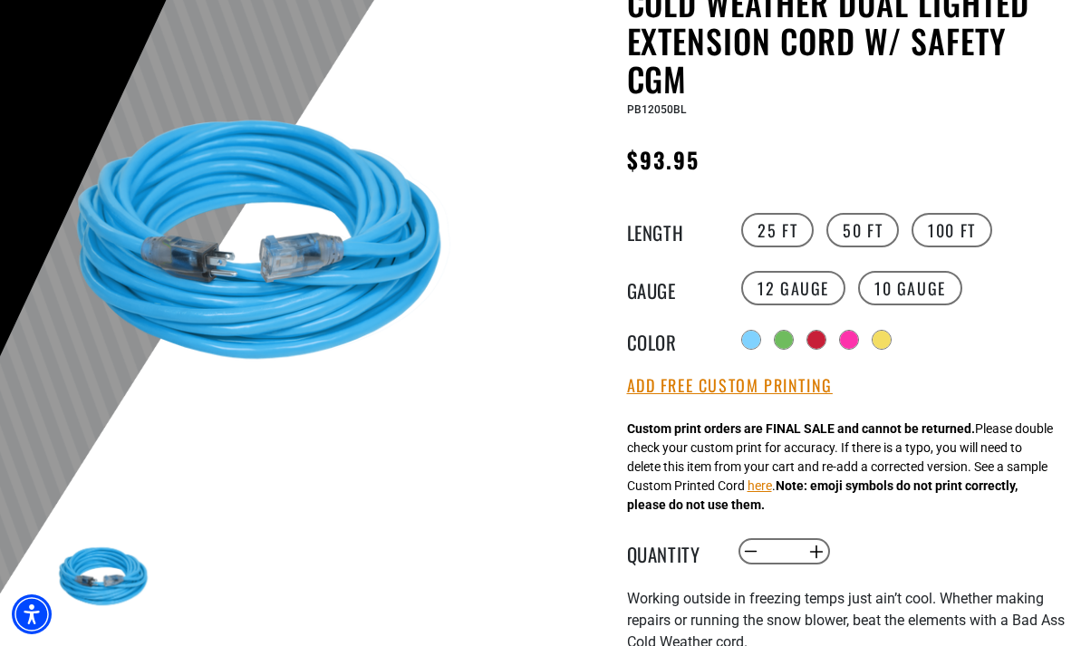
scroll to position [213, 0]
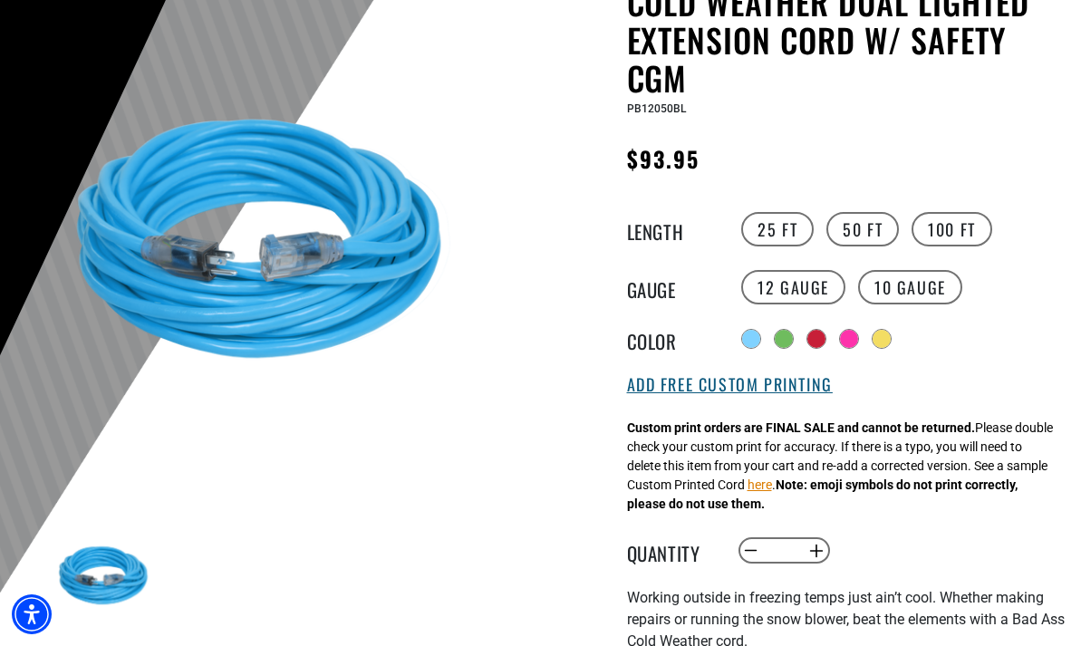
click at [812, 390] on button "Add Free Custom Printing" at bounding box center [730, 385] width 206 height 20
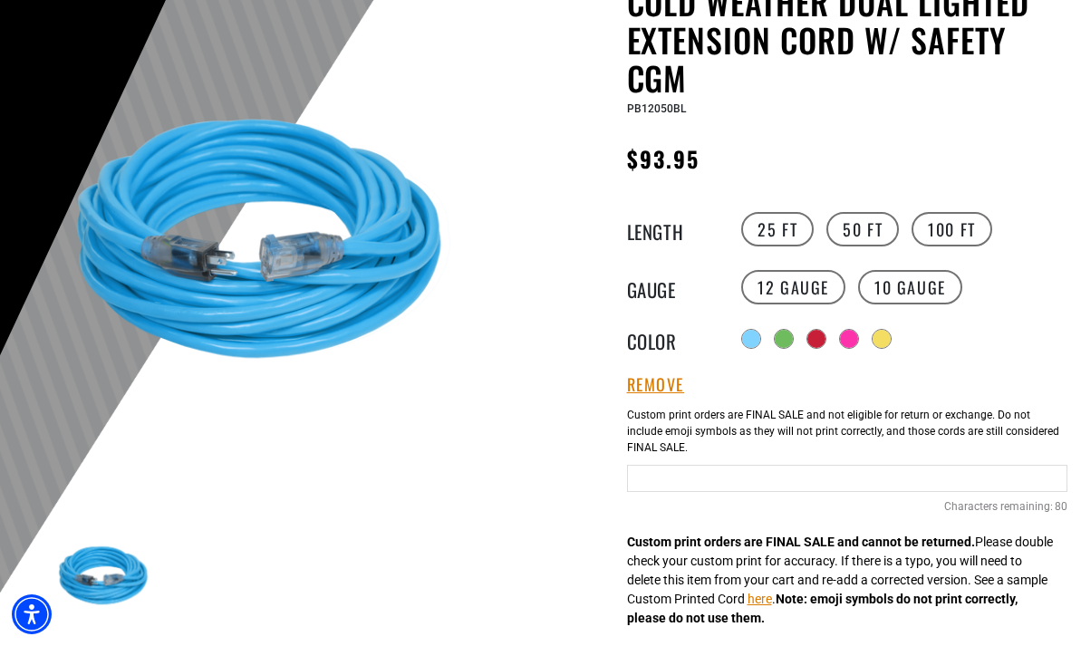
click at [666, 488] on input "Text field" at bounding box center [847, 478] width 441 height 27
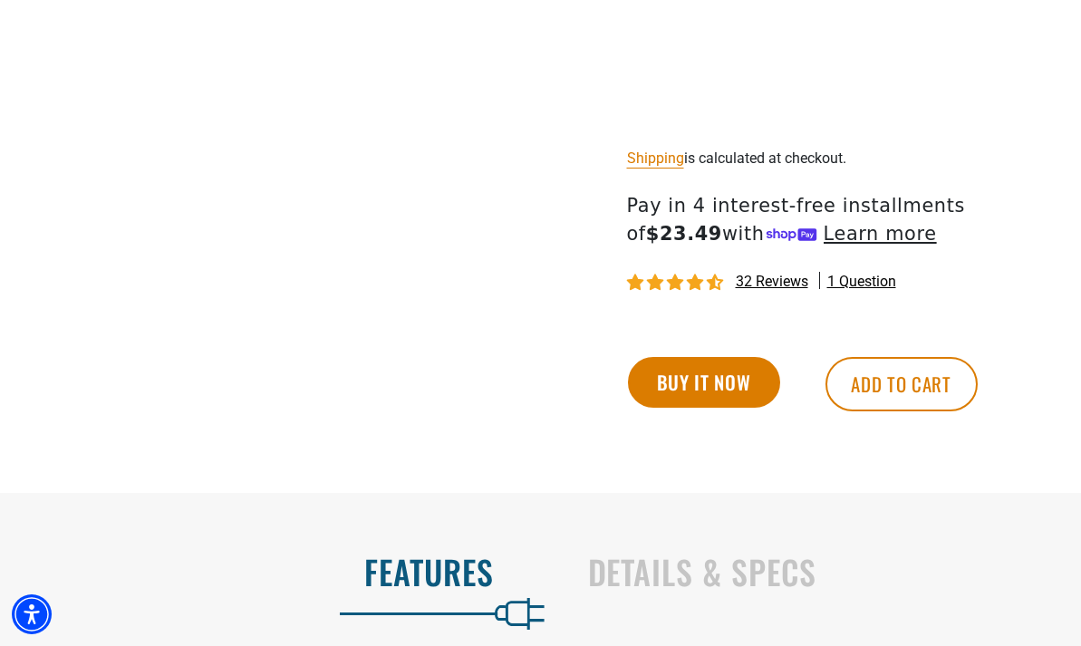
scroll to position [1120, 0]
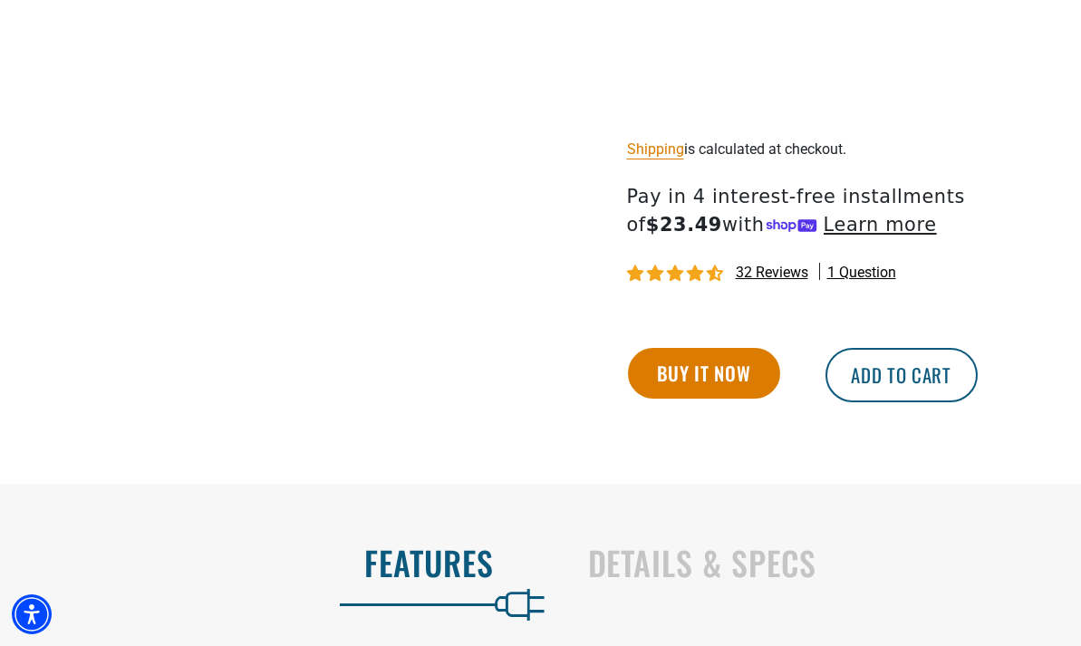
type input "**********"
click at [913, 394] on button "Add to cart" at bounding box center [901, 375] width 152 height 54
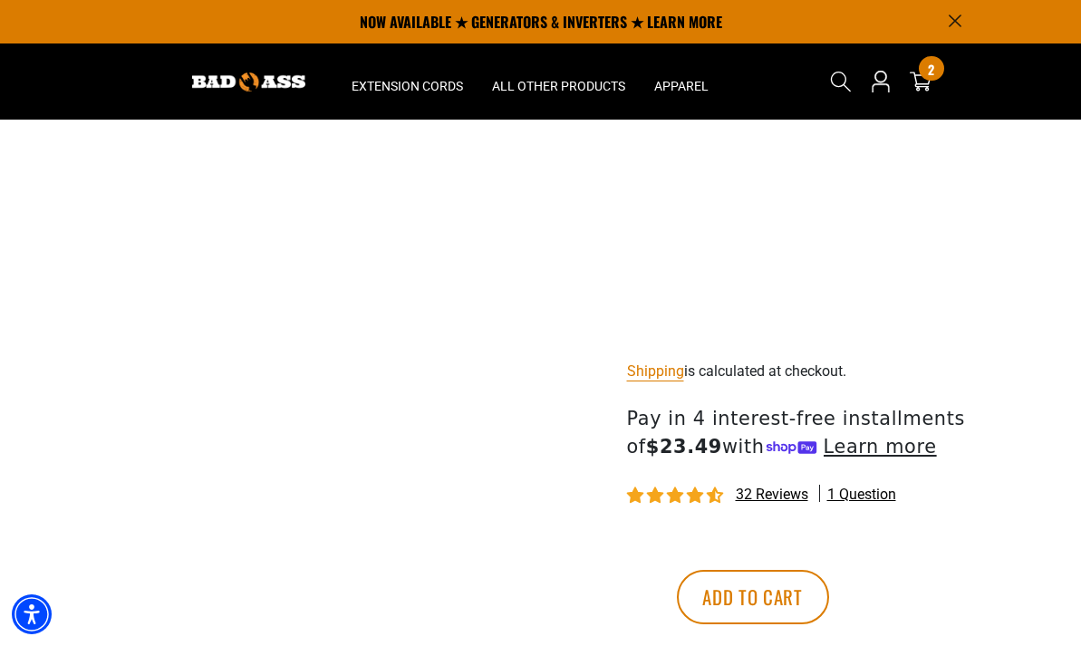
scroll to position [780, 0]
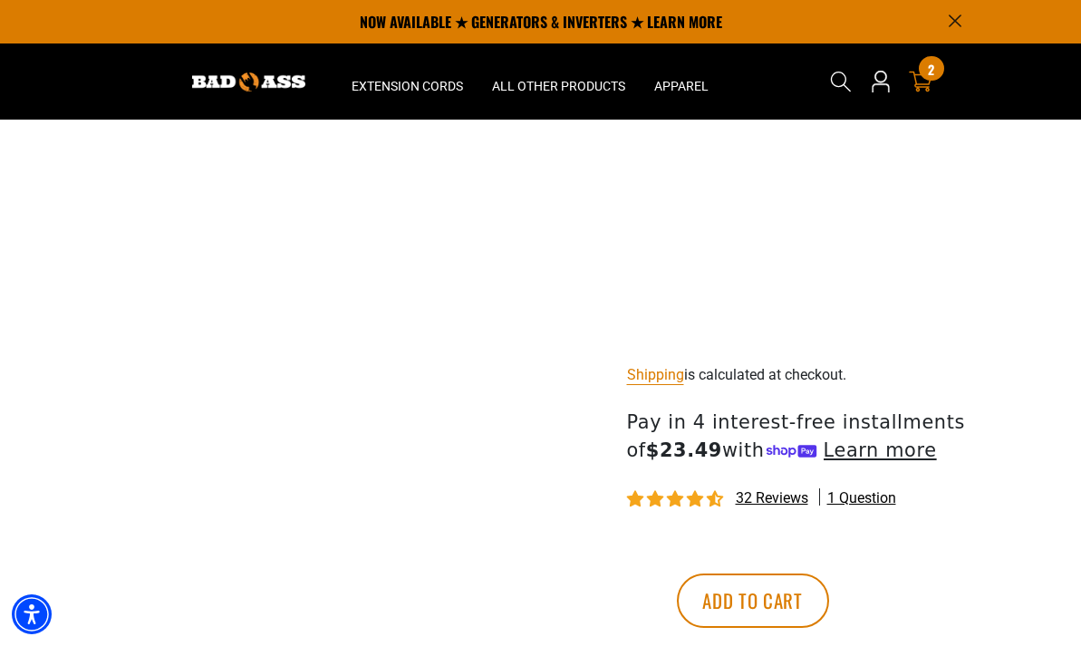
click at [934, 71] on span "2" at bounding box center [931, 70] width 6 height 14
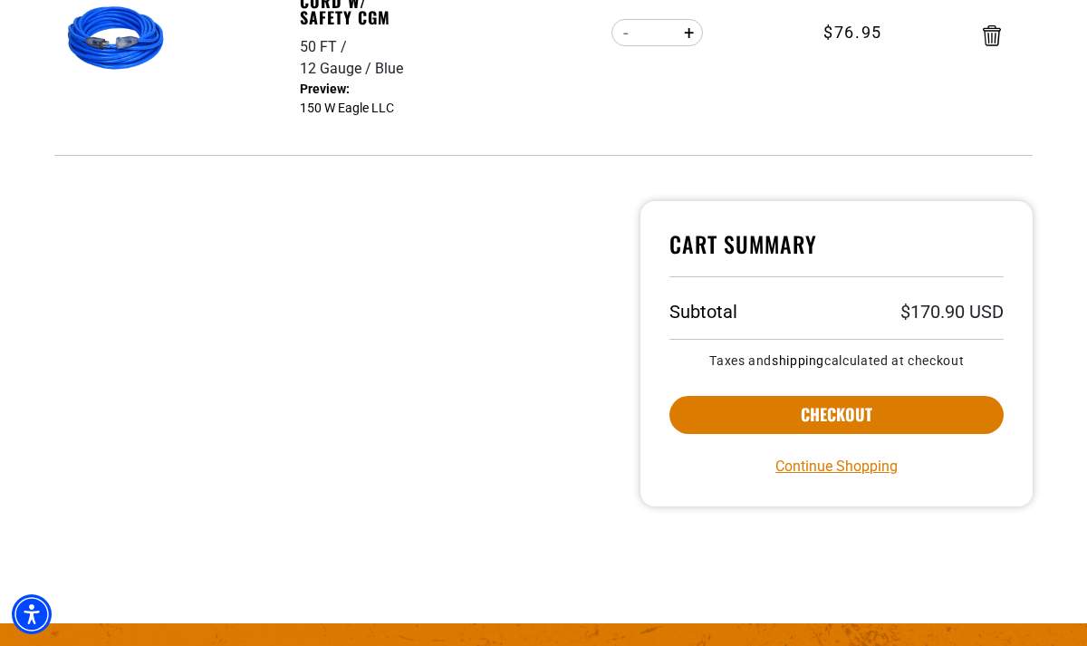
scroll to position [709, 0]
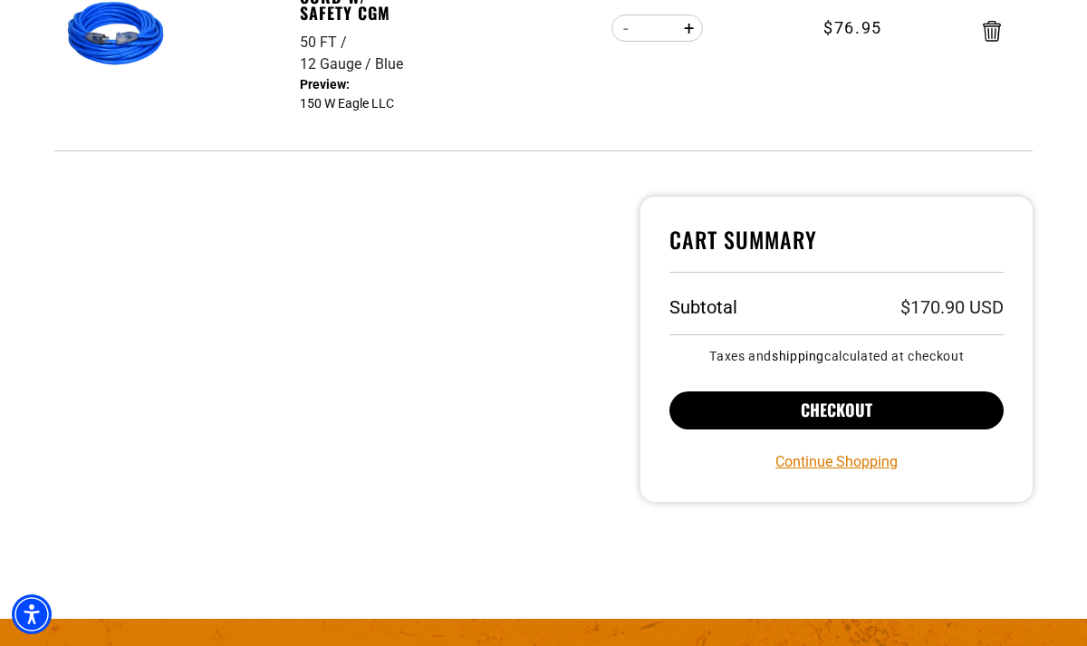
click at [887, 418] on button "Checkout" at bounding box center [836, 410] width 334 height 38
